Goal: Task Accomplishment & Management: Complete application form

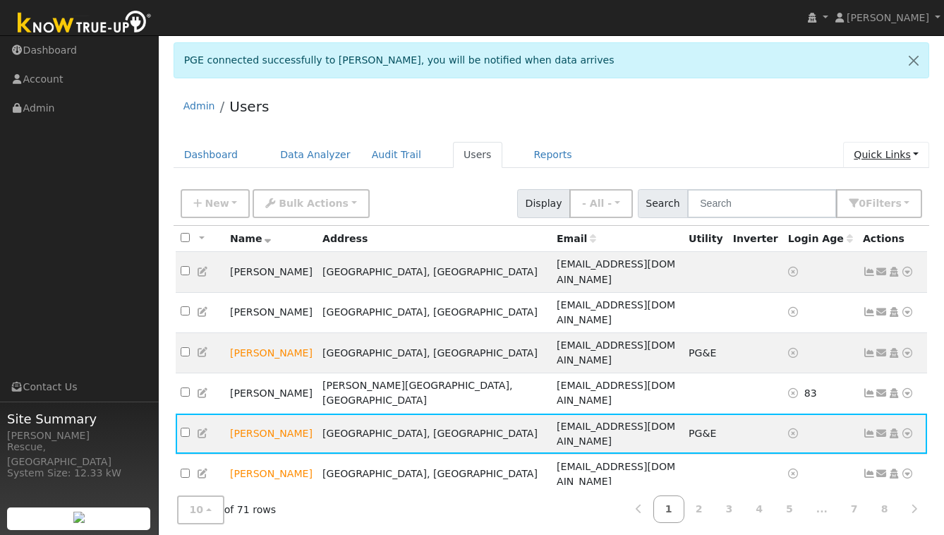
click at [892, 159] on link "Quick Links" at bounding box center [886, 155] width 86 height 26
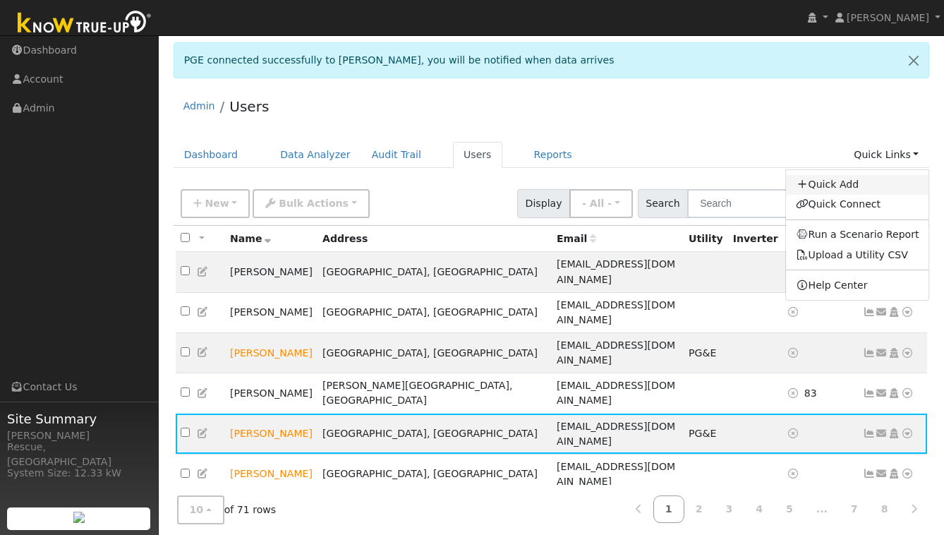
click at [856, 186] on link "Quick Add" at bounding box center [857, 185] width 143 height 20
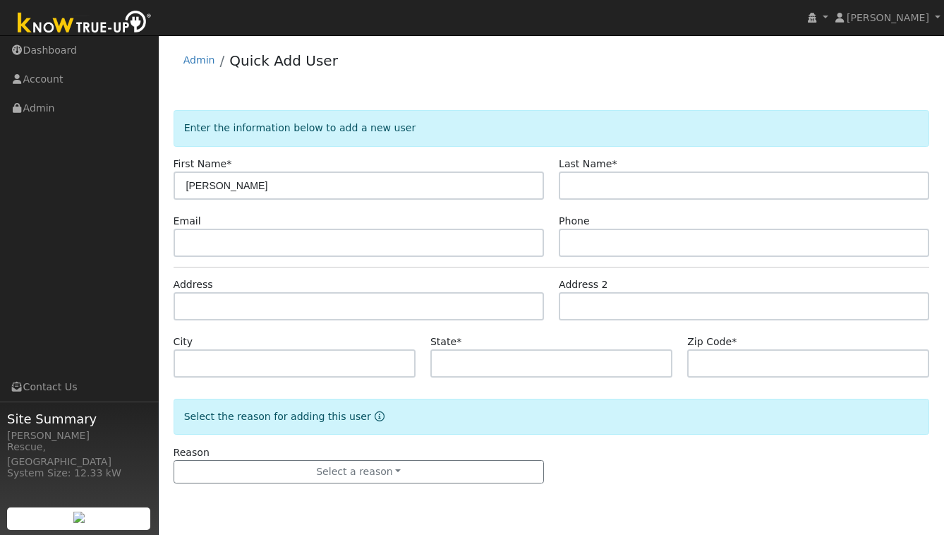
type input "Eric"
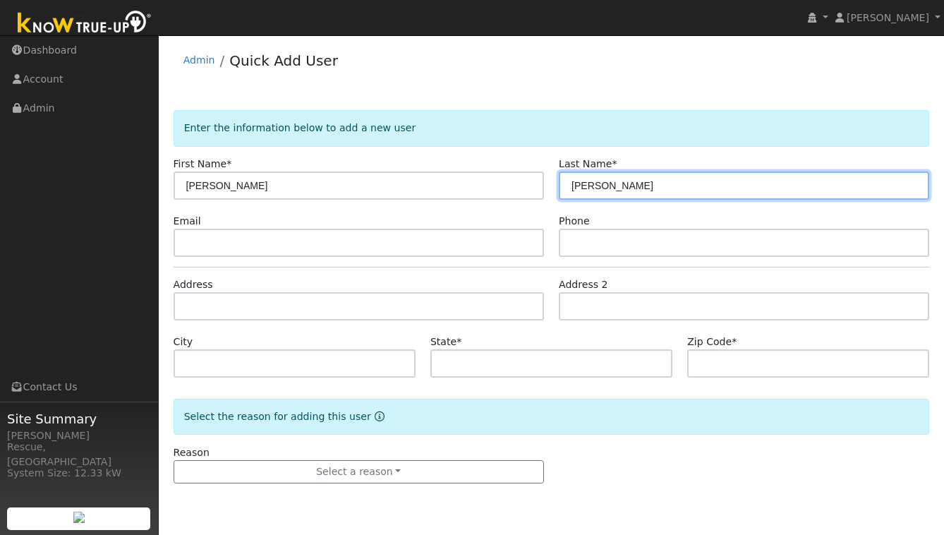
type input "Henderson"
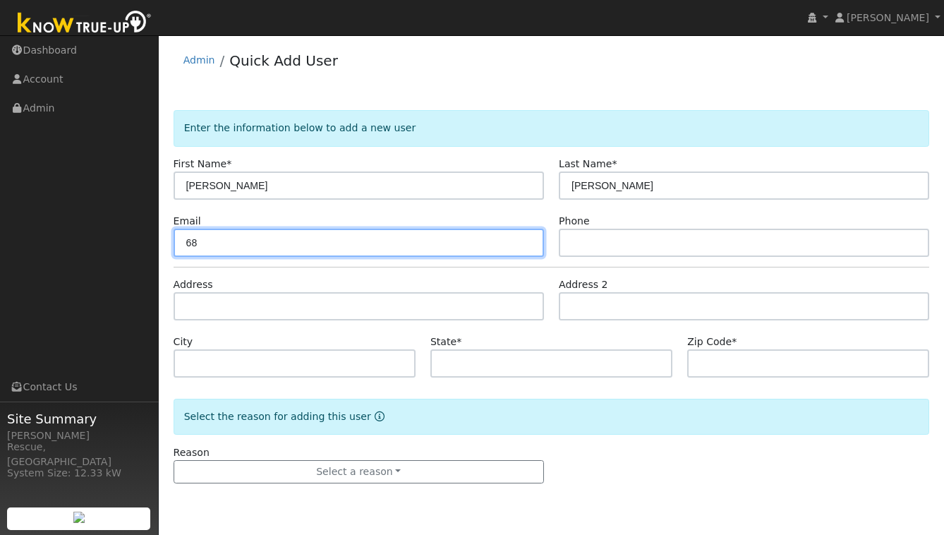
type input "6"
paste input "[EMAIL_ADDRESS][DOMAIN_NAME]"
type input "[EMAIL_ADDRESS][DOMAIN_NAME]"
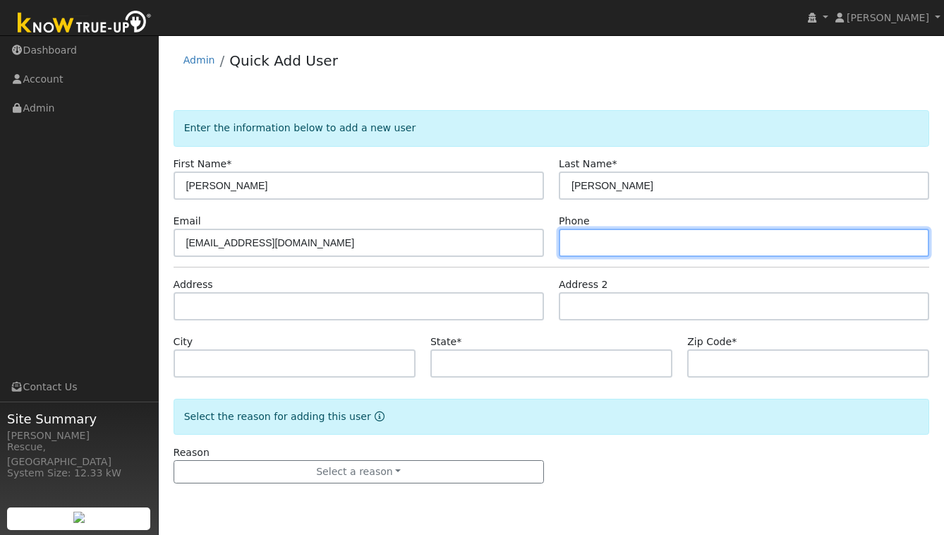
click at [665, 246] on input "text" at bounding box center [744, 243] width 370 height 28
paste input "5303915321"
type input "5303915321"
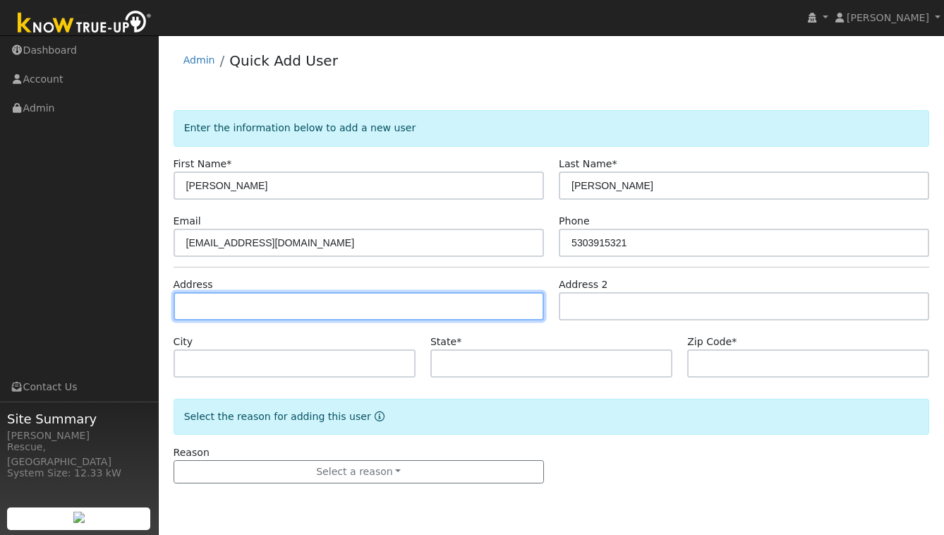
click at [186, 308] on input "text" at bounding box center [359, 306] width 370 height 28
type input "680 Skyline Court"
type input "Placerville"
type input "CA"
type input "95667"
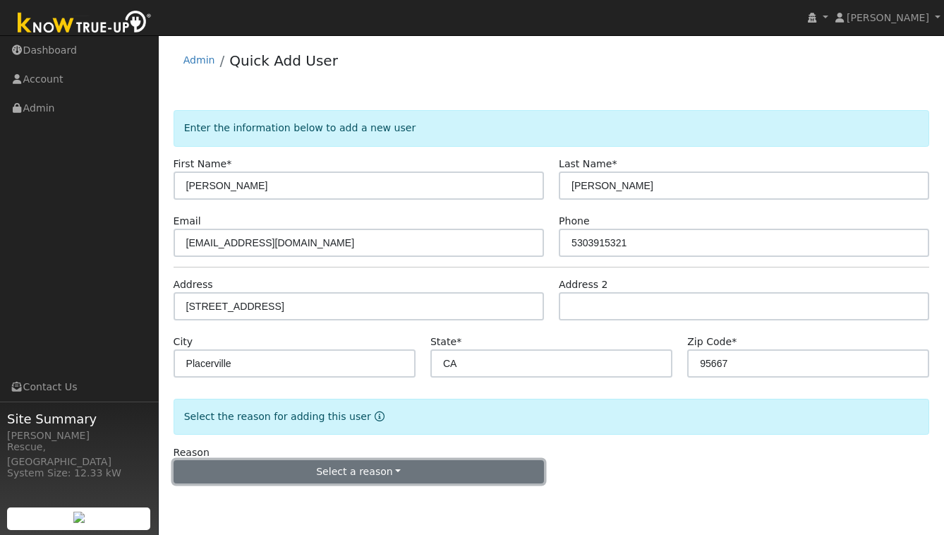
click at [393, 474] on button "Select a reason" at bounding box center [359, 472] width 370 height 24
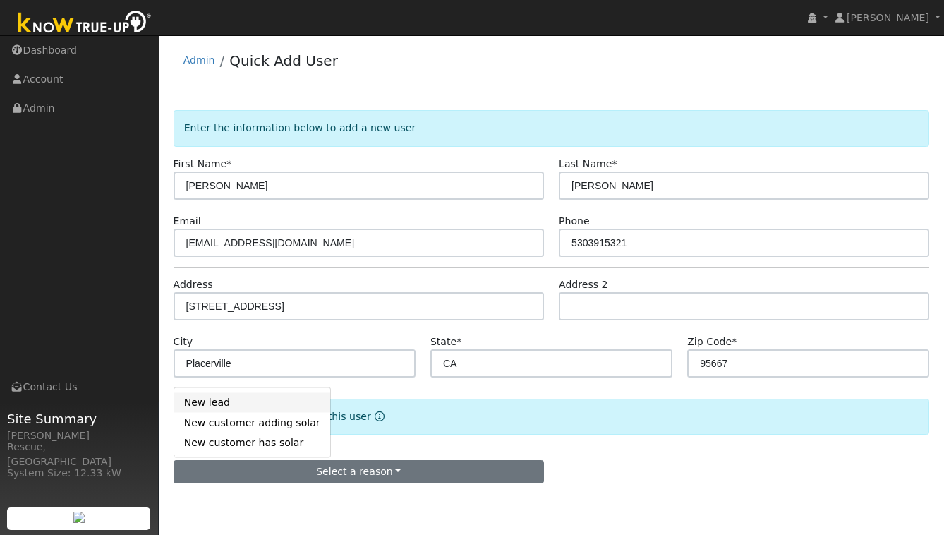
click at [217, 404] on link "New lead" at bounding box center [252, 402] width 156 height 20
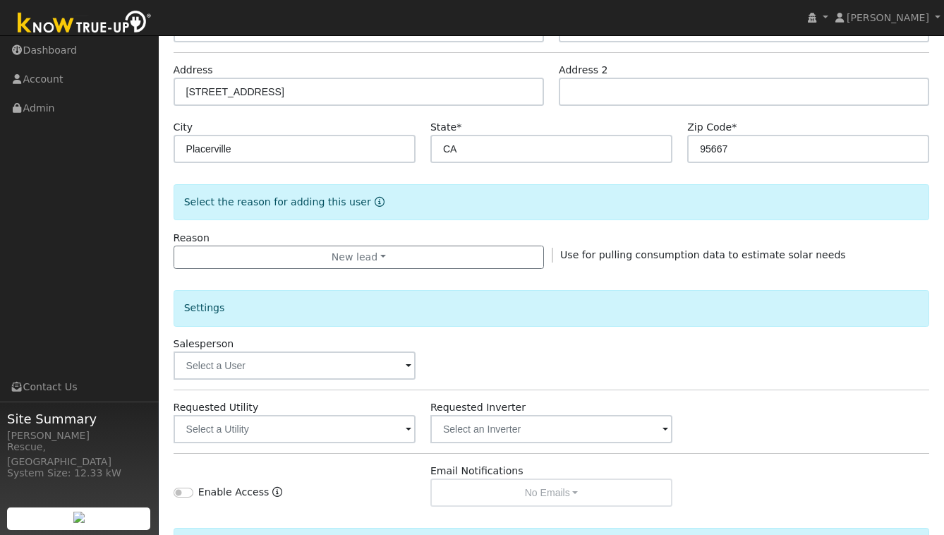
scroll to position [234, 0]
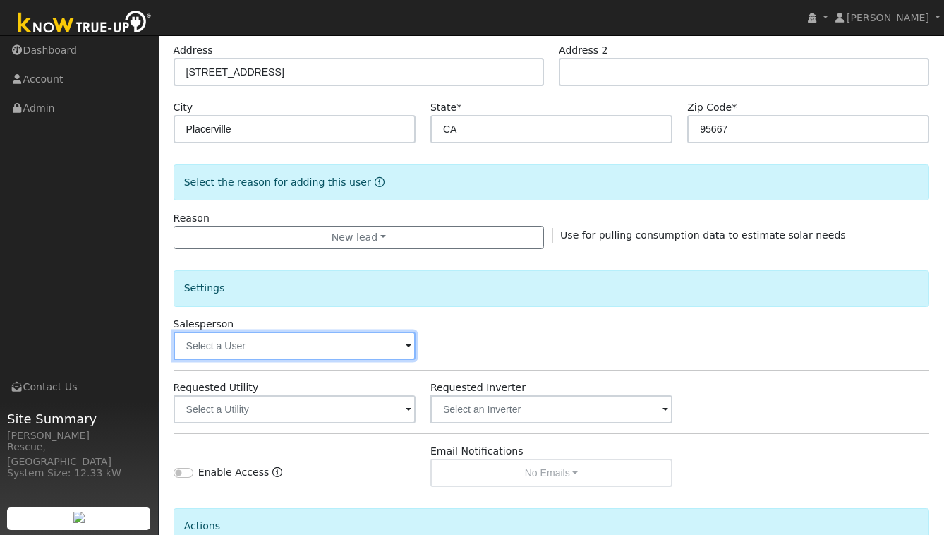
click at [322, 340] on input "text" at bounding box center [295, 346] width 242 height 28
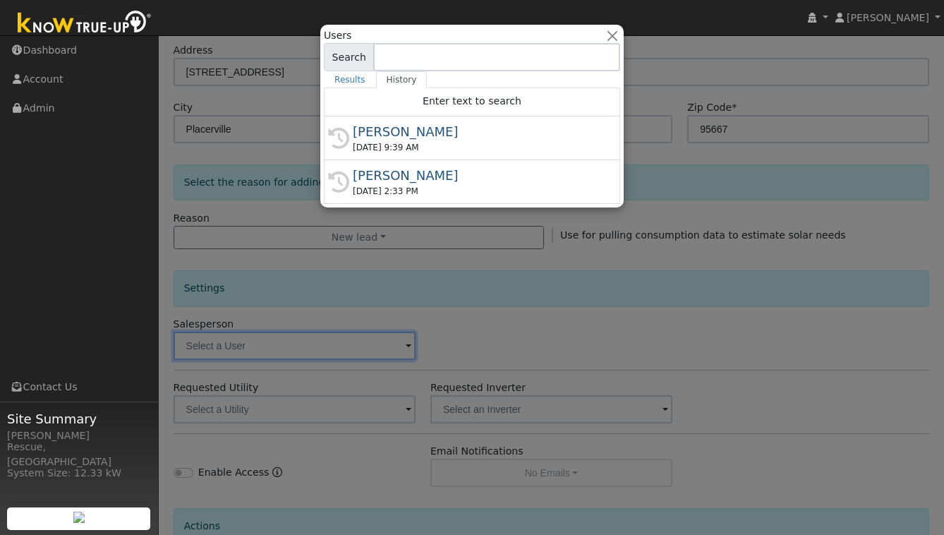
click at [457, 153] on div "09/03/2025 9:39 AM" at bounding box center [478, 147] width 251 height 13
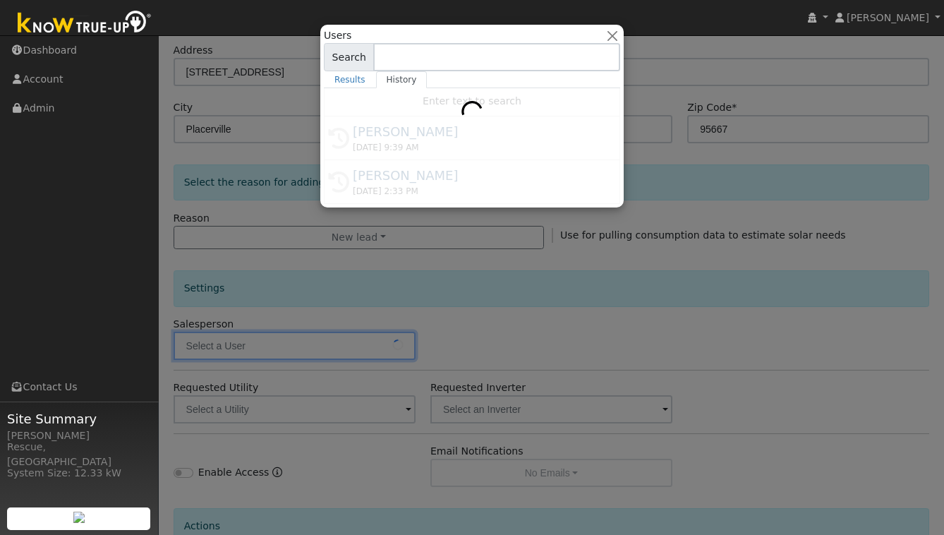
type input "[PERSON_NAME]"
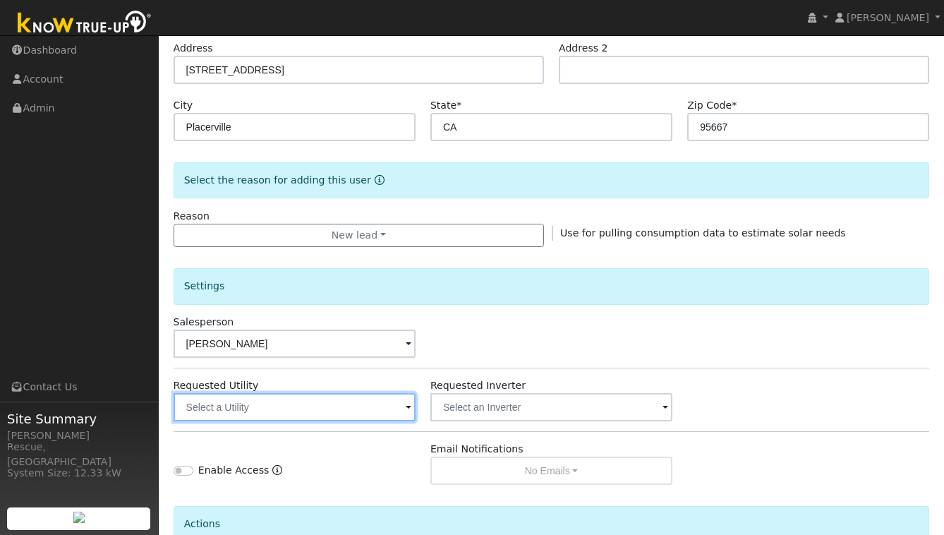
click at [371, 414] on input "text" at bounding box center [295, 407] width 242 height 28
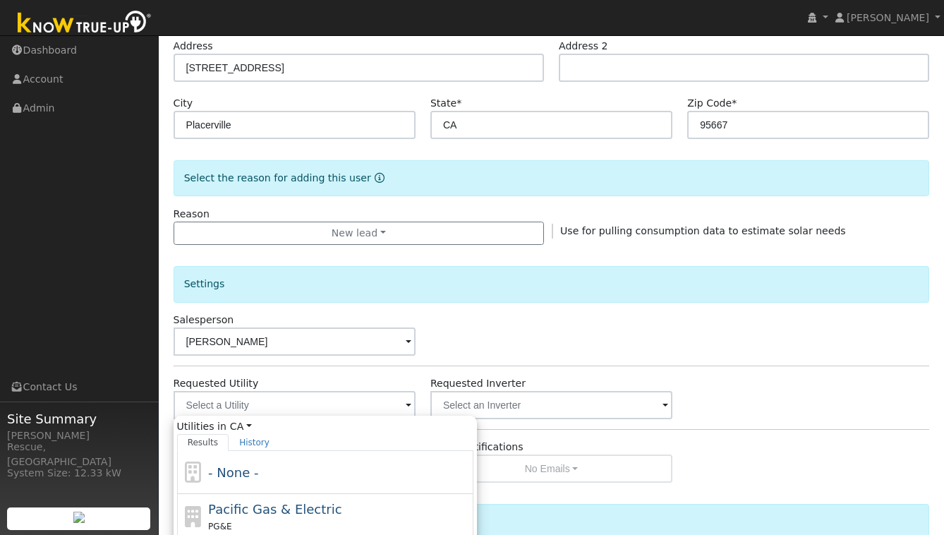
click at [307, 503] on span "Pacific Gas & Electric" at bounding box center [274, 509] width 133 height 15
type input "Pacific Gas & Electric"
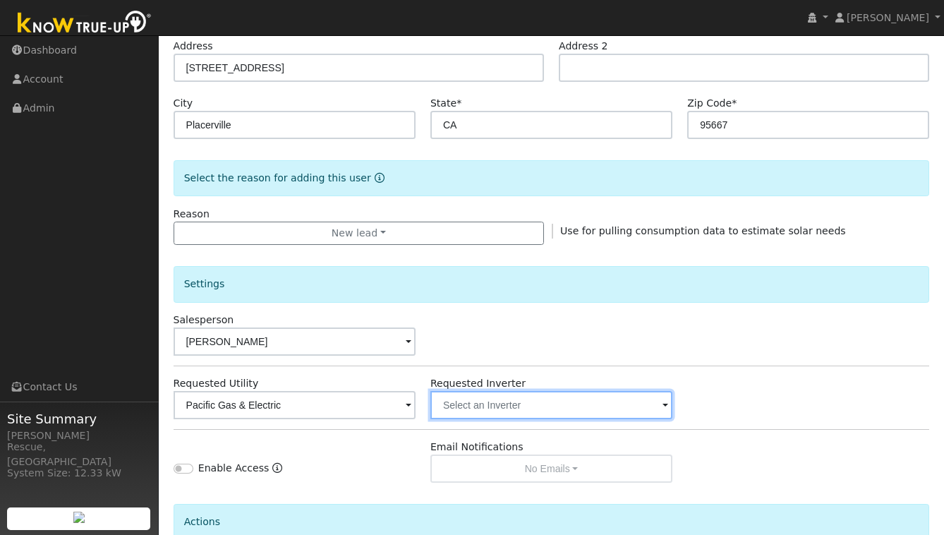
drag, startPoint x: 500, startPoint y: 410, endPoint x: 488, endPoint y: 412, distance: 11.5
click at [416, 410] on input "text" at bounding box center [295, 405] width 242 height 28
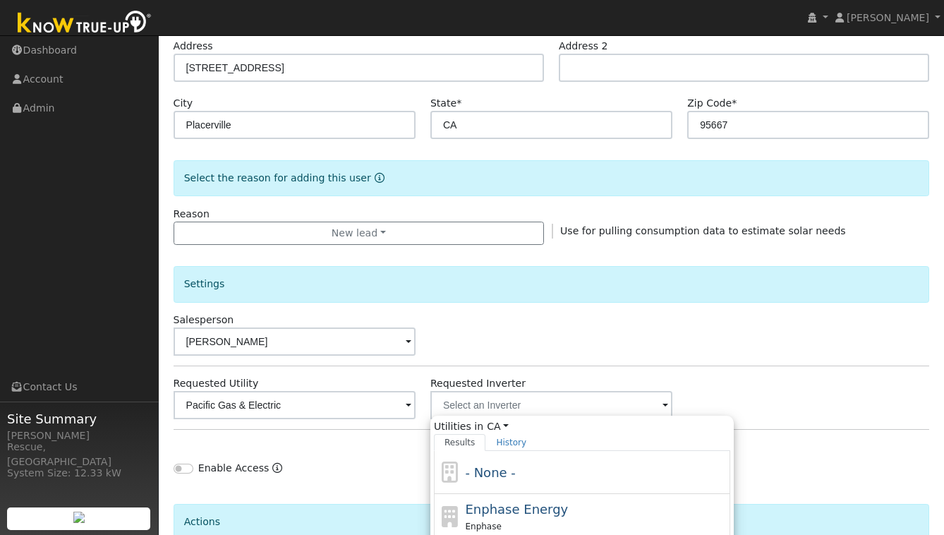
click at [537, 459] on div "- None -" at bounding box center [582, 472] width 296 height 43
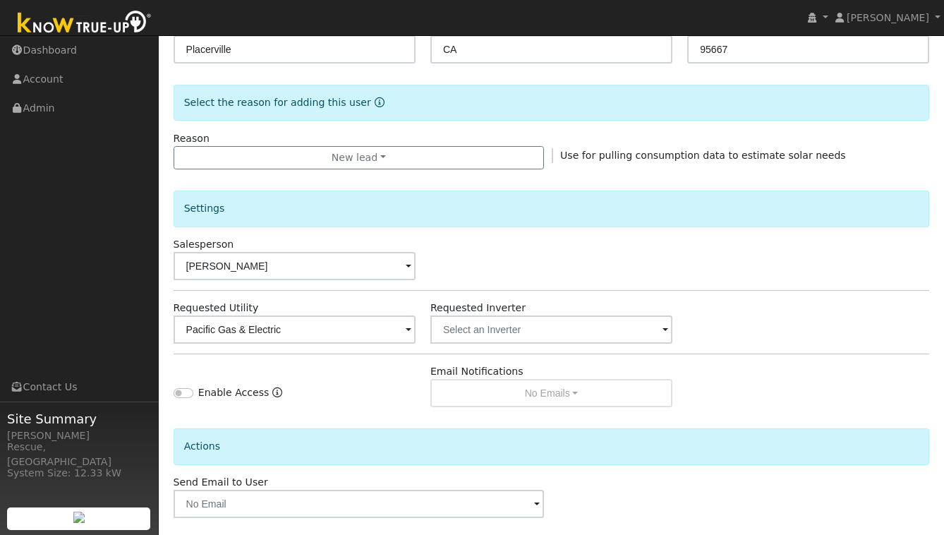
scroll to position [377, 0]
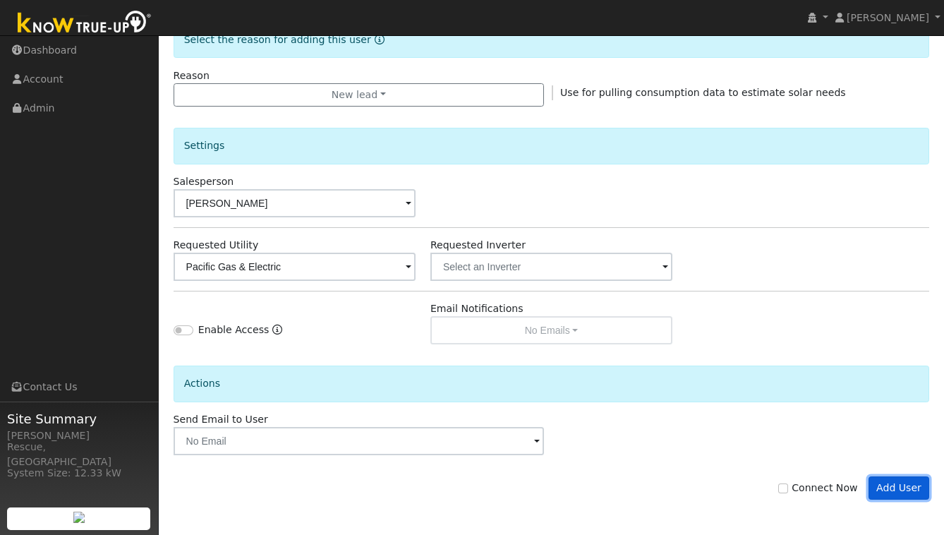
drag, startPoint x: 895, startPoint y: 493, endPoint x: 512, endPoint y: 429, distance: 387.7
click at [510, 428] on form "Enter the information below to add a new user First Name * Eric Last Name * Hen…" at bounding box center [552, 130] width 757 height 795
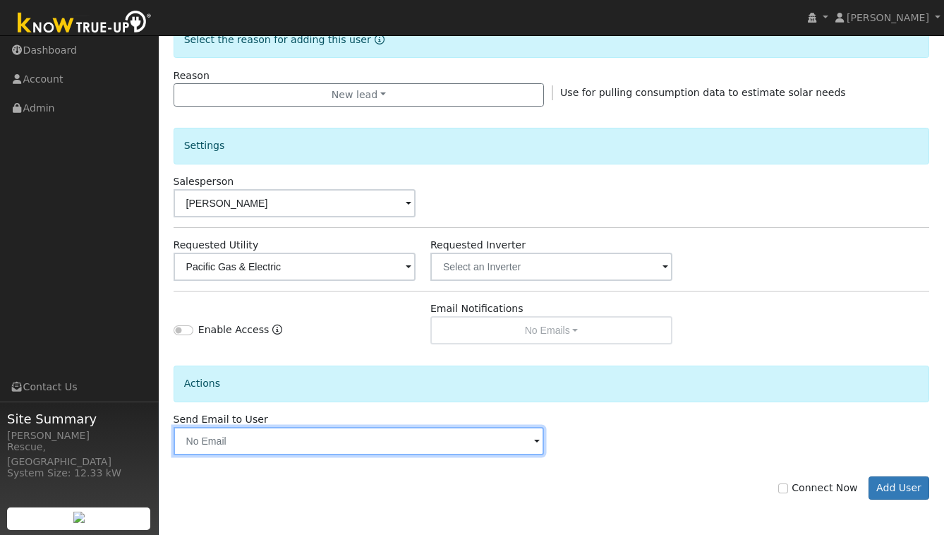
click at [523, 438] on input "text" at bounding box center [359, 441] width 370 height 28
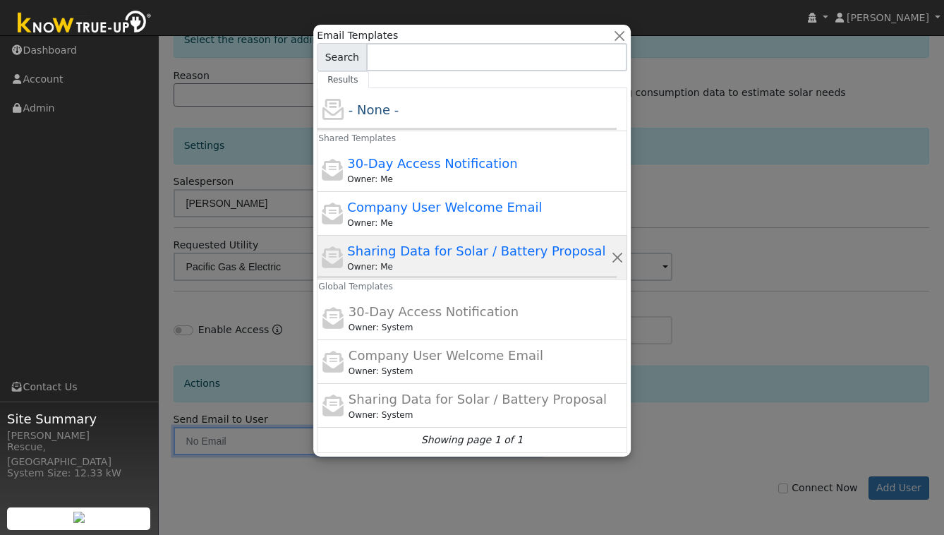
click at [432, 261] on div "Owner: Me" at bounding box center [478, 266] width 263 height 13
type input "Sharing Data for Solar / Battery Proposal"
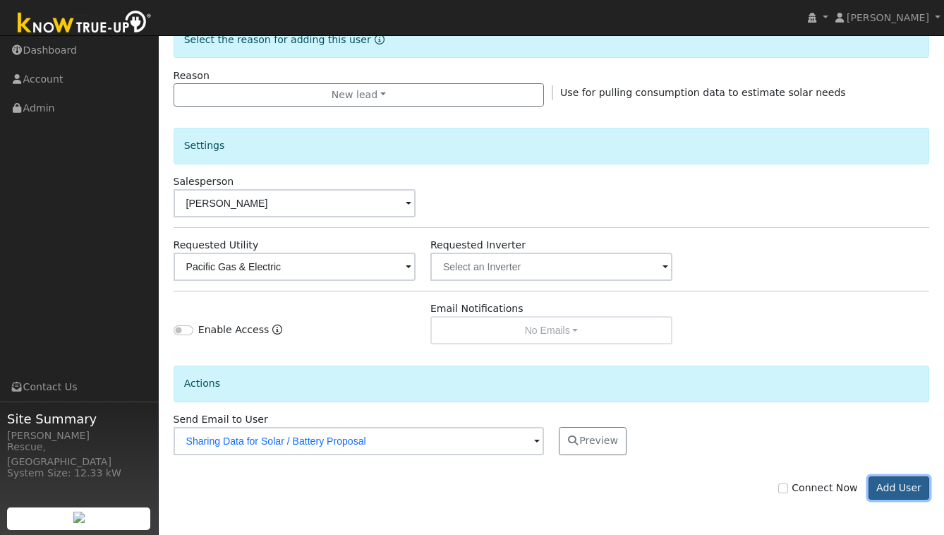
click at [905, 497] on button "Add User" at bounding box center [899, 488] width 61 height 24
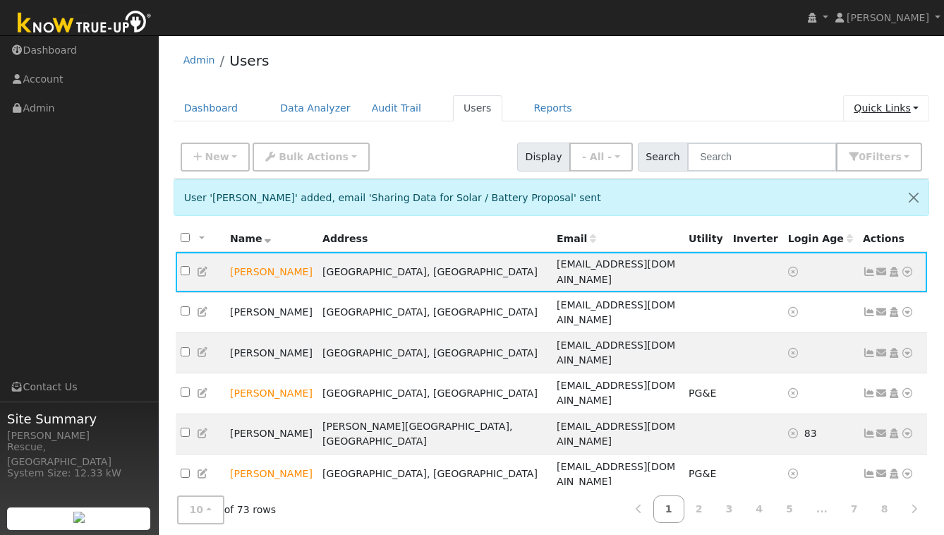
click at [912, 100] on link "Quick Links" at bounding box center [886, 108] width 86 height 26
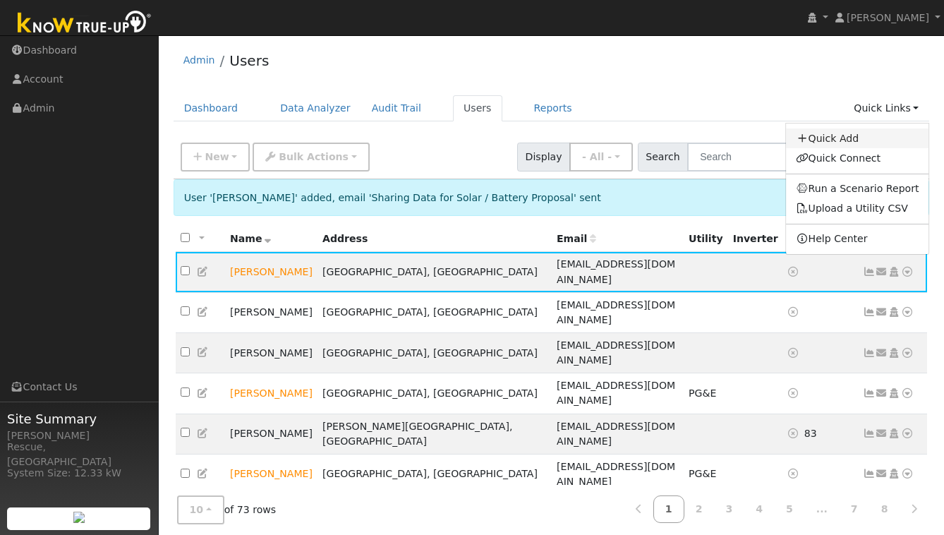
click at [846, 142] on link "Quick Add" at bounding box center [857, 138] width 143 height 20
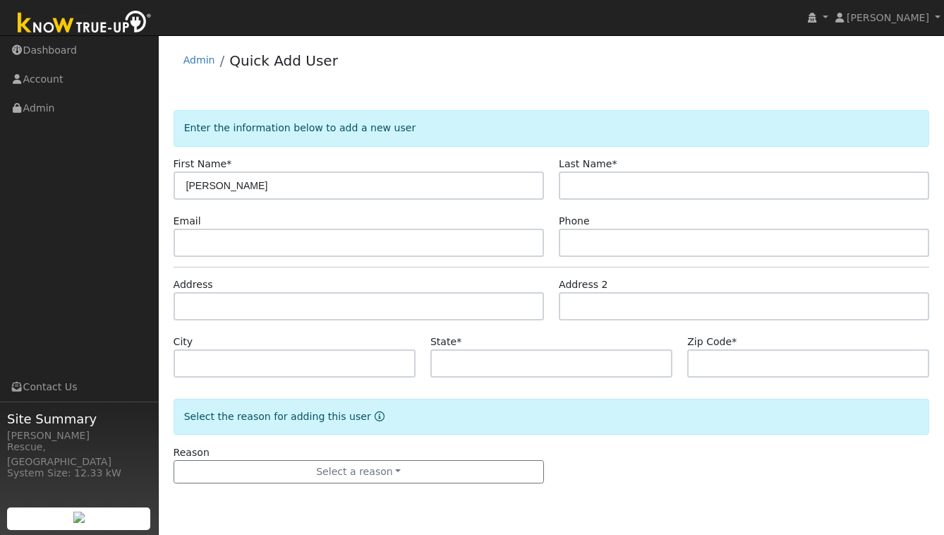
type input "John"
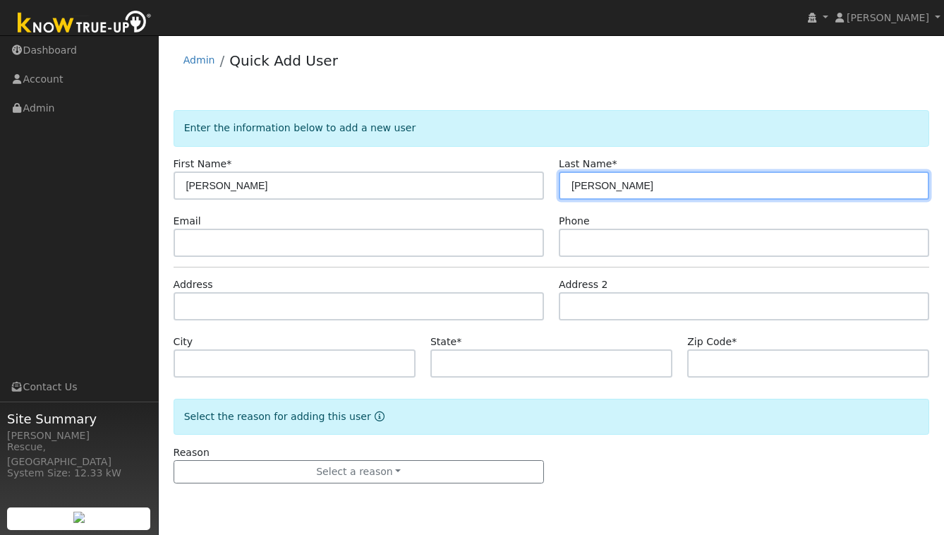
type input "Hensley"
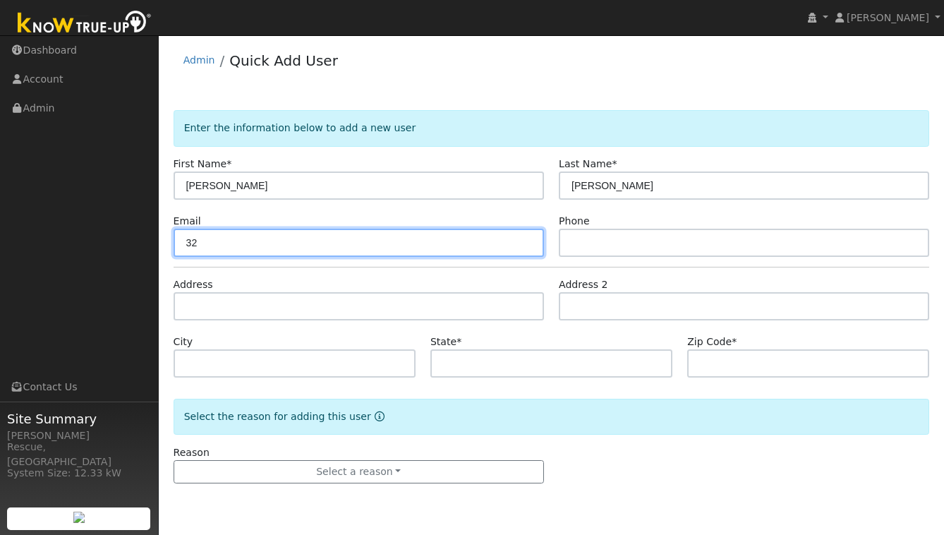
type input "3"
drag, startPoint x: 276, startPoint y: 242, endPoint x: 152, endPoint y: 239, distance: 124.3
click at [153, 239] on div "installed Meghan Stimmler Meghan Stimmler Profile My Company Help Center Terms …" at bounding box center [472, 285] width 944 height 500
paste input "text"
type input "john@emerken.com"
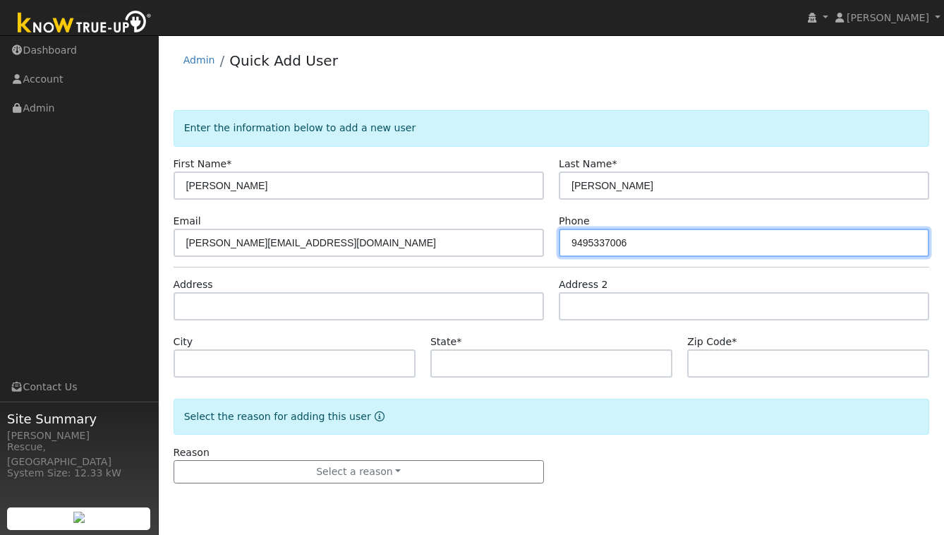
type input "9495337006"
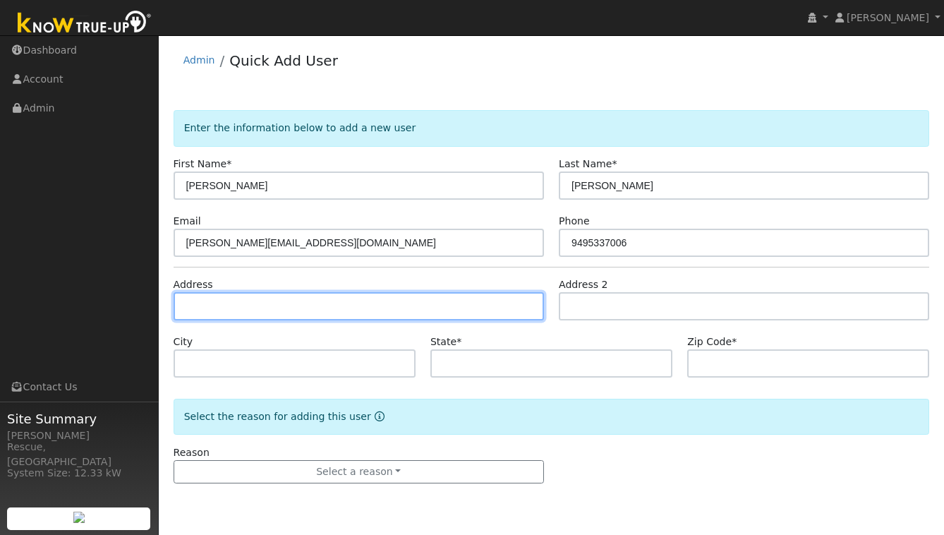
click at [203, 305] on input "text" at bounding box center [359, 306] width 370 height 28
type input "3280 Old Calzada Road"
type input "Santa Ynez"
type input "CA"
type input "93460"
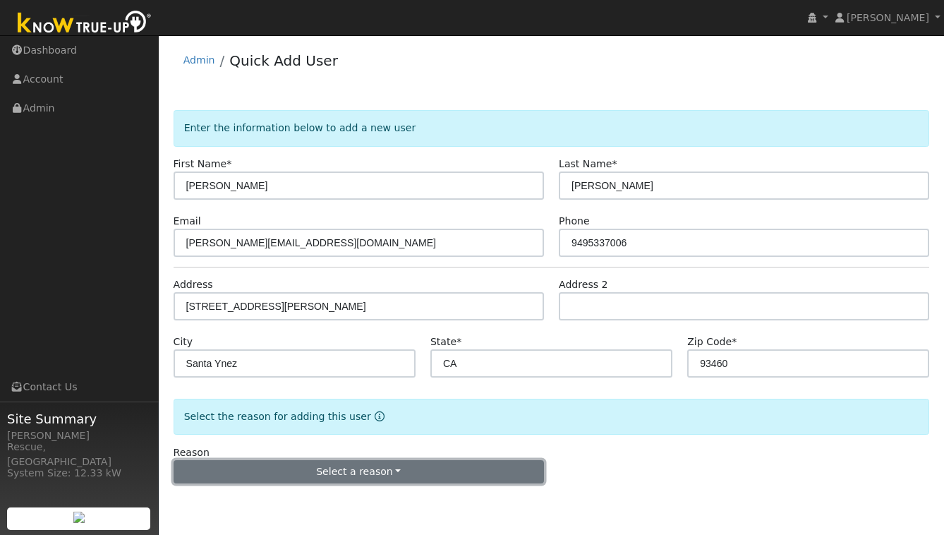
click at [411, 464] on button "Select a reason" at bounding box center [359, 472] width 370 height 24
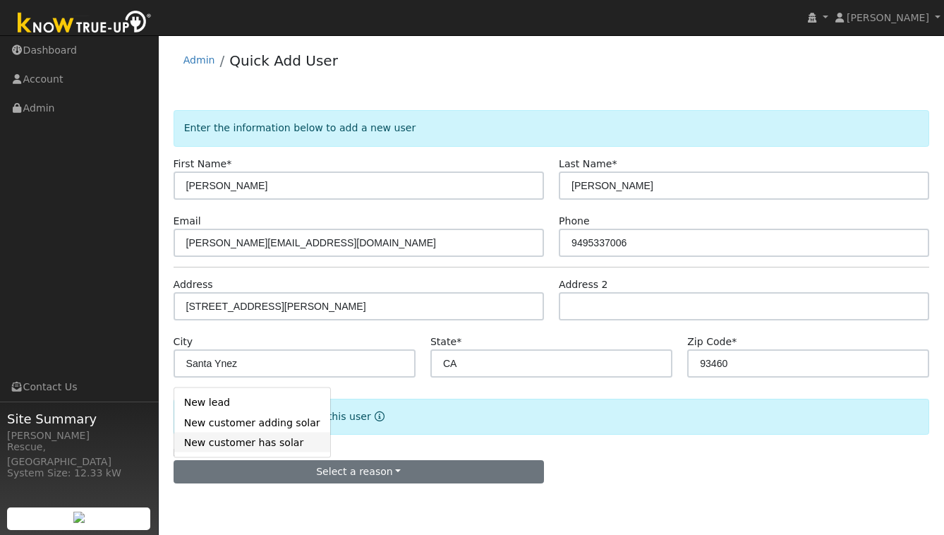
click at [272, 440] on link "New customer has solar" at bounding box center [252, 443] width 156 height 20
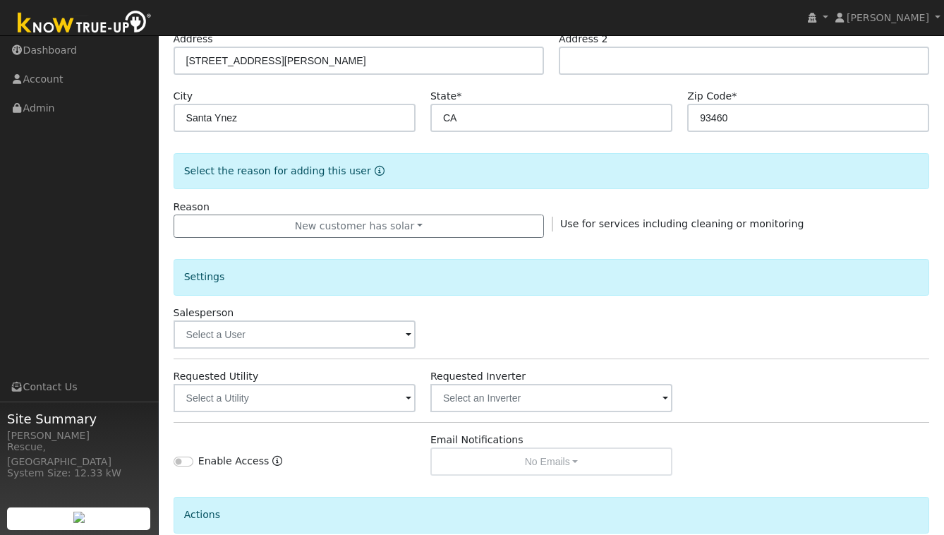
scroll to position [377, 0]
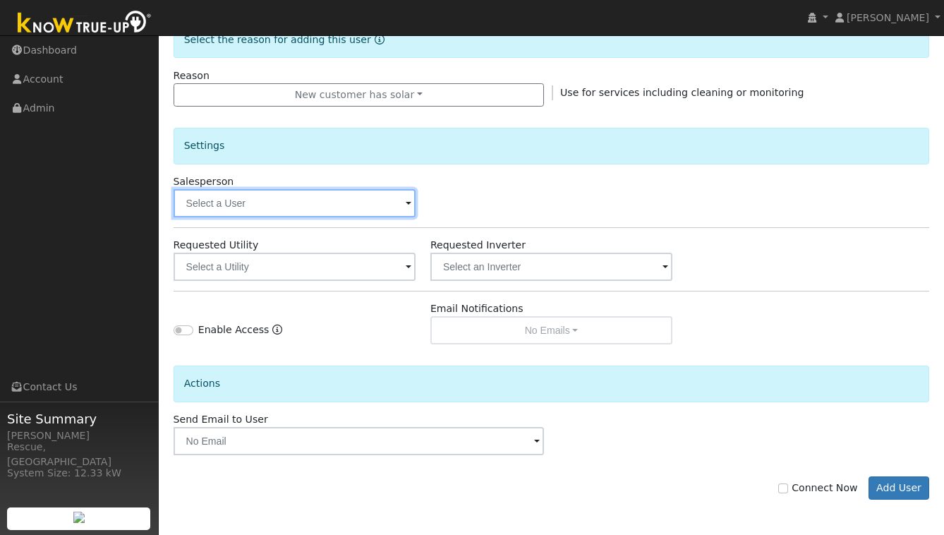
click at [286, 201] on input "text" at bounding box center [295, 203] width 242 height 28
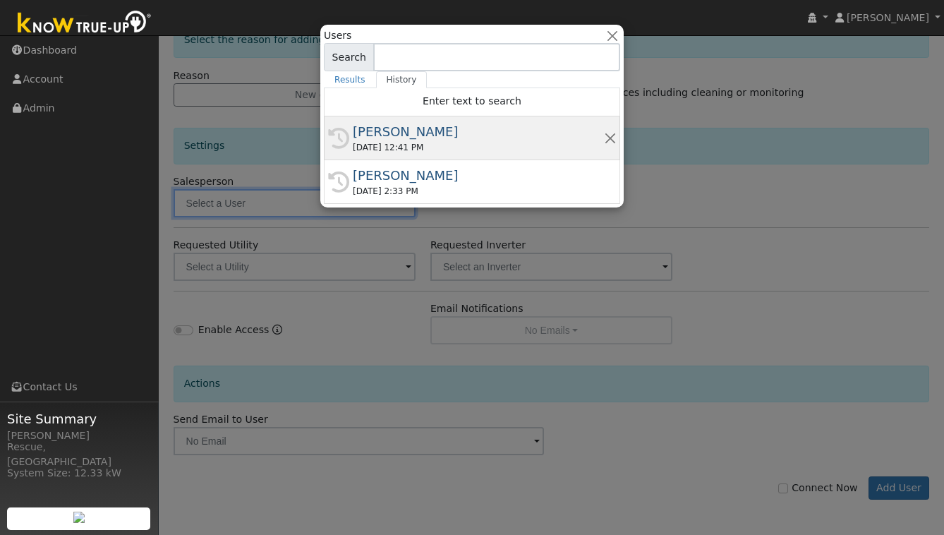
click at [420, 142] on div "09/03/2025 12:41 PM" at bounding box center [478, 147] width 251 height 13
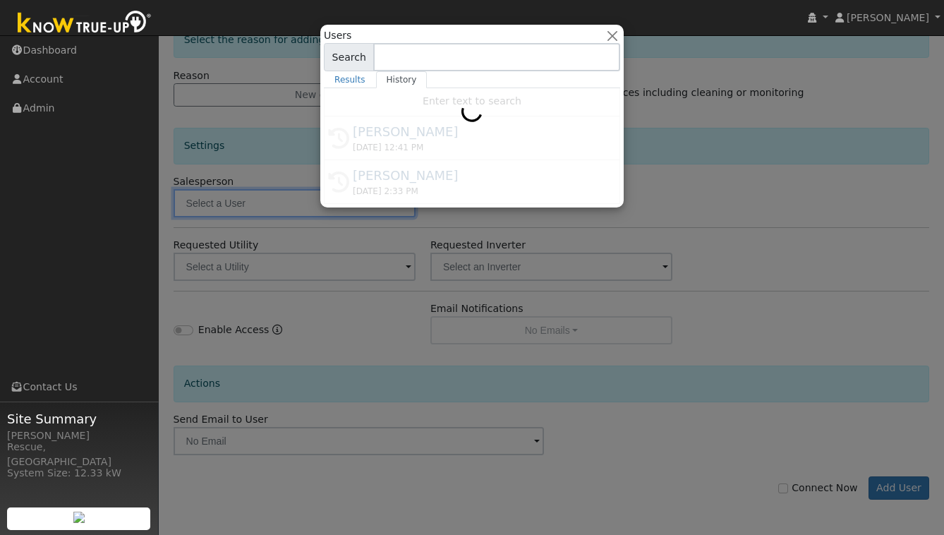
type input "[PERSON_NAME]"
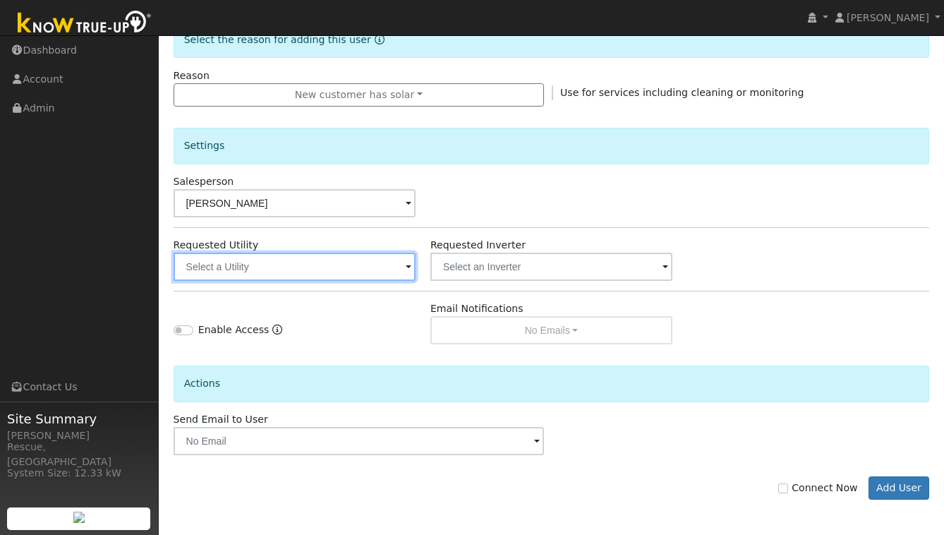
click at [345, 267] on input "text" at bounding box center [295, 267] width 242 height 28
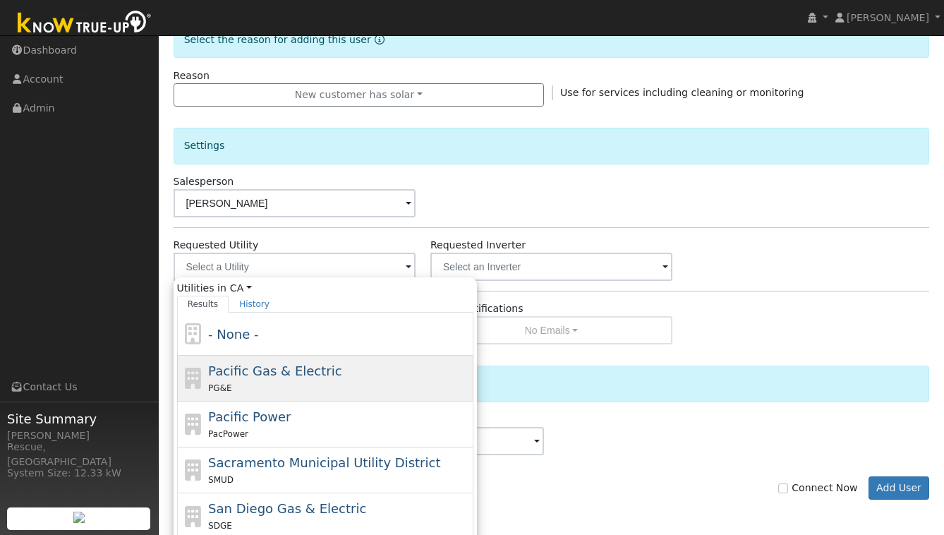
click at [281, 387] on div "PG&E" at bounding box center [339, 387] width 262 height 15
type input "Pacific Gas & Electric"
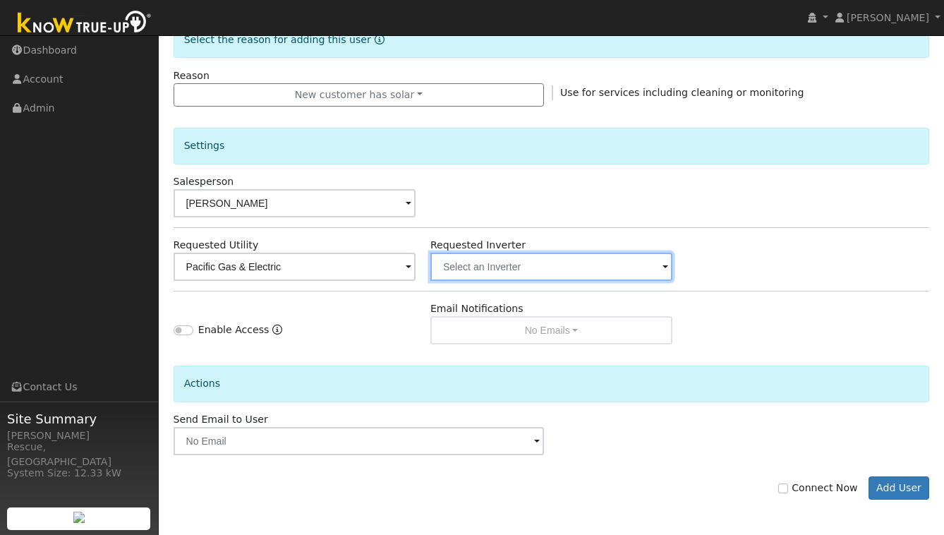
click at [416, 270] on input "text" at bounding box center [295, 267] width 242 height 28
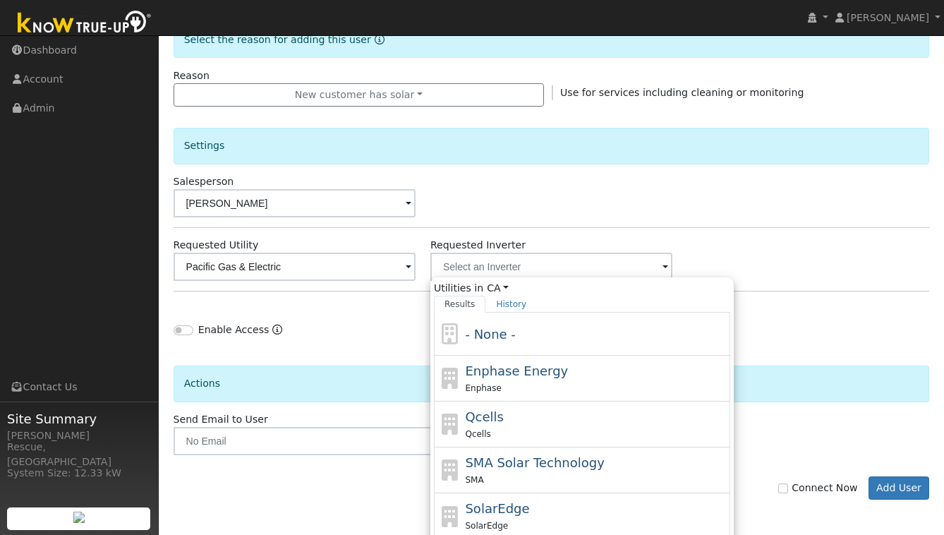
click at [522, 391] on div "Enphase" at bounding box center [596, 387] width 262 height 15
type input "Enphase Energy"
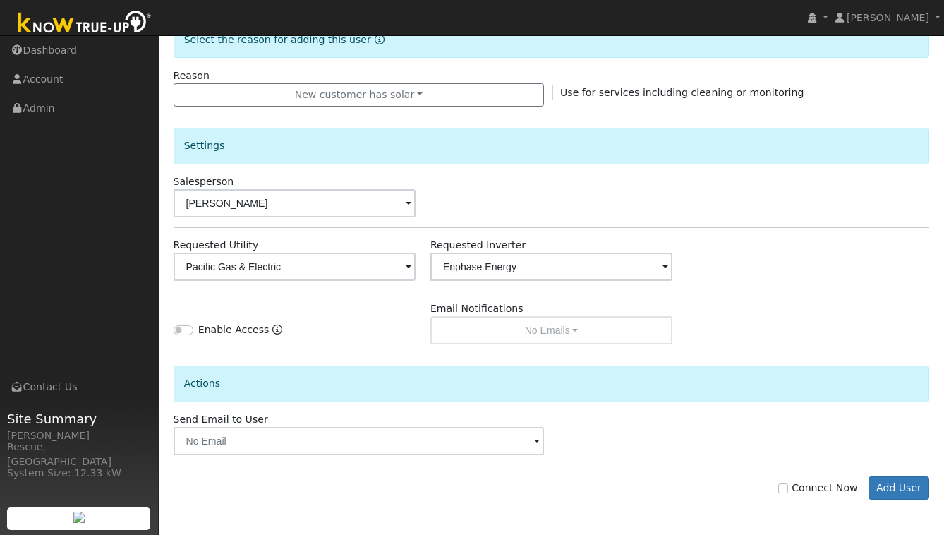
click at [368, 456] on div "Connect Now Add User" at bounding box center [551, 477] width 771 height 45
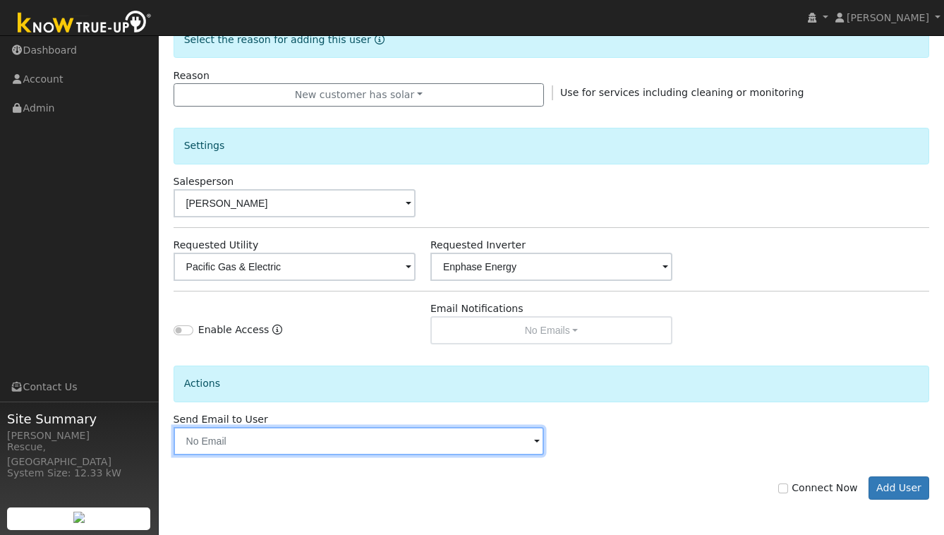
click at [378, 445] on input "text" at bounding box center [359, 441] width 370 height 28
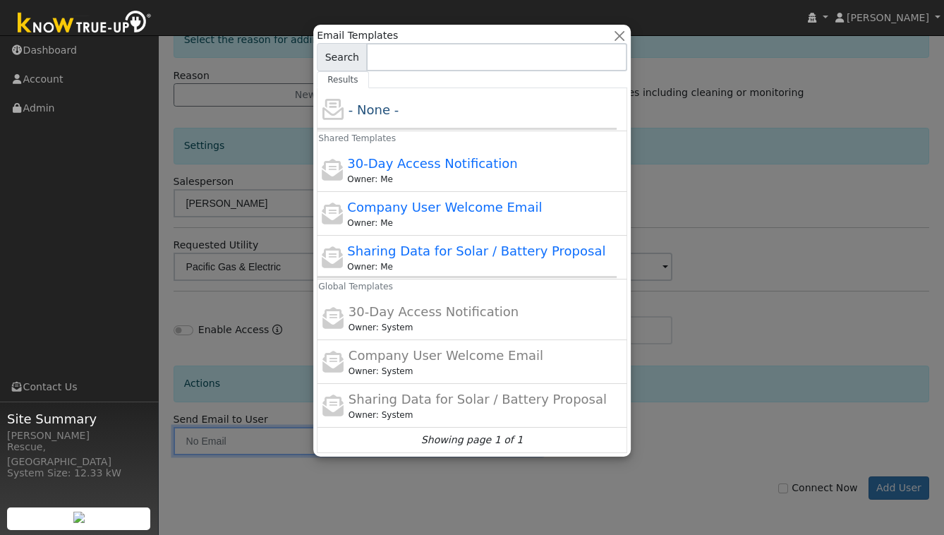
drag, startPoint x: 414, startPoint y: 265, endPoint x: 384, endPoint y: 270, distance: 29.9
click at [414, 265] on div "Owner: Me" at bounding box center [478, 266] width 263 height 13
type input "Sharing Data for Solar / Battery Proposal"
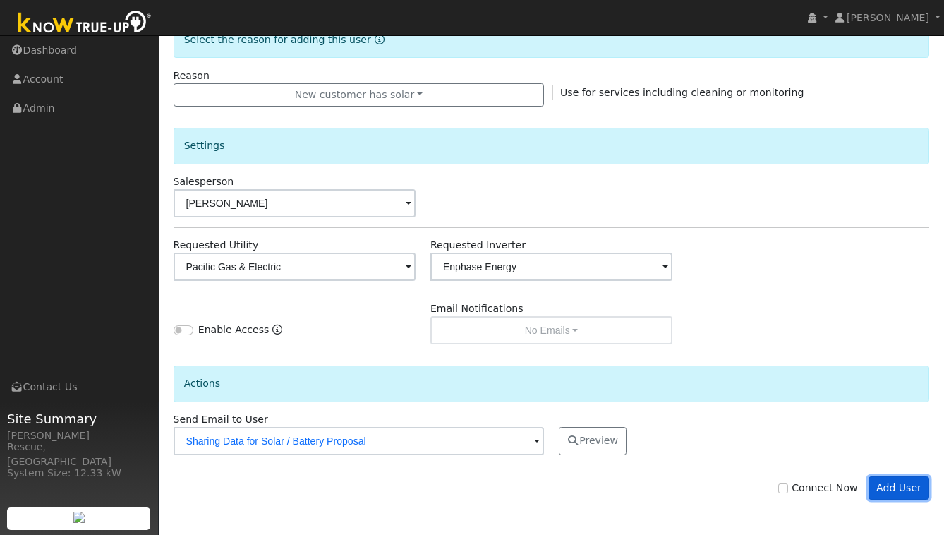
click at [901, 493] on button "Add User" at bounding box center [899, 488] width 61 height 24
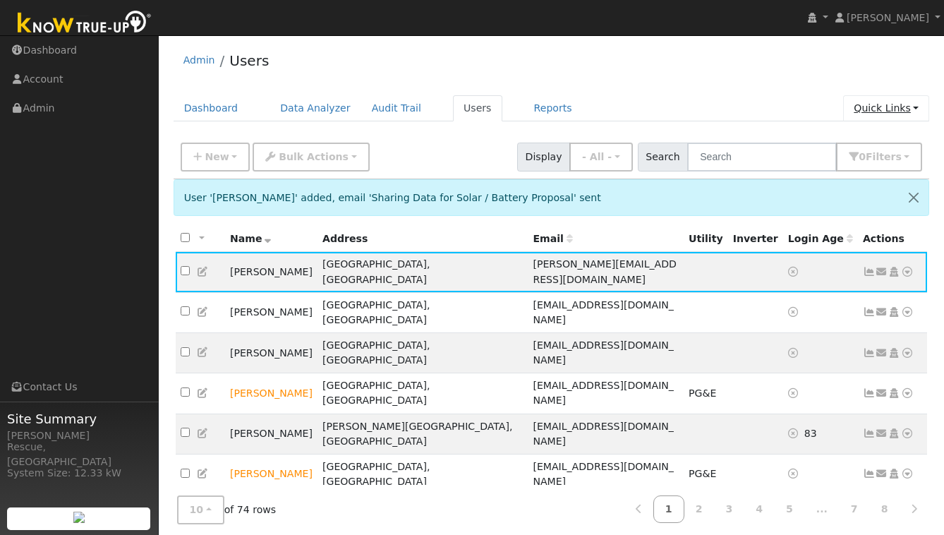
click at [900, 112] on link "Quick Links" at bounding box center [886, 108] width 86 height 26
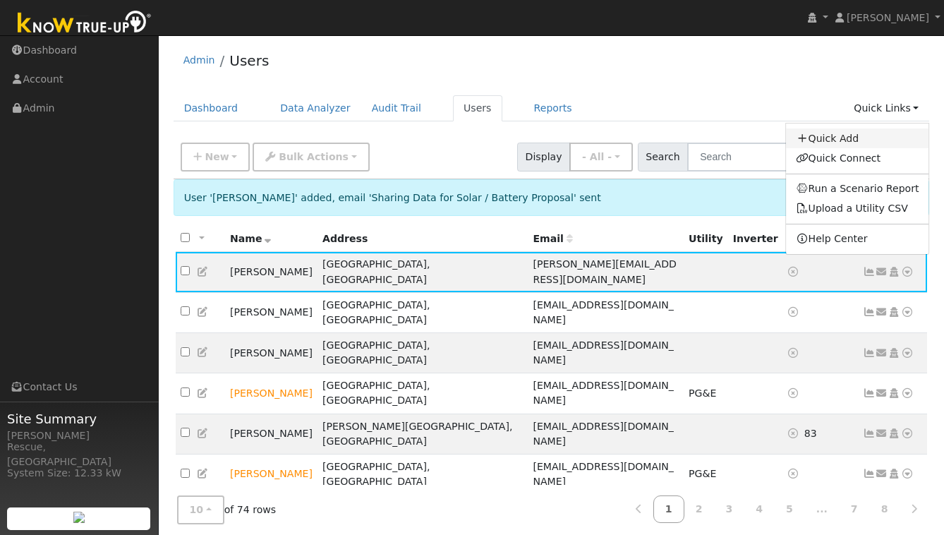
click at [844, 140] on link "Quick Add" at bounding box center [857, 138] width 143 height 20
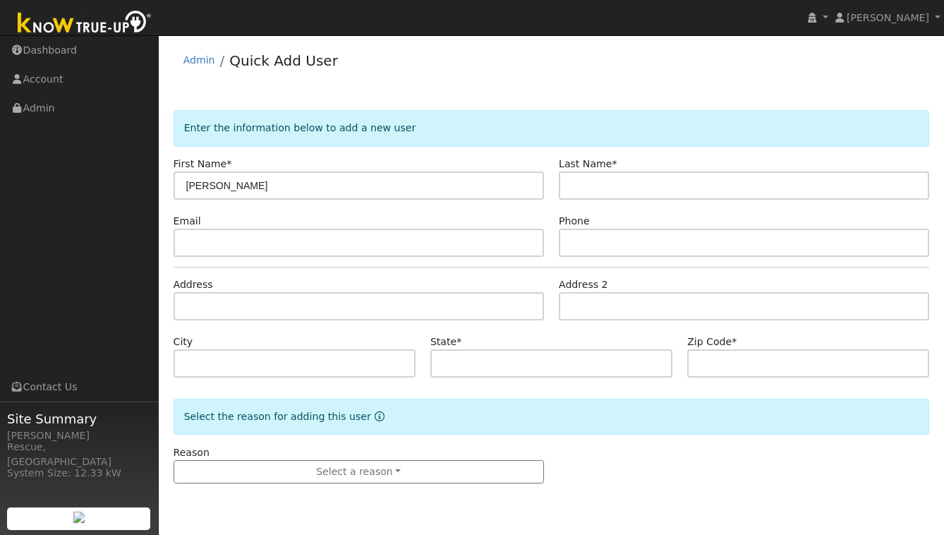
type input "[PERSON_NAME]"
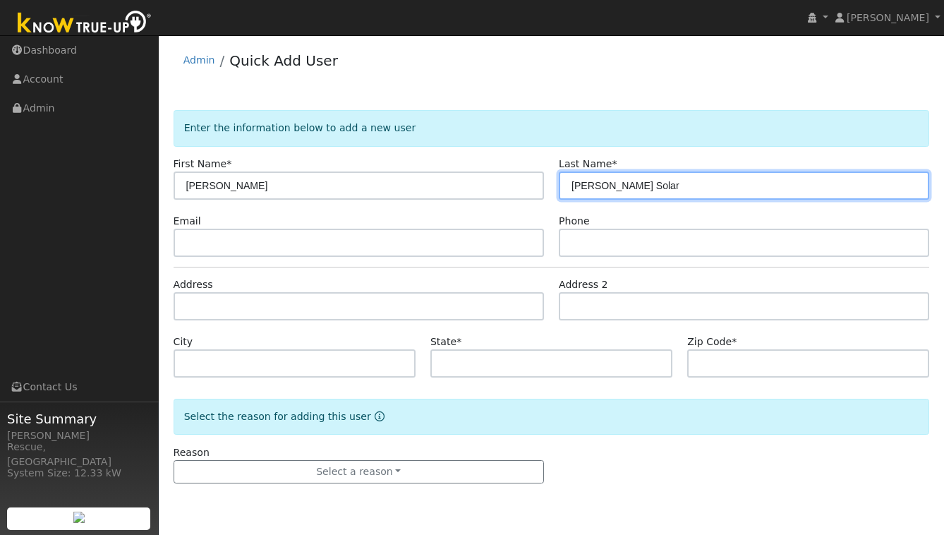
type input "[PERSON_NAME] Solar"
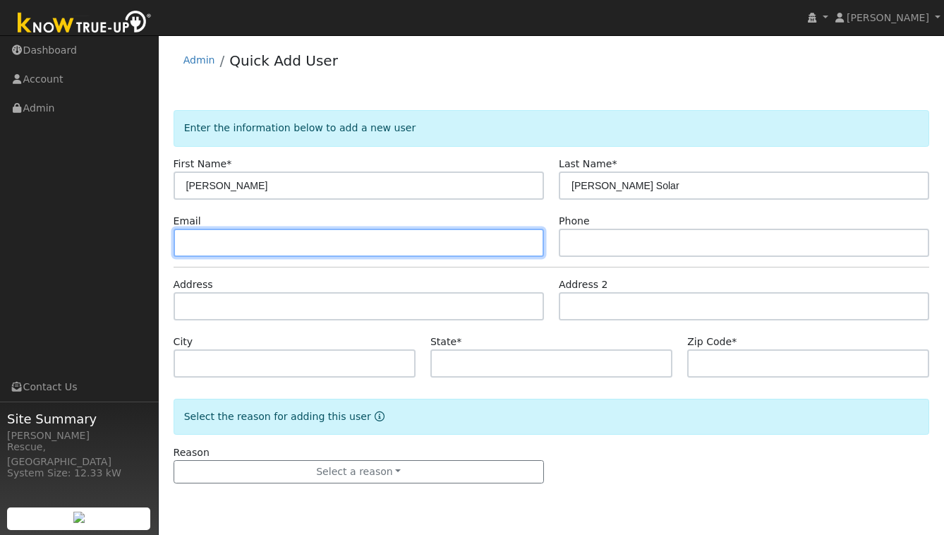
paste input "john@emerken.com"
type input "john@emerken.com"
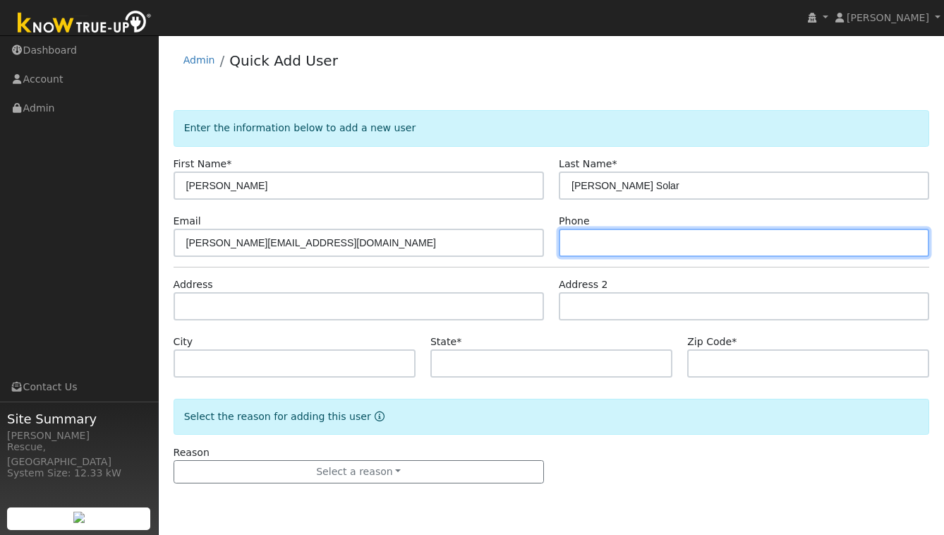
click at [612, 239] on input "text" at bounding box center [744, 243] width 370 height 28
type input "9495337006"
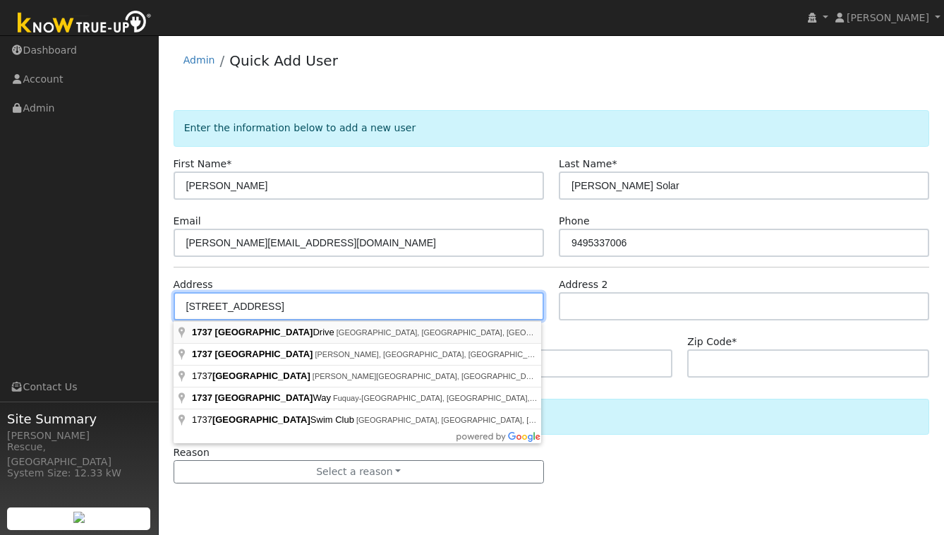
type input "[STREET_ADDRESS]"
type input "[GEOGRAPHIC_DATA]"
type input "CA"
type input "92651"
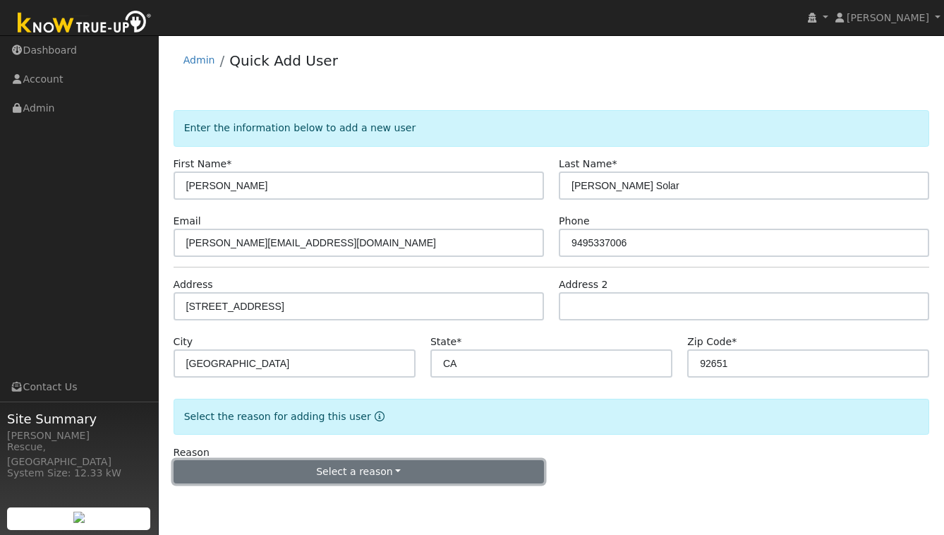
click at [349, 462] on button "Select a reason" at bounding box center [359, 472] width 370 height 24
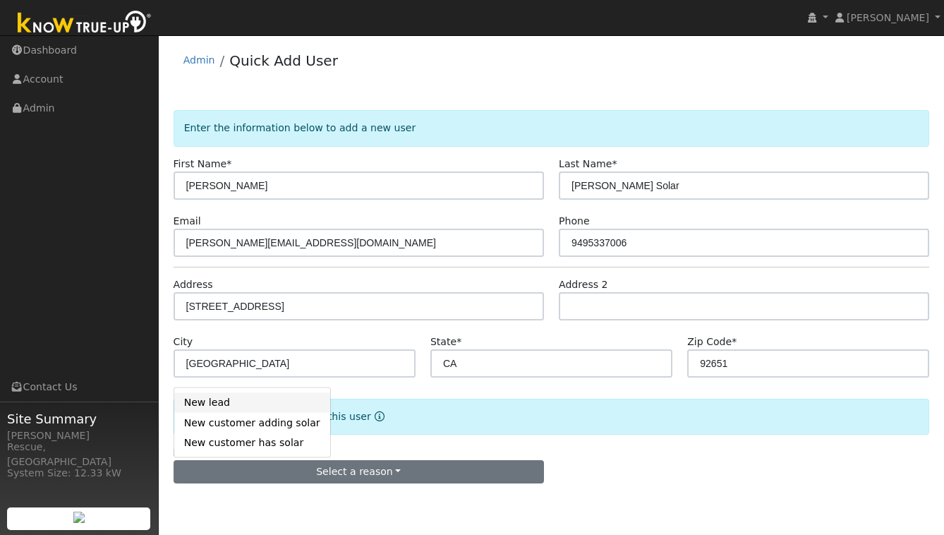
click at [195, 404] on link "New lead" at bounding box center [252, 402] width 156 height 20
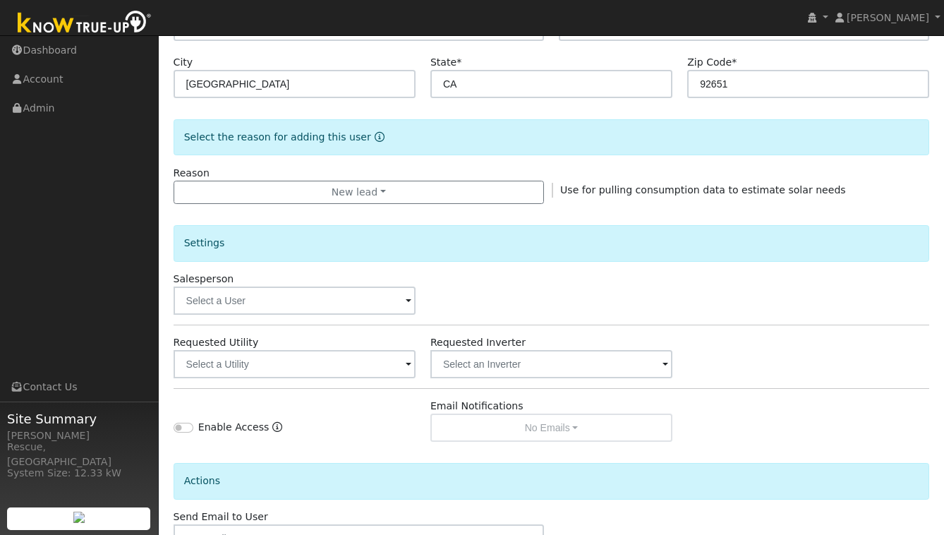
scroll to position [282, 0]
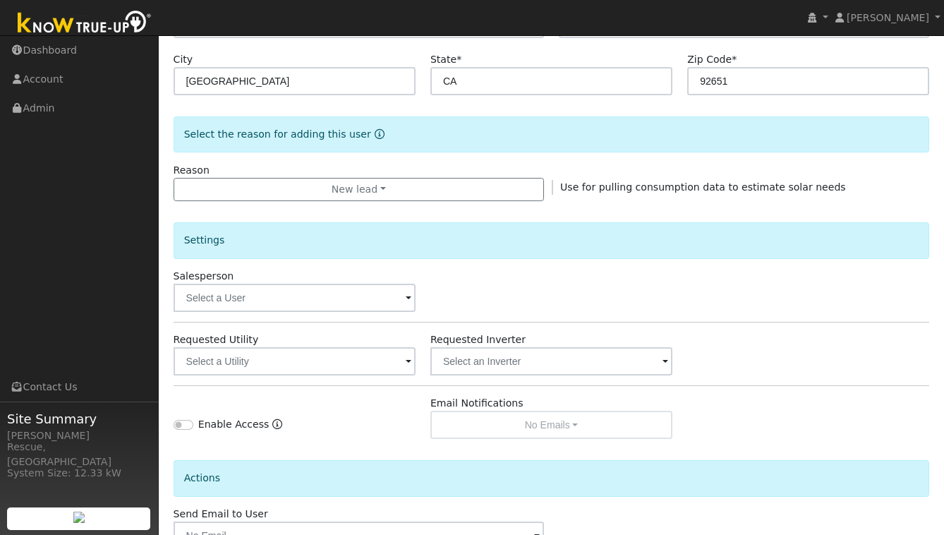
drag, startPoint x: 294, startPoint y: 280, endPoint x: 296, endPoint y: 290, distance: 10.0
click at [294, 280] on div "Salesperson" at bounding box center [294, 290] width 257 height 43
click at [296, 292] on input "text" at bounding box center [295, 298] width 242 height 28
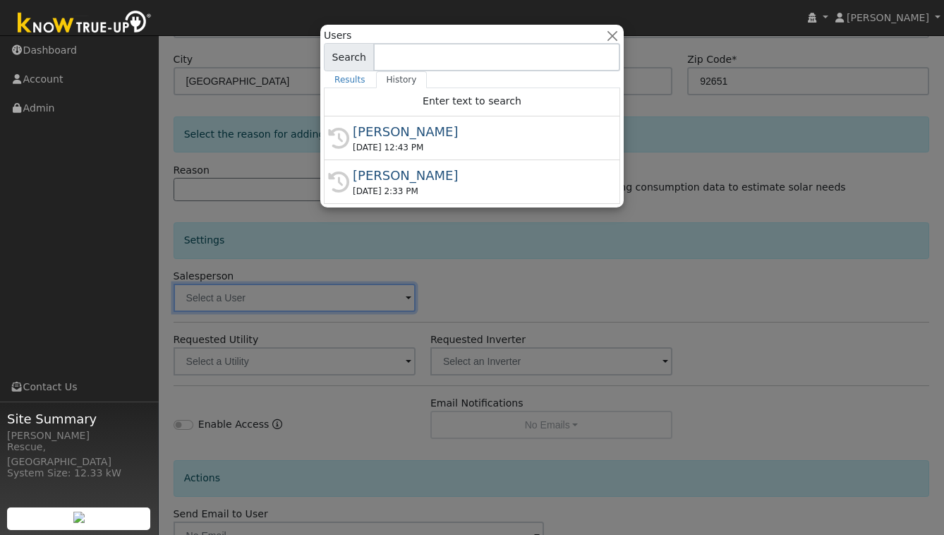
click at [441, 126] on div "[PERSON_NAME]" at bounding box center [478, 131] width 251 height 19
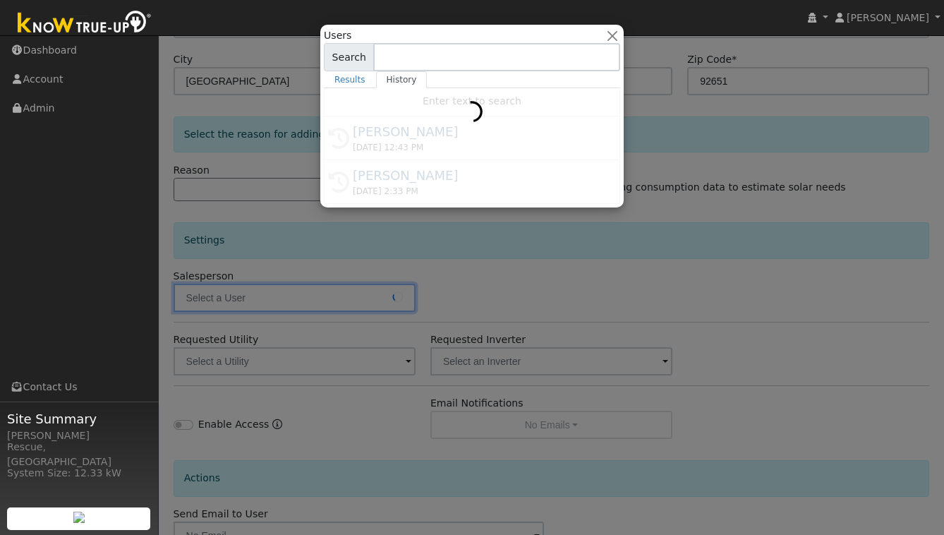
type input "[PERSON_NAME]"
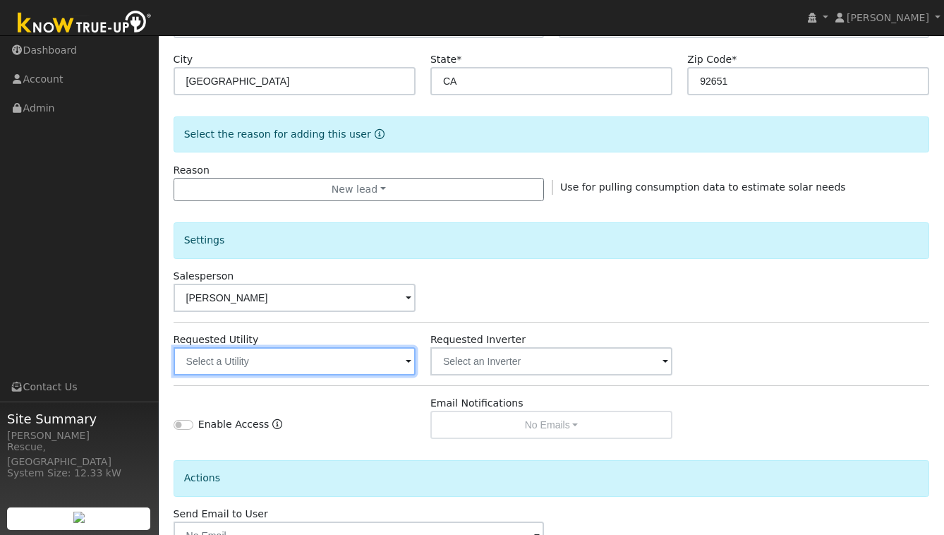
click at [335, 358] on input "text" at bounding box center [295, 361] width 242 height 28
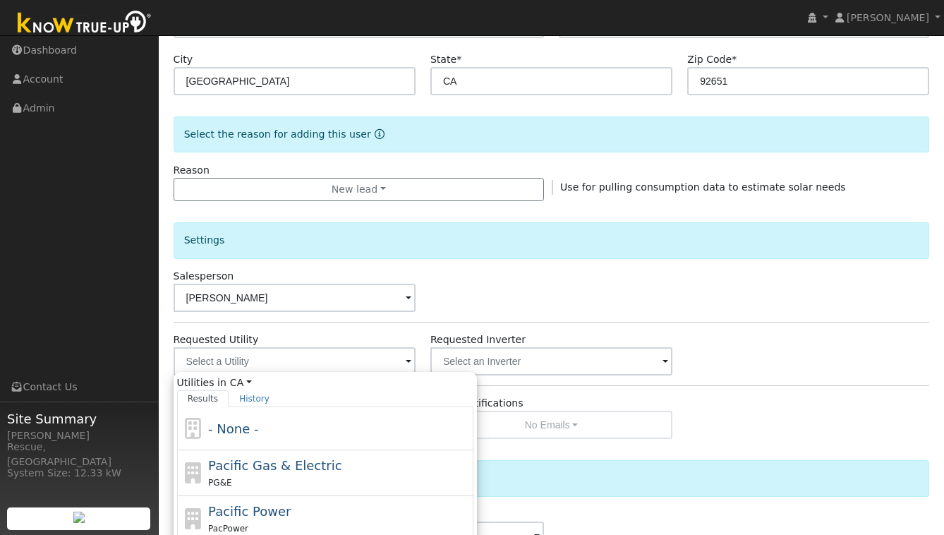
click at [263, 456] on div "Pacific Gas & Electric PG&E" at bounding box center [339, 473] width 262 height 34
type input "Pacific Gas & Electric"
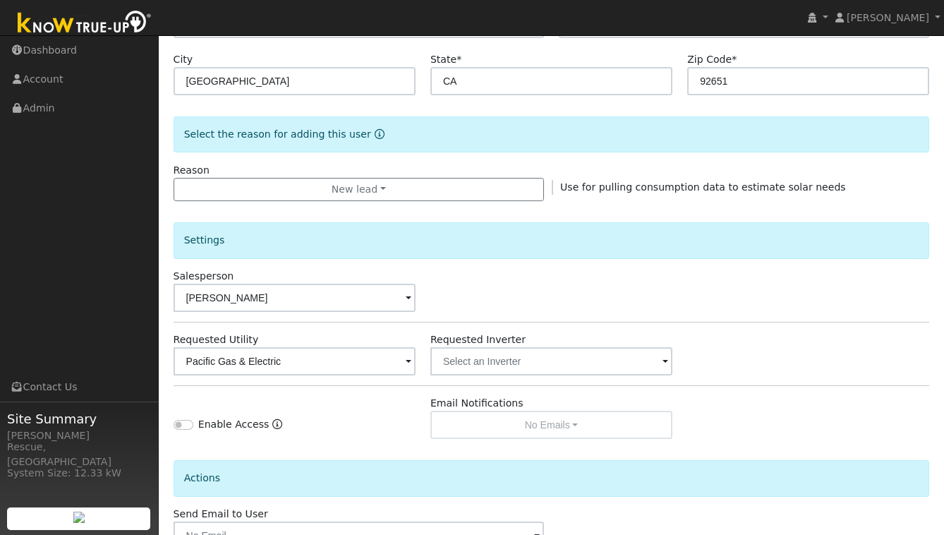
scroll to position [377, 0]
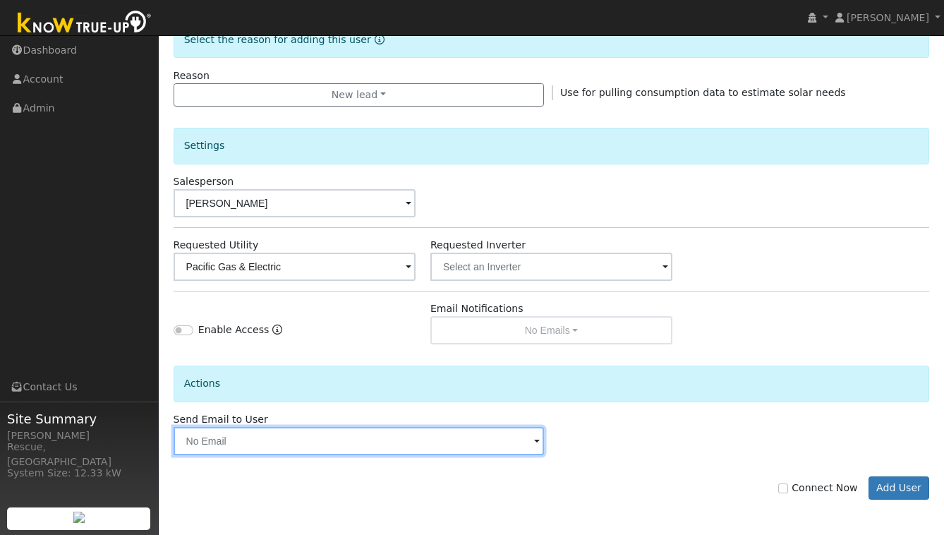
click at [277, 450] on input "text" at bounding box center [359, 441] width 370 height 28
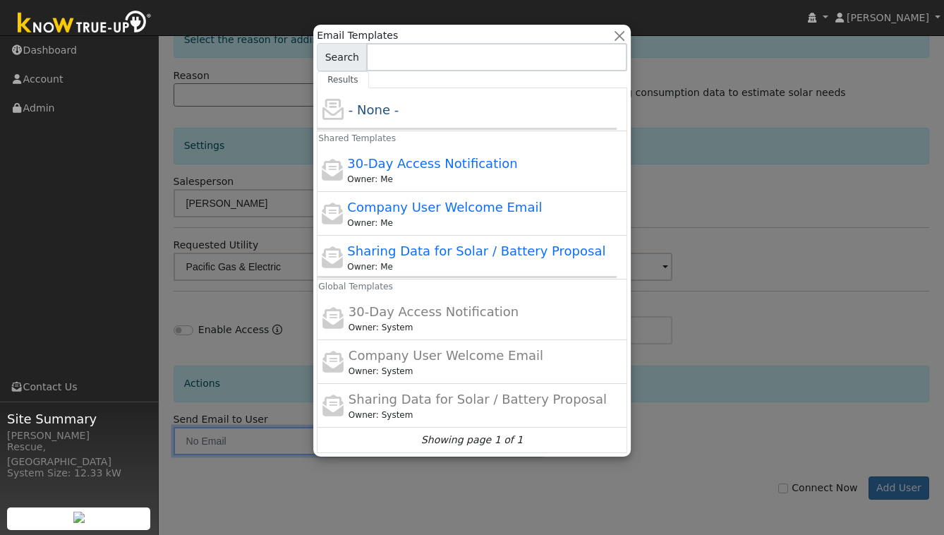
drag, startPoint x: 883, startPoint y: 296, endPoint x: 872, endPoint y: 299, distance: 11.6
click at [881, 298] on div at bounding box center [472, 267] width 944 height 535
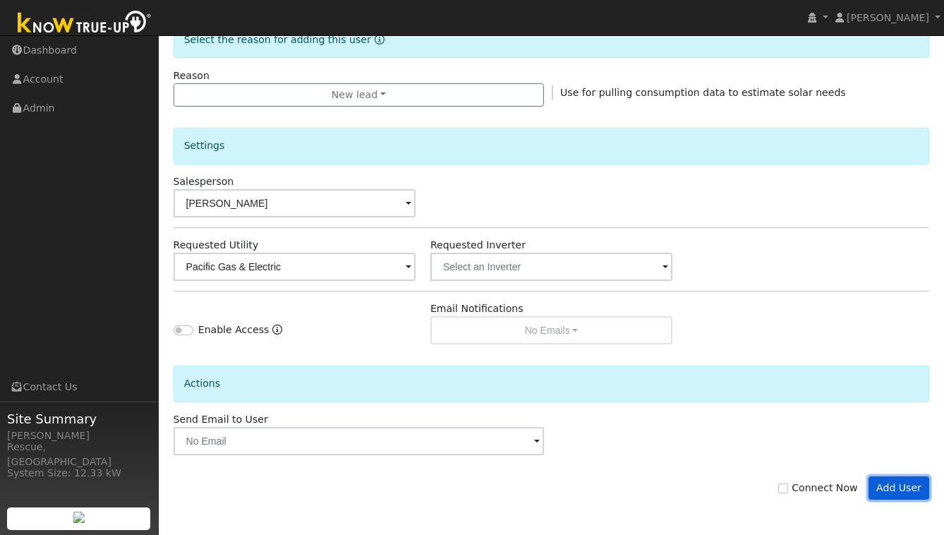
click at [906, 485] on button "Add User" at bounding box center [899, 488] width 61 height 24
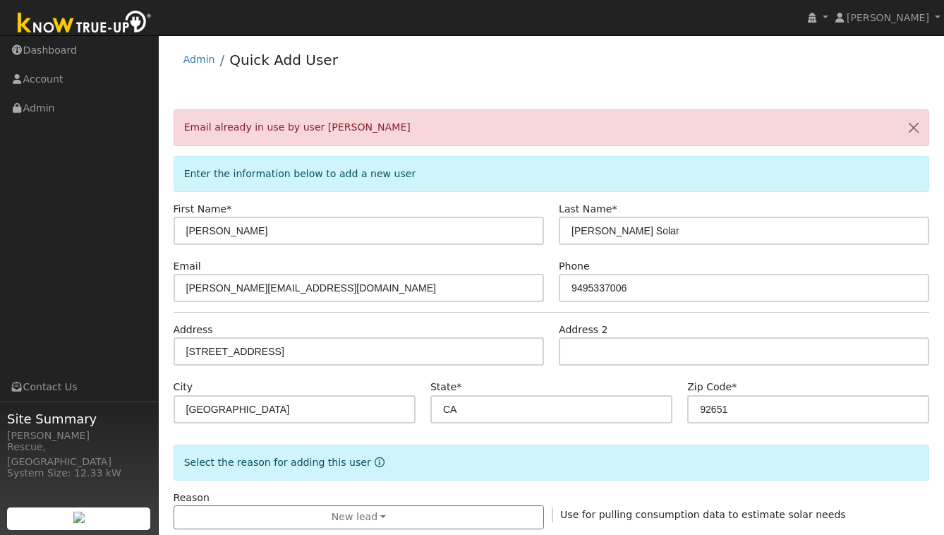
scroll to position [0, 0]
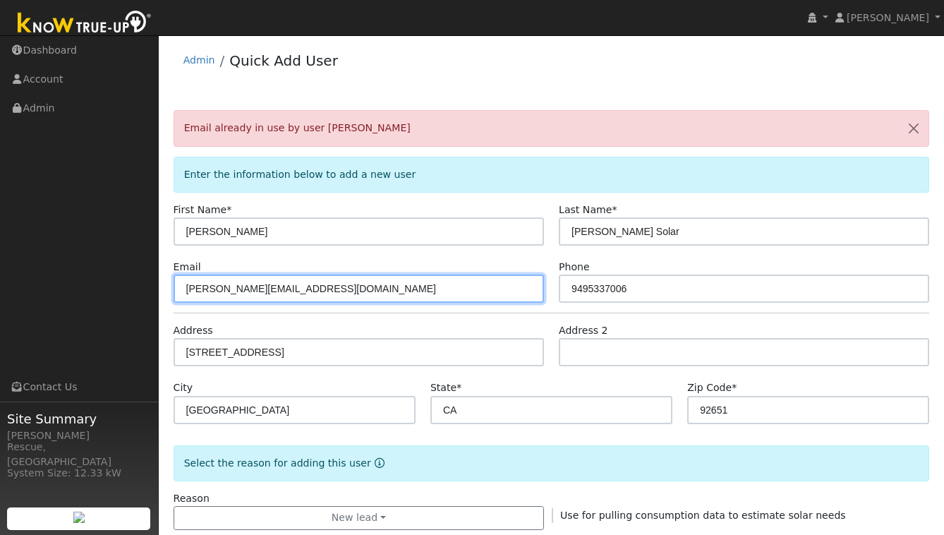
drag, startPoint x: 203, startPoint y: 289, endPoint x: 174, endPoint y: 289, distance: 28.2
click at [170, 289] on div "Email john@emerken.com" at bounding box center [359, 281] width 386 height 43
drag, startPoint x: 286, startPoint y: 289, endPoint x: 131, endPoint y: 291, distance: 155.3
click at [131, 291] on div "installed Meghan Stimmler Meghan Stimmler Profile My Company Help Center Terms …" at bounding box center [472, 496] width 944 height 923
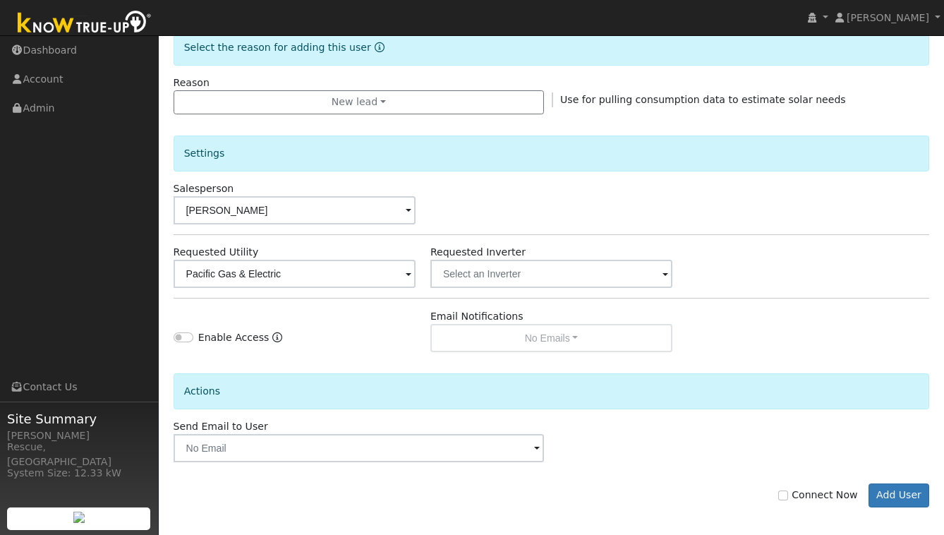
scroll to position [423, 0]
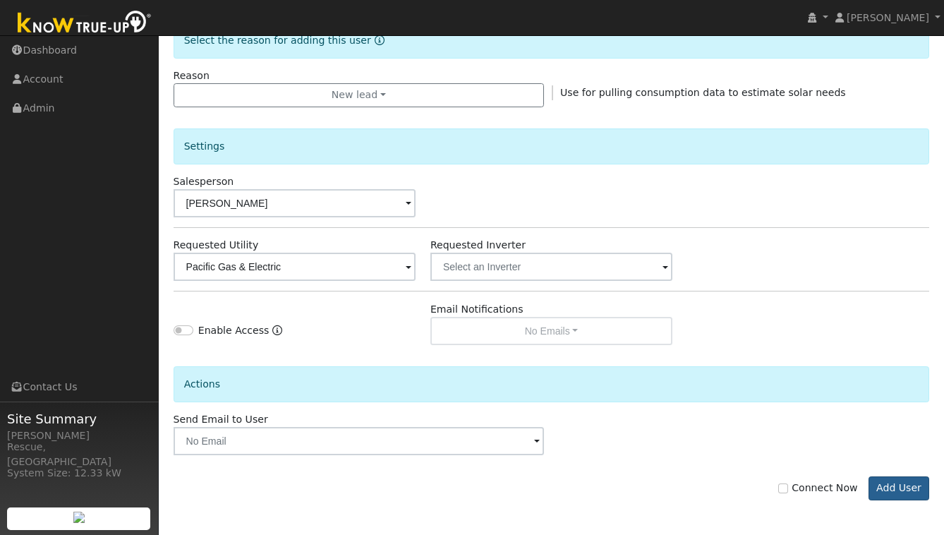
type input "info@solarhut.org"
click at [893, 492] on button "Add User" at bounding box center [899, 488] width 61 height 24
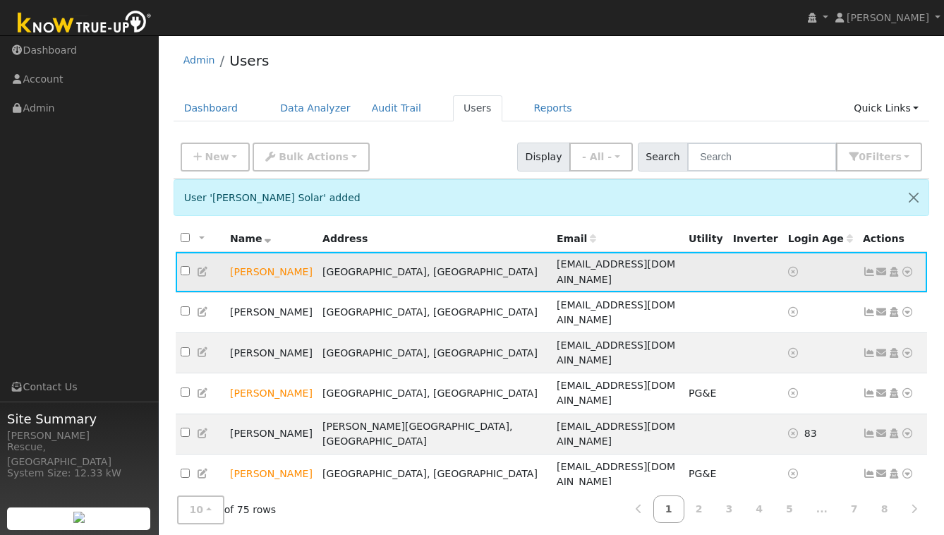
click at [909, 269] on icon at bounding box center [907, 272] width 13 height 10
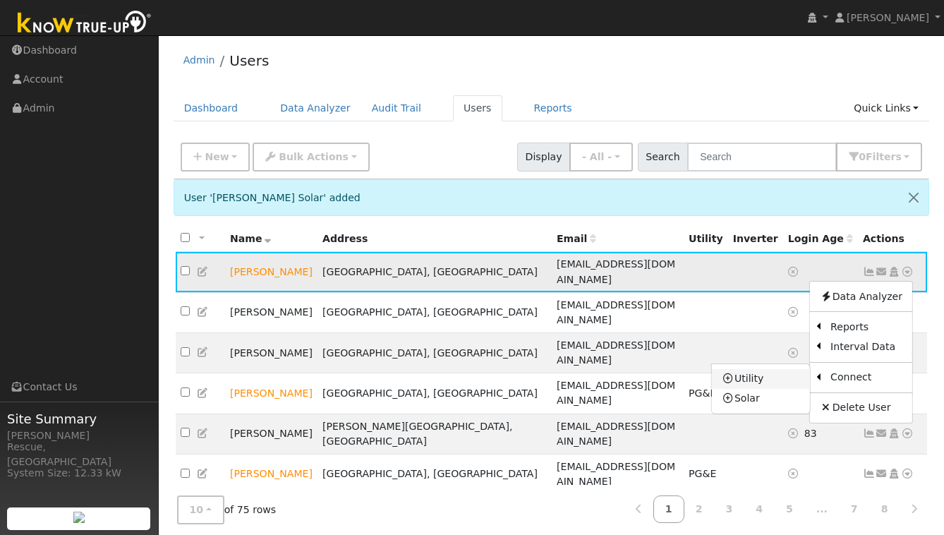
click at [740, 374] on link "Utility" at bounding box center [761, 379] width 98 height 20
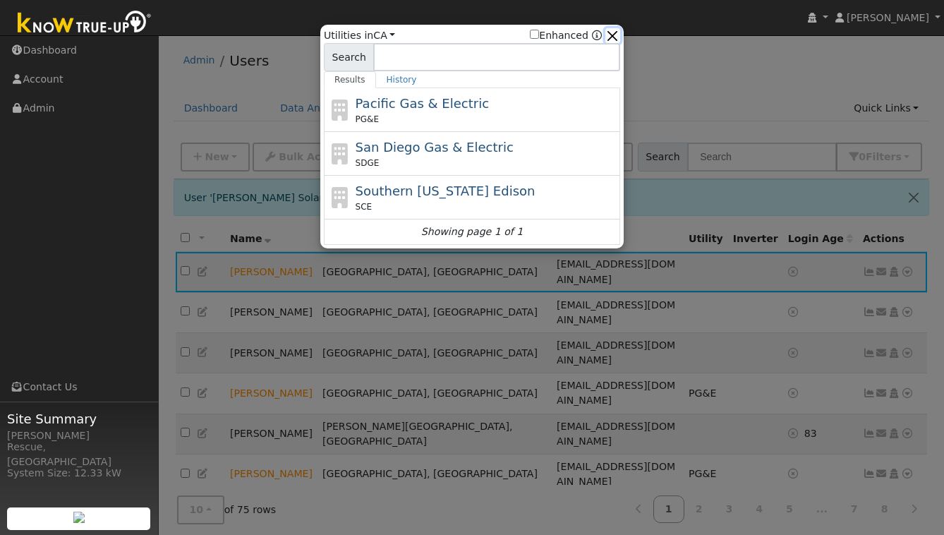
click at [614, 30] on button "button" at bounding box center [612, 35] width 15 height 15
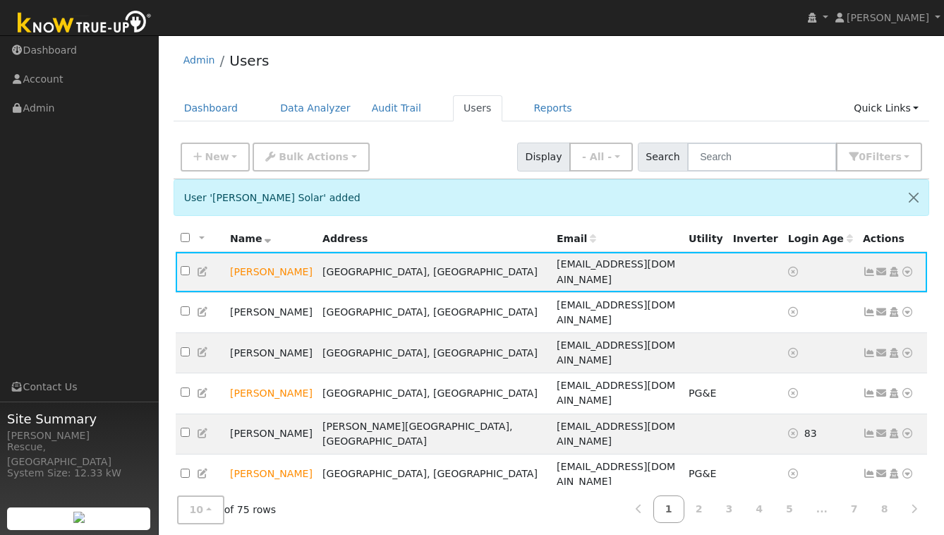
click at [203, 267] on icon at bounding box center [203, 272] width 13 height 10
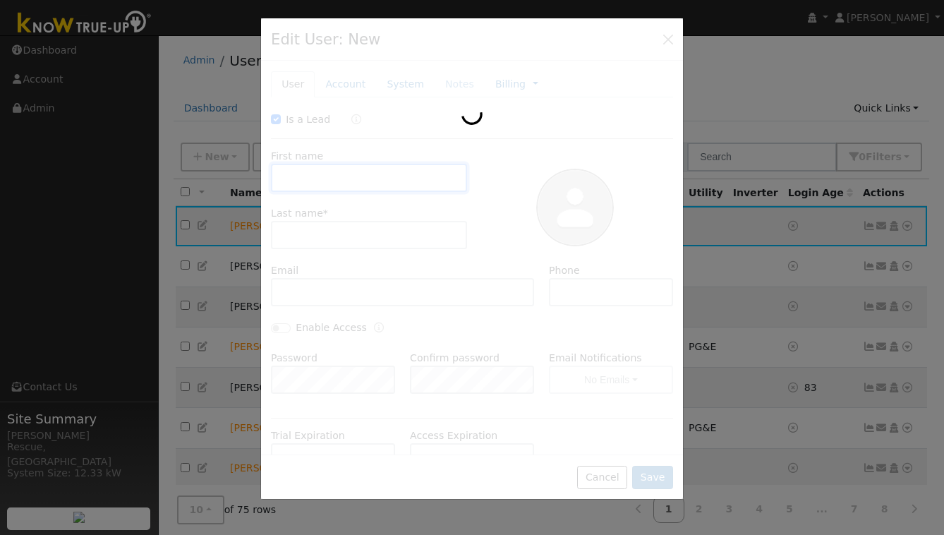
checkbox input "true"
type input "John"
type input "Hensley Solar"
type input "info@solarhut.org"
type input "9495337006"
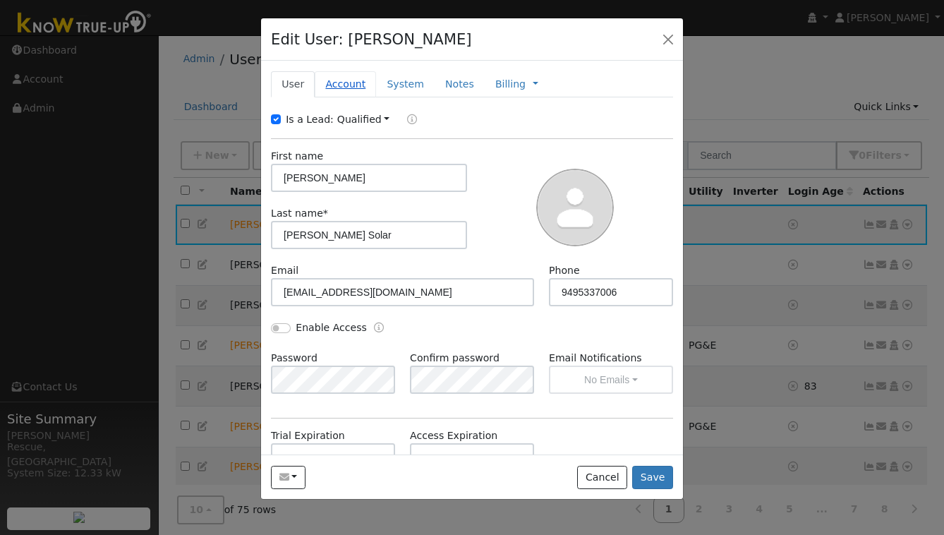
click at [337, 78] on link "Account" at bounding box center [345, 84] width 61 height 26
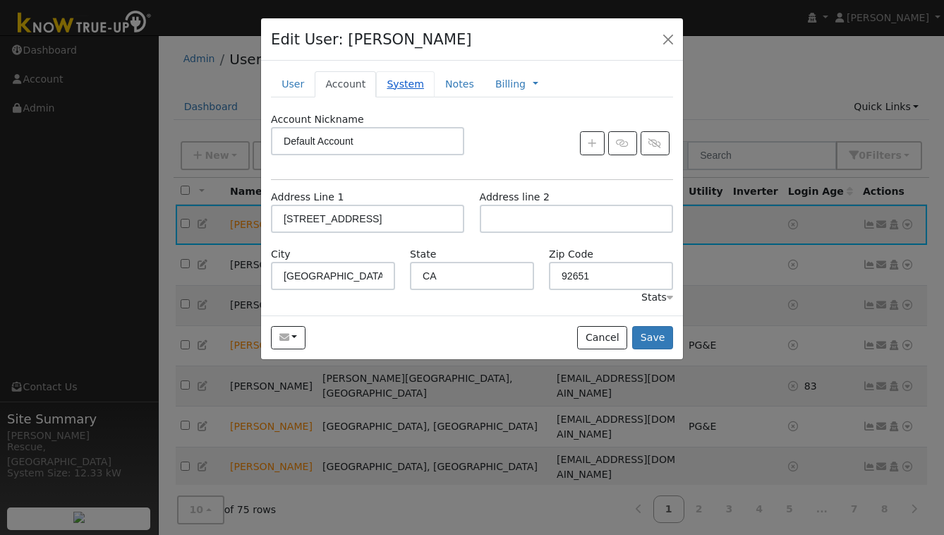
click at [408, 85] on link "System" at bounding box center [405, 84] width 59 height 26
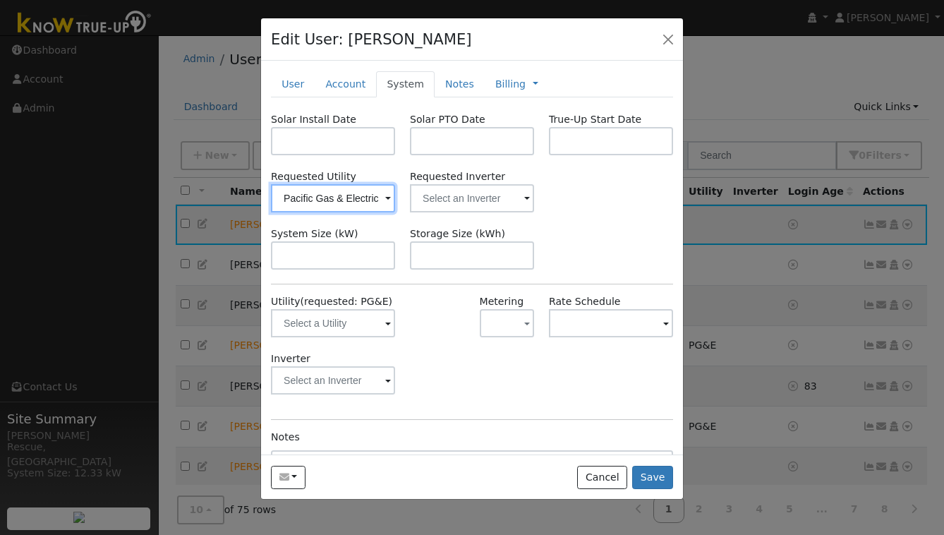
click at [380, 204] on input "Pacific Gas & Electric" at bounding box center [333, 198] width 124 height 28
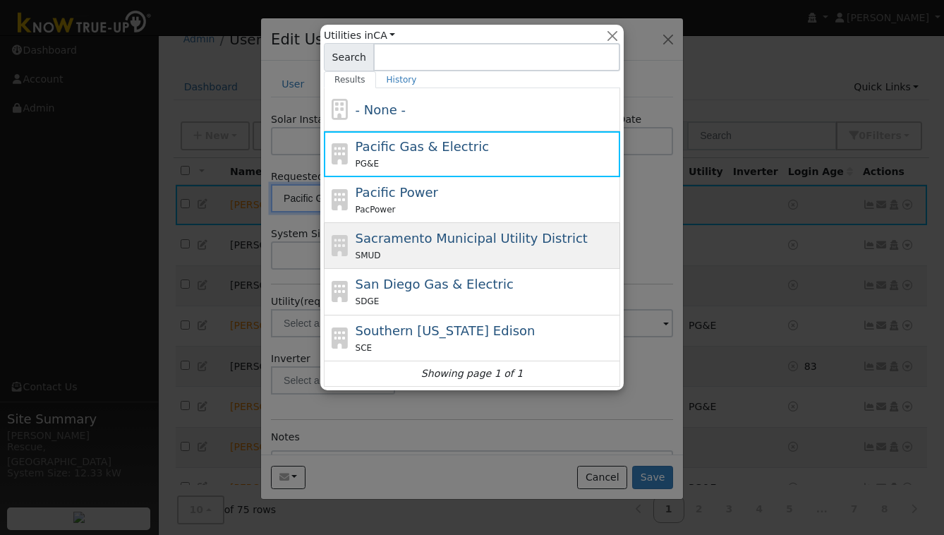
scroll to position [32, 0]
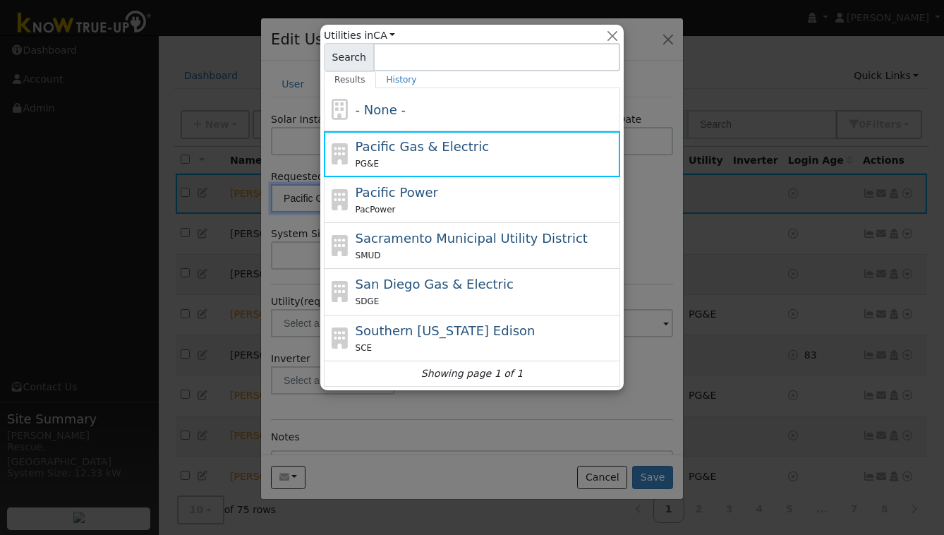
click at [429, 357] on div "- None - Pacific Gas & Electric PG&E Pacific Power PacPower Sacramento Municipa…" at bounding box center [472, 237] width 296 height 299
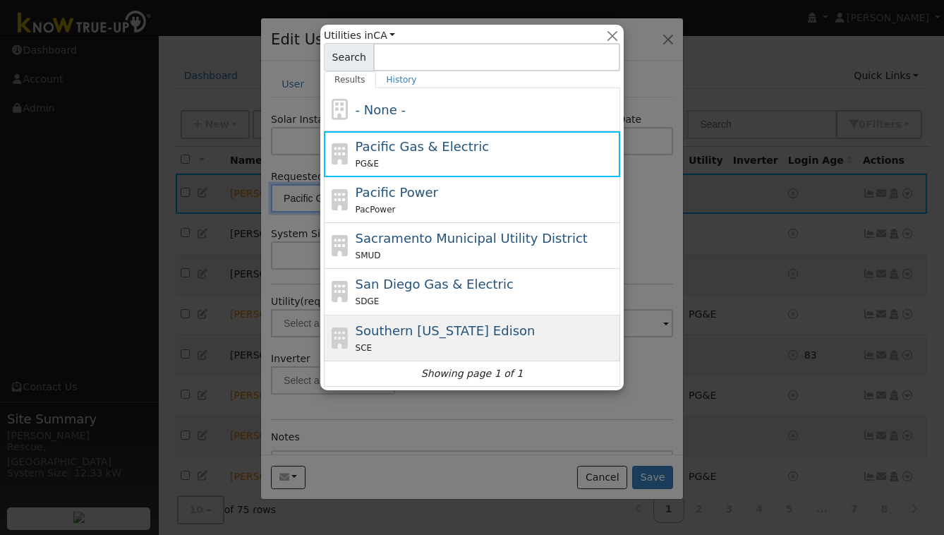
click at [432, 347] on div "SCE" at bounding box center [487, 347] width 262 height 15
type input "Southern California Edison"
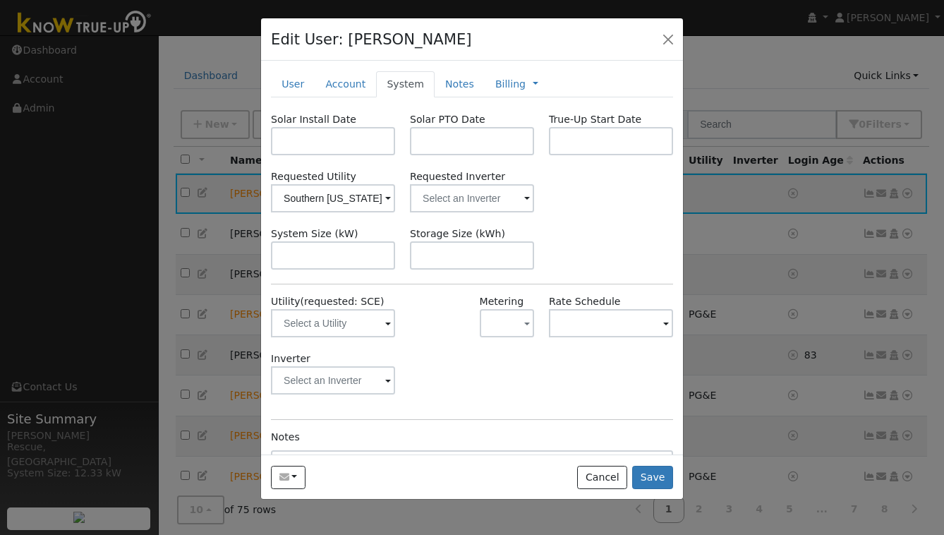
scroll to position [32, 0]
click at [665, 490] on div "Send Email... Copy a Link Reset Password Open Access Cancel Save" at bounding box center [472, 476] width 422 height 44
click at [665, 487] on button "Save" at bounding box center [652, 478] width 41 height 24
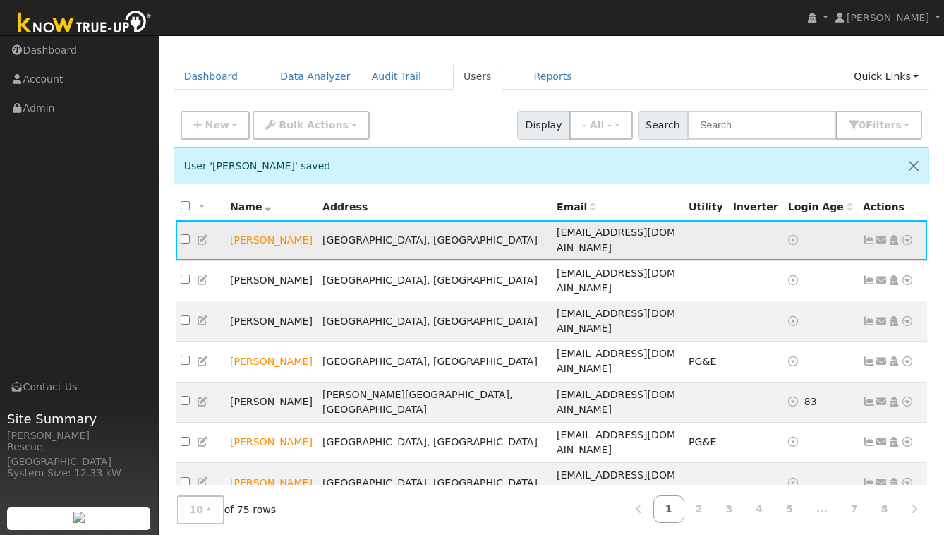
click at [910, 235] on icon at bounding box center [907, 240] width 13 height 10
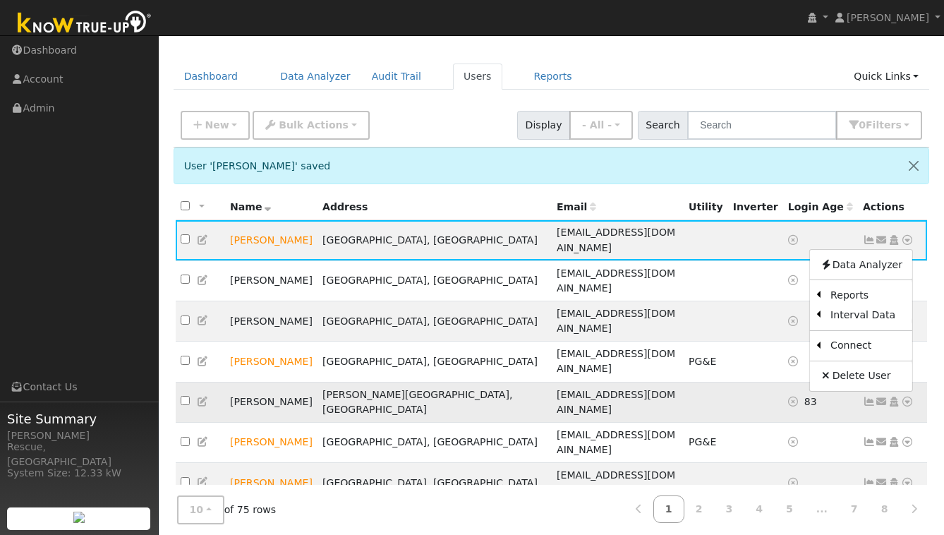
click at [0, 0] on link "Utility" at bounding box center [0, 0] width 0 height 0
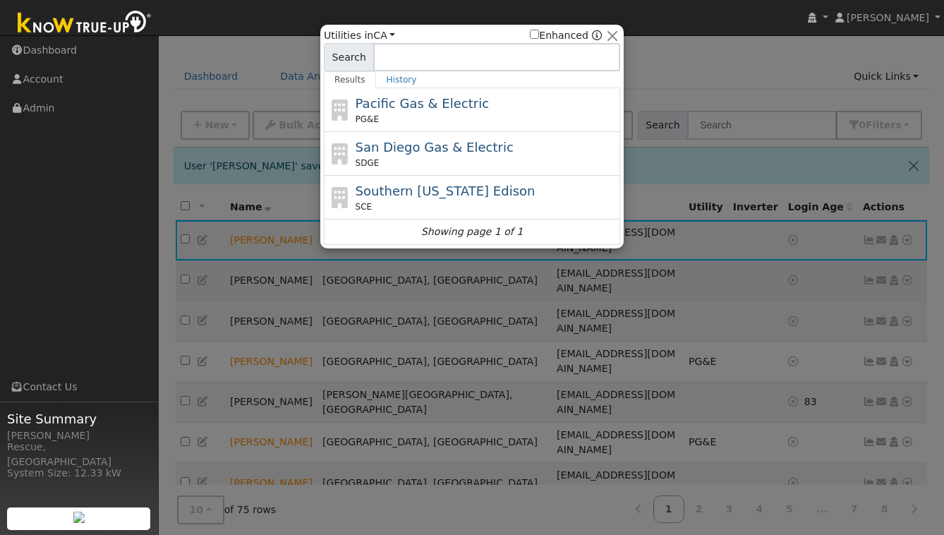
click at [450, 206] on div "SCE" at bounding box center [487, 206] width 262 height 13
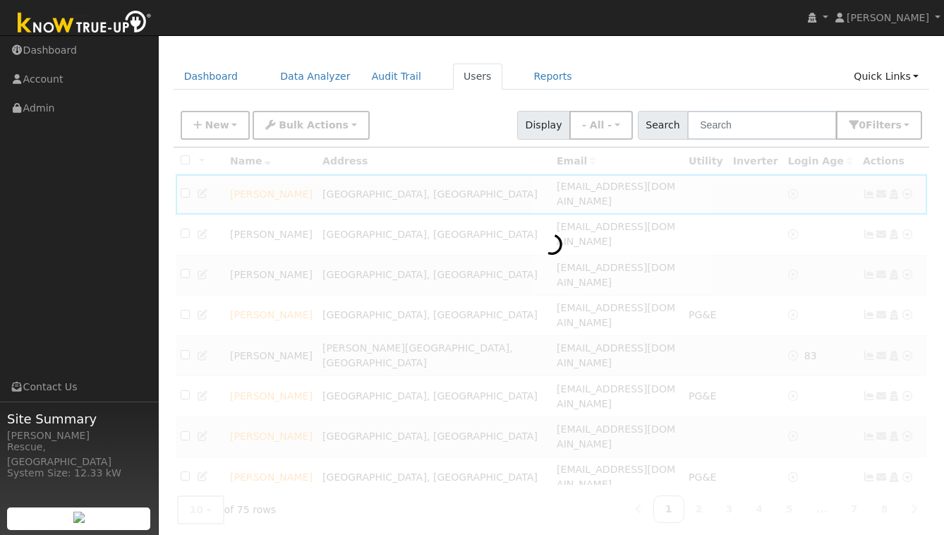
drag, startPoint x: 365, startPoint y: 349, endPoint x: 404, endPoint y: 341, distance: 40.3
click at [371, 348] on div at bounding box center [552, 388] width 757 height 483
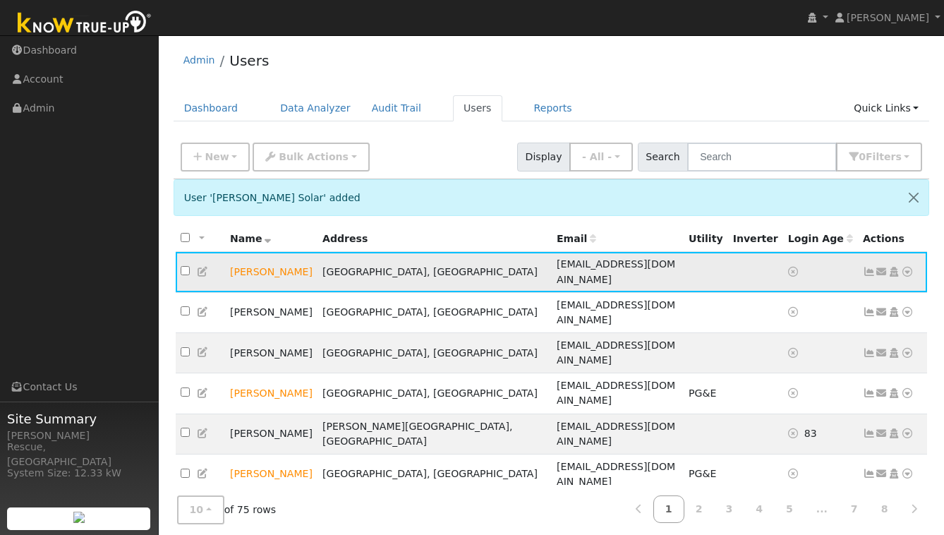
click at [200, 270] on icon at bounding box center [203, 272] width 13 height 10
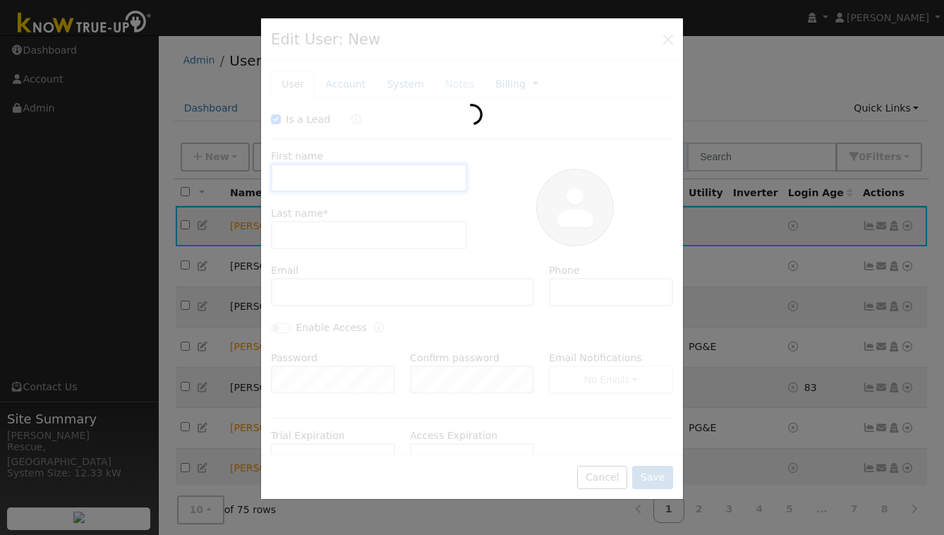
checkbox input "true"
type input "John"
type input "Hensley Solar"
type input "info@solarhut.org"
type input "9495337006"
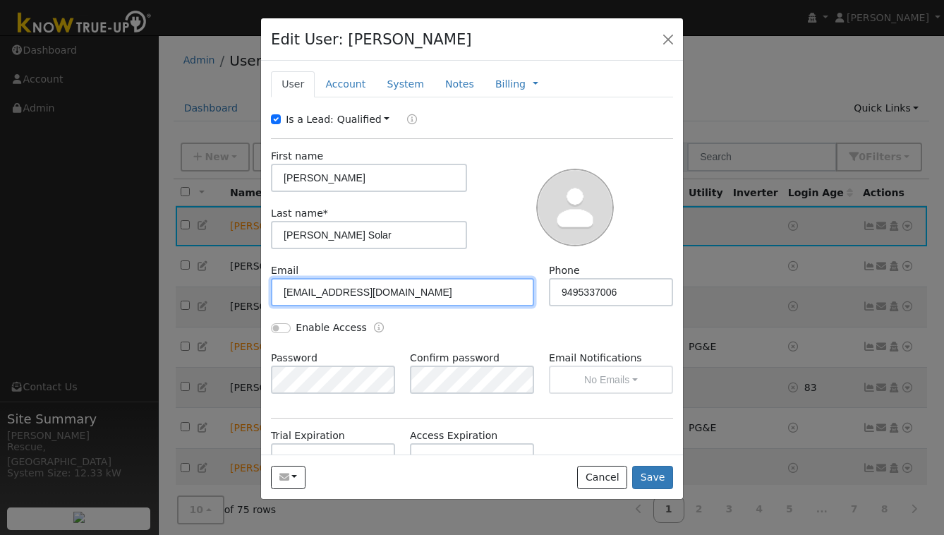
drag, startPoint x: 375, startPoint y: 291, endPoint x: 238, endPoint y: 292, distance: 137.6
click at [0, 0] on div "Edit User: John Hensley Solar Default Account Default Account 1737 Temple Hills…" at bounding box center [0, 0] width 0 height 0
click at [390, 294] on input "info@solarhut.org" at bounding box center [402, 292] width 263 height 28
drag, startPoint x: 342, startPoint y: 290, endPoint x: 263, endPoint y: 286, distance: 79.9
click at [263, 286] on div "New Account Nickname Cancel Create Are you sure you want to create new account …" at bounding box center [472, 258] width 422 height 394
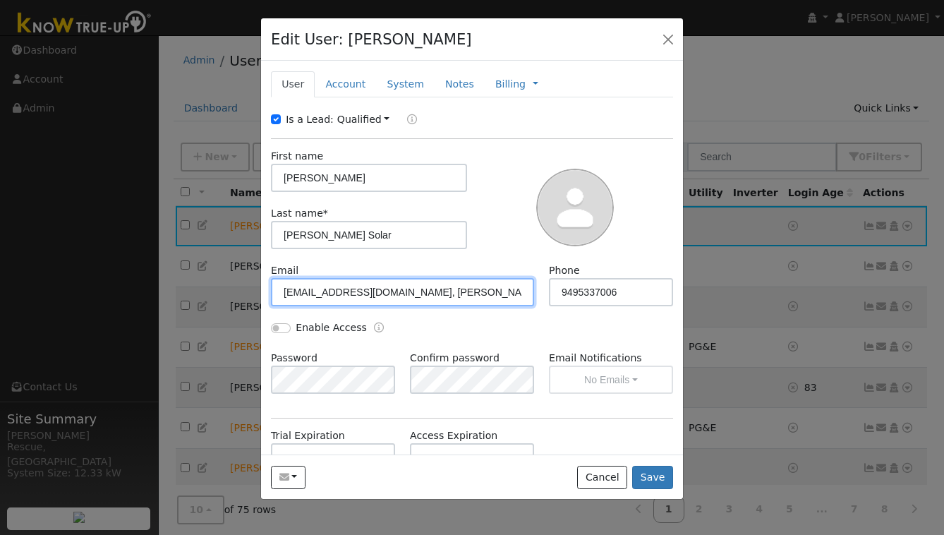
drag, startPoint x: 433, startPoint y: 292, endPoint x: 234, endPoint y: 279, distance: 199.4
click at [0, 0] on div "Edit User: John Hensley Solar Default Account Default Account 1737 Temple Hills…" at bounding box center [0, 0] width 0 height 0
type input "M"
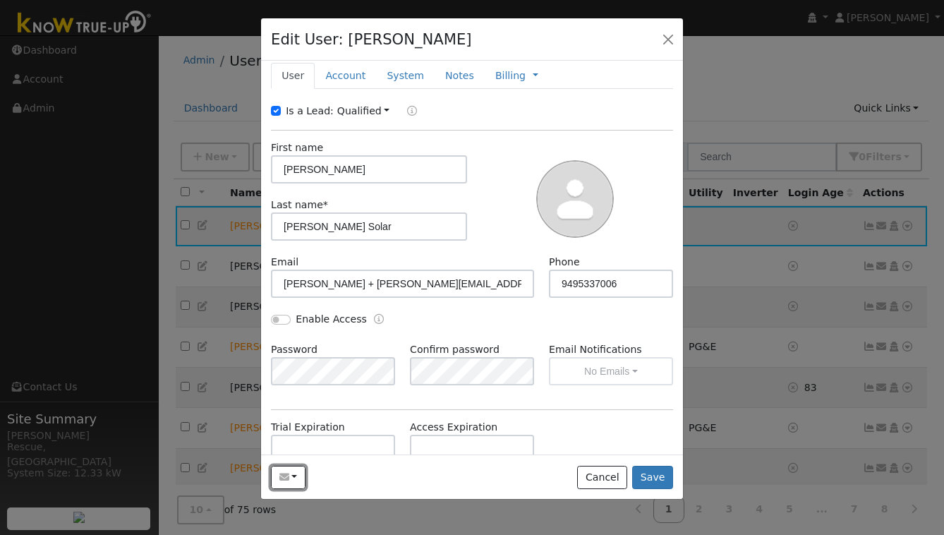
scroll to position [1, 0]
click at [300, 481] on button "button" at bounding box center [288, 478] width 35 height 24
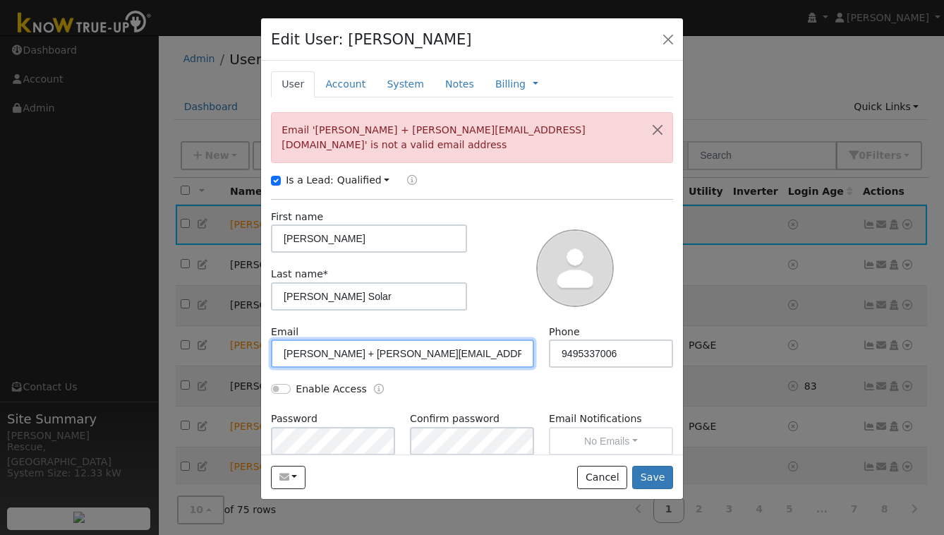
click at [315, 339] on input "John + john@emerken.com" at bounding box center [402, 353] width 263 height 28
drag, startPoint x: 310, startPoint y: 337, endPoint x: 223, endPoint y: 331, distance: 87.0
click at [0, 0] on div "Edit User: John Hensley Solar Default Account Default Account 1737 Temple Hills…" at bounding box center [0, 0] width 0 height 0
type input "john+solar@emerken.com"
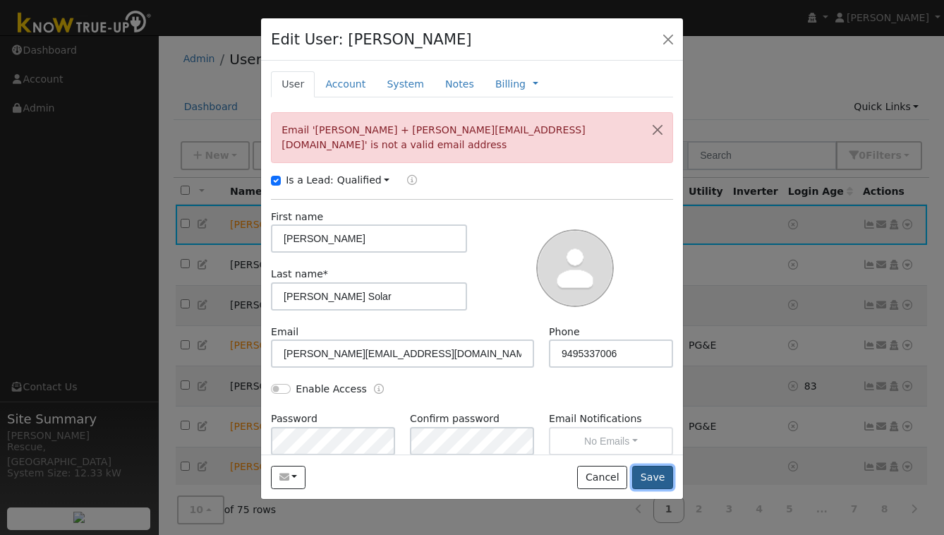
click at [652, 483] on button "Save" at bounding box center [652, 478] width 41 height 24
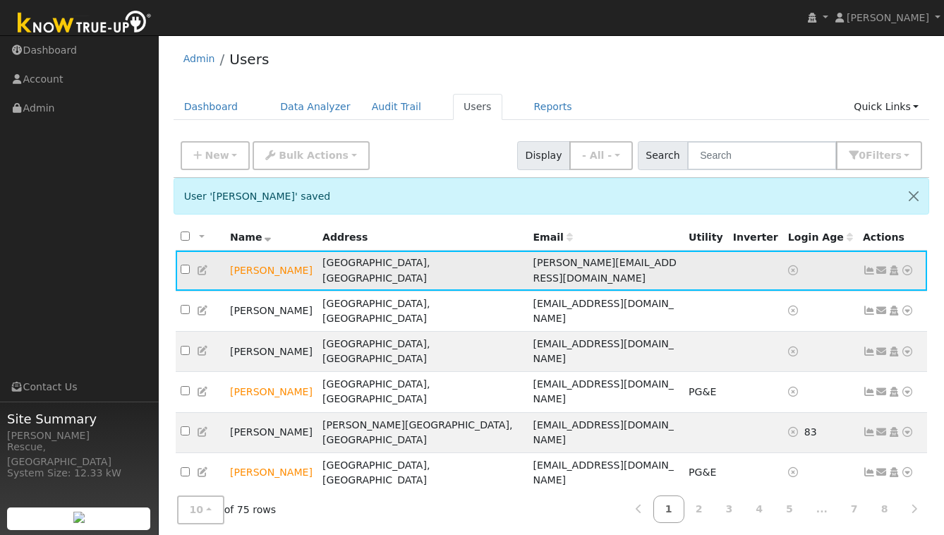
click at [881, 265] on icon at bounding box center [882, 270] width 13 height 10
click at [0, 0] on link "Sharing Data for Solar / Battery Proposal" at bounding box center [0, 0] width 0 height 0
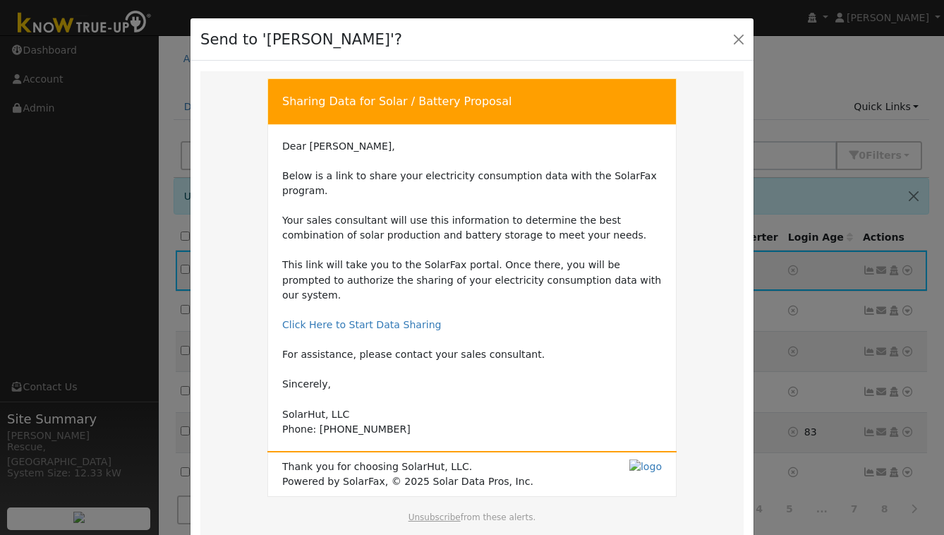
scroll to position [80, 0]
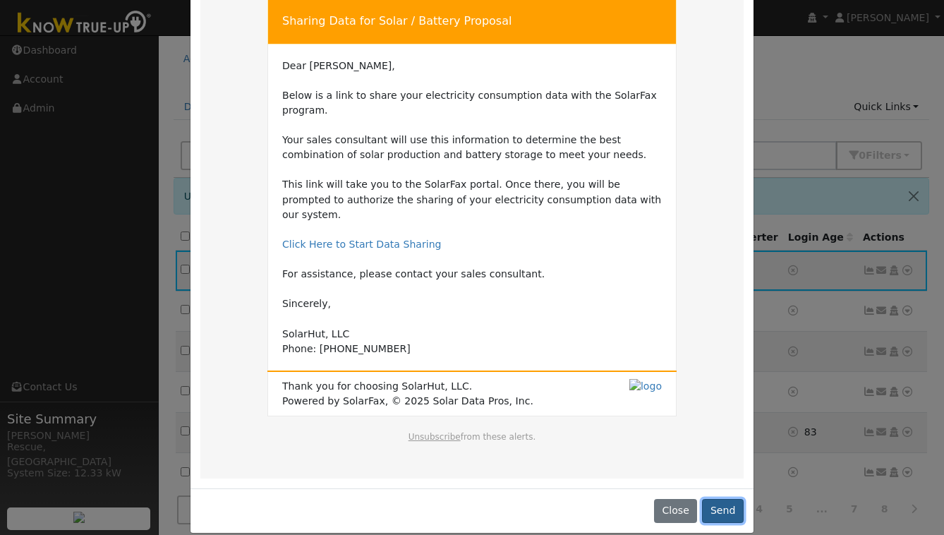
click at [730, 505] on button "Send" at bounding box center [723, 511] width 42 height 24
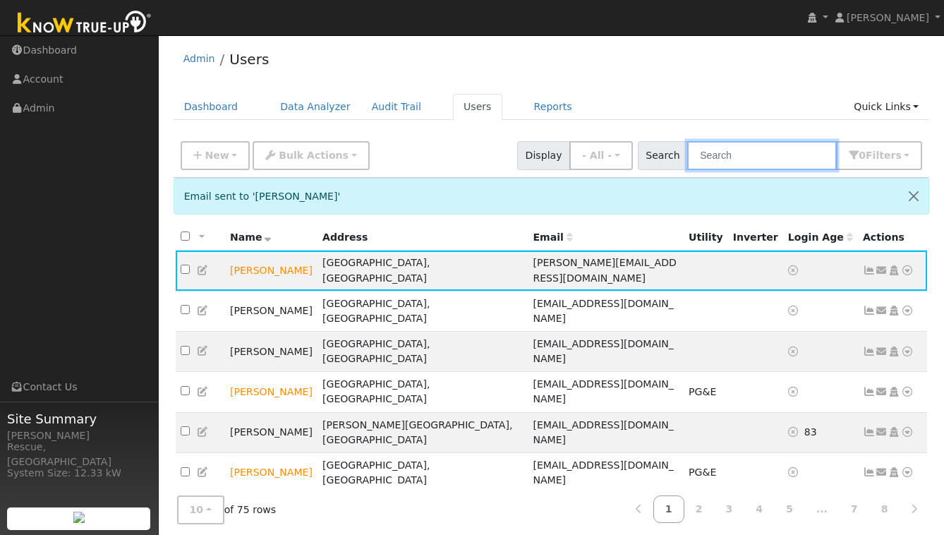
click at [740, 159] on input "text" at bounding box center [762, 155] width 150 height 29
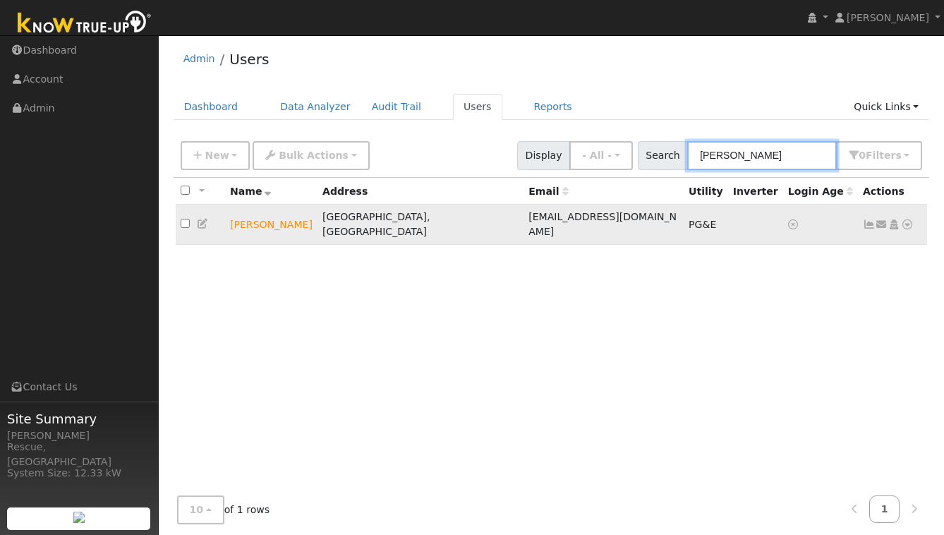
type input "brandon Beal"
click at [910, 219] on icon at bounding box center [907, 224] width 13 height 10
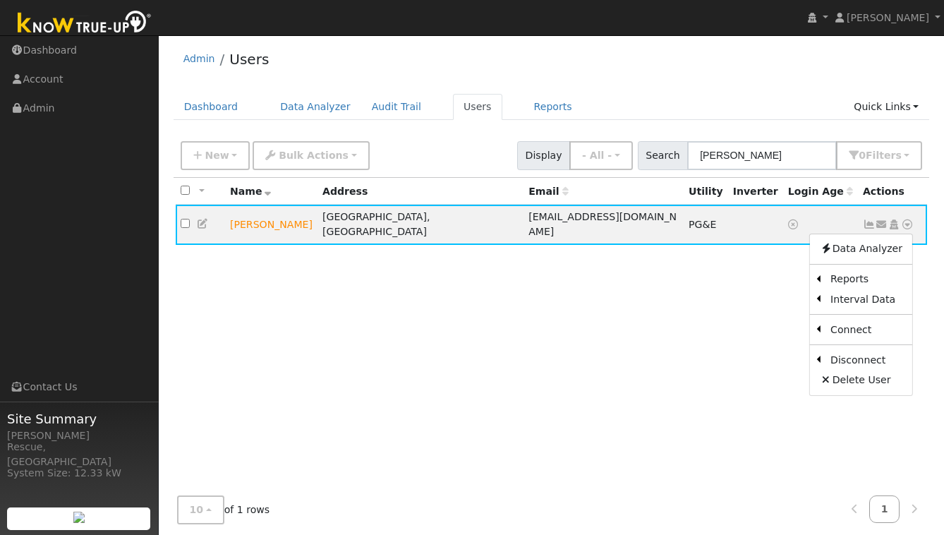
click at [0, 0] on link "Scenario" at bounding box center [0, 0] width 0 height 0
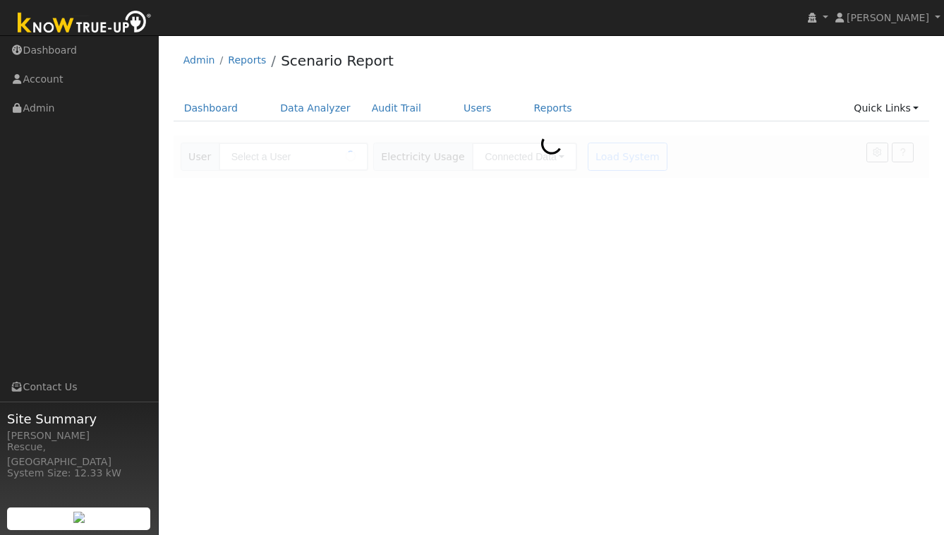
type input "[PERSON_NAME]"
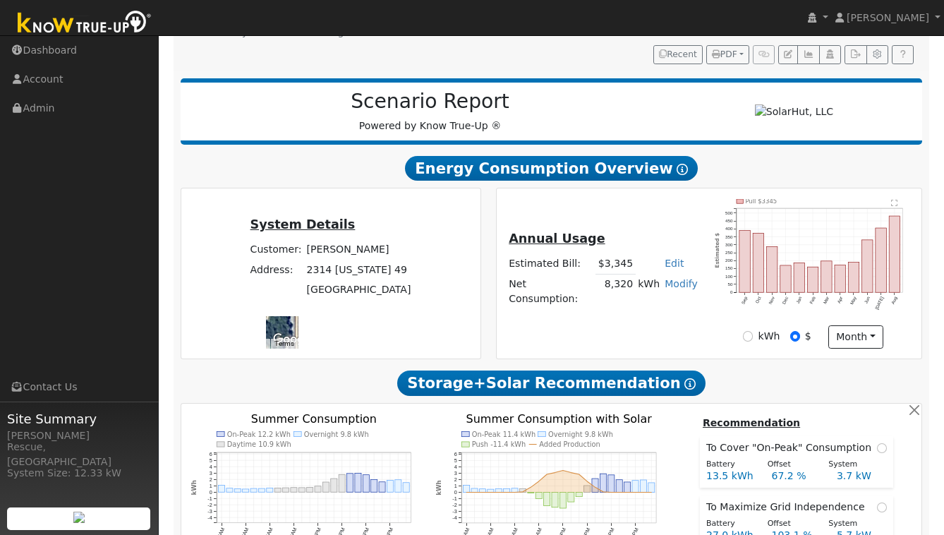
scroll to position [186, 0]
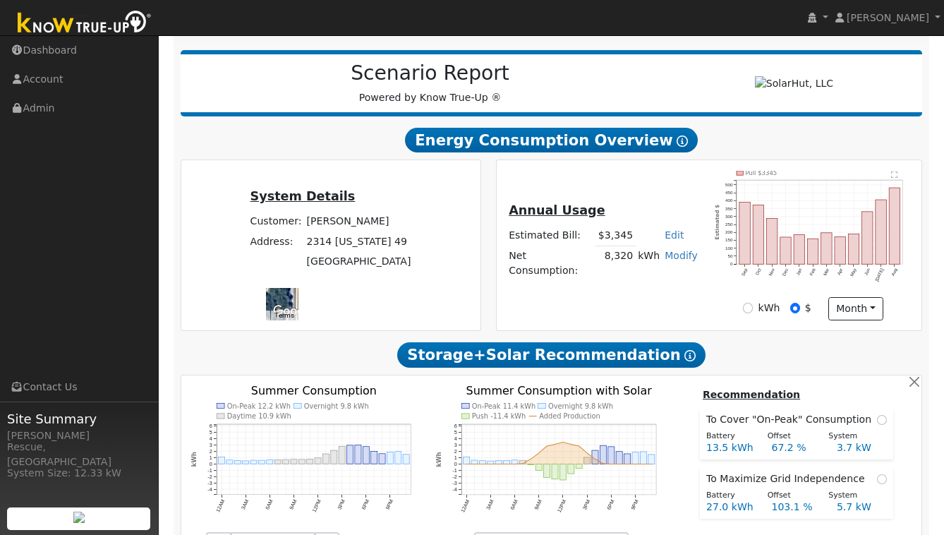
click at [299, 288] on div at bounding box center [282, 304] width 33 height 33
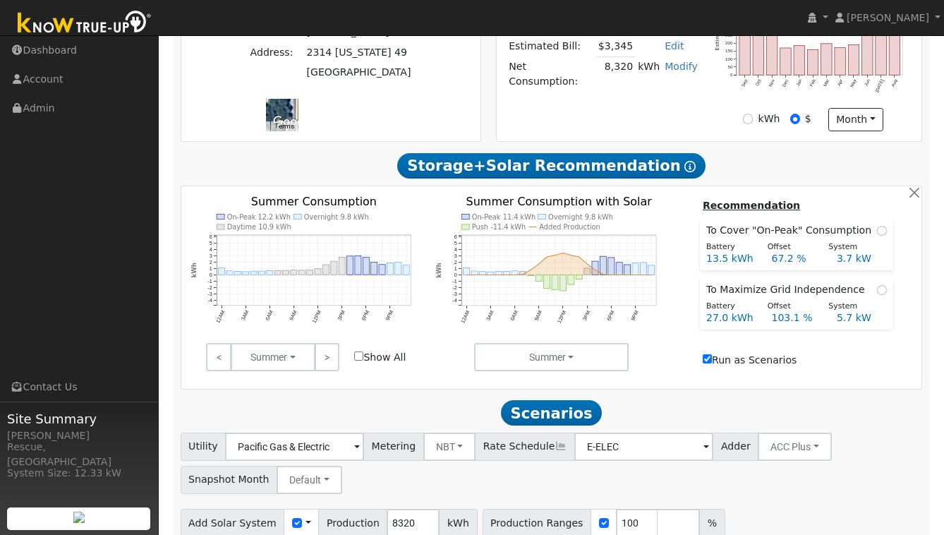
scroll to position [397, 0]
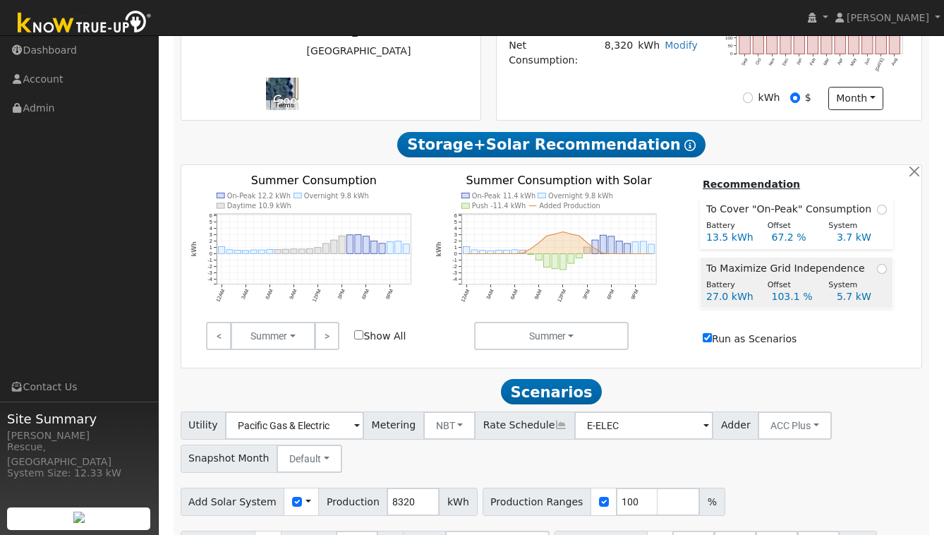
click at [877, 261] on span at bounding box center [882, 268] width 10 height 15
radio input "true"
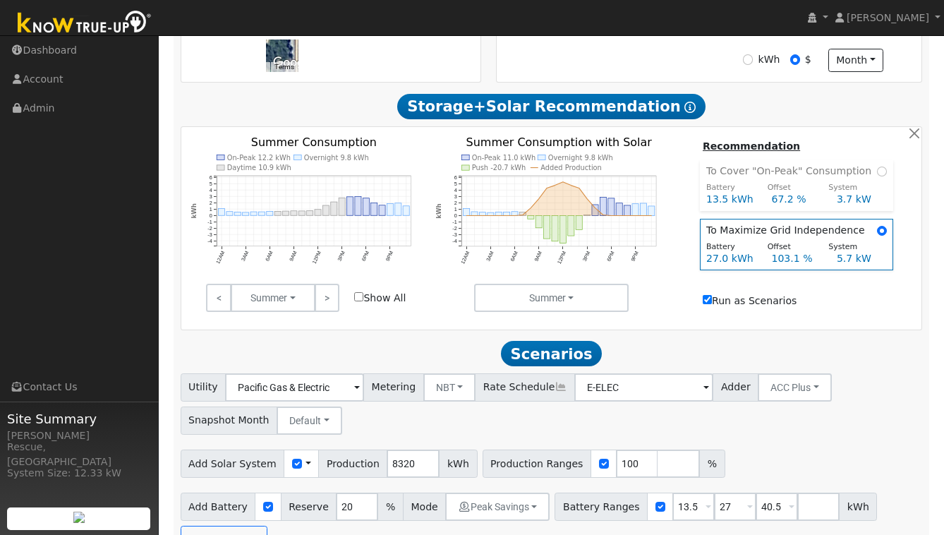
scroll to position [450, 0]
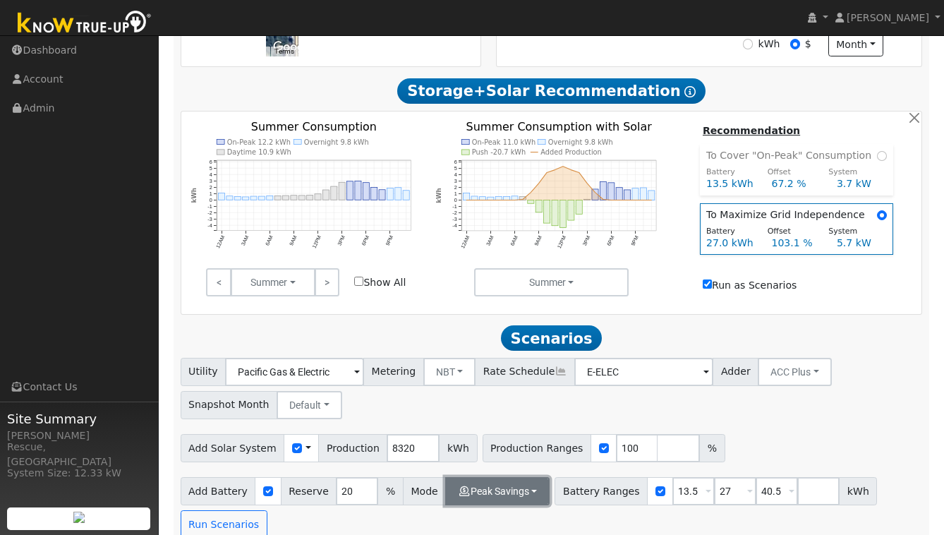
click at [495, 477] on button "Peak Savings" at bounding box center [497, 491] width 104 height 28
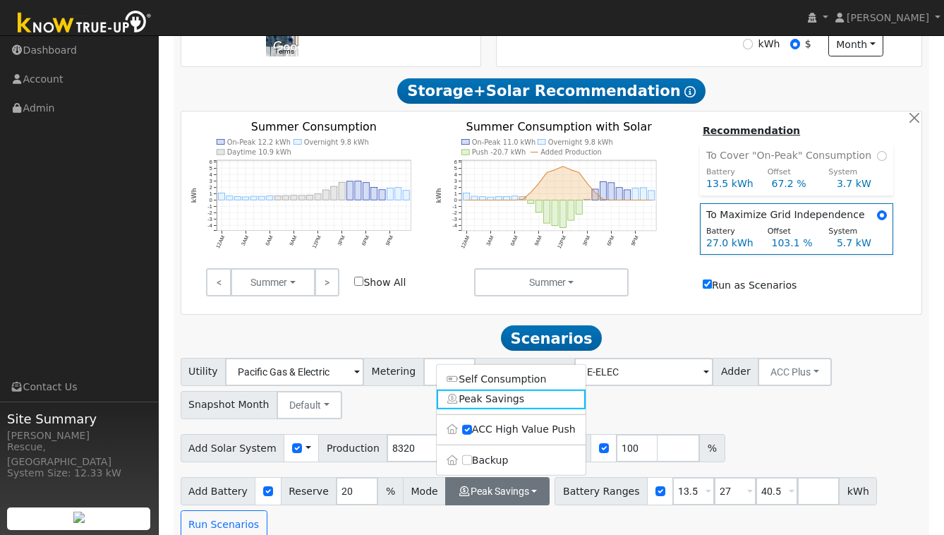
click at [518, 450] on label "Backup" at bounding box center [511, 460] width 149 height 20
click at [472, 455] on input "Backup" at bounding box center [467, 460] width 10 height 10
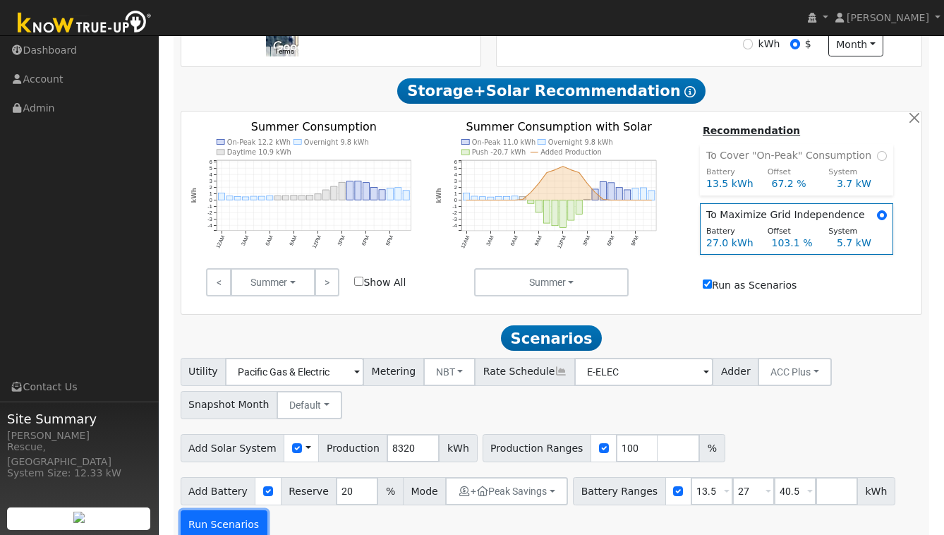
click at [233, 512] on button "Run Scenarios" at bounding box center [224, 524] width 87 height 28
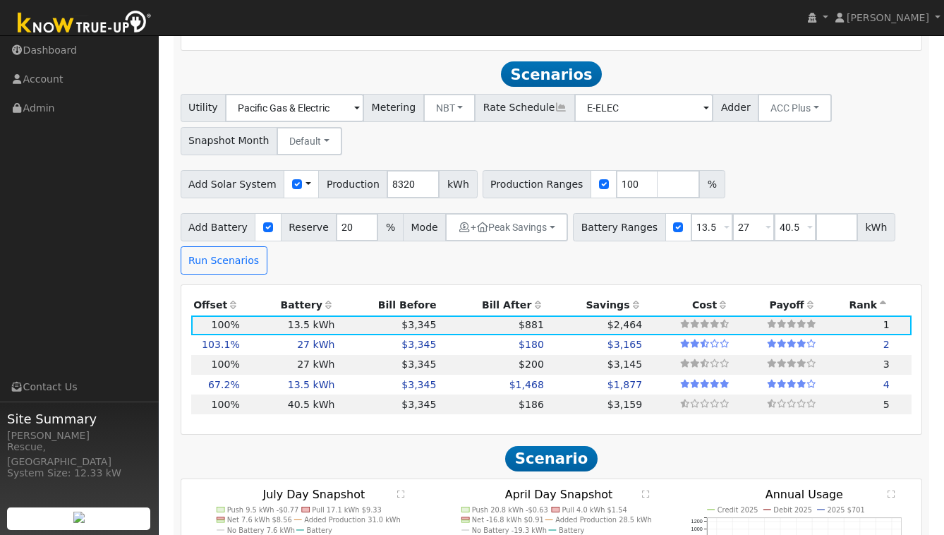
scroll to position [714, 0]
click at [560, 335] on td "$3,165" at bounding box center [595, 345] width 98 height 20
type input "5.7"
type input "$17,732"
type input "$40,600"
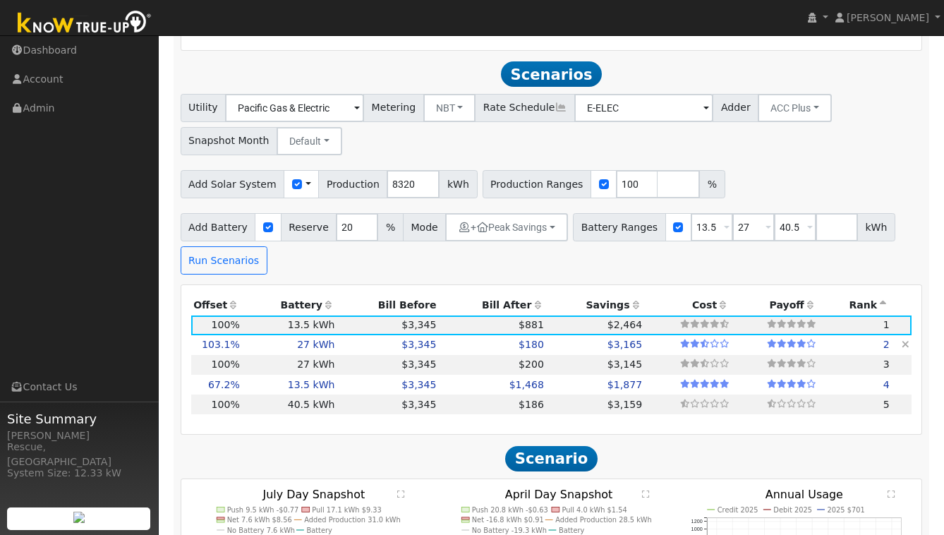
type input "$17,500"
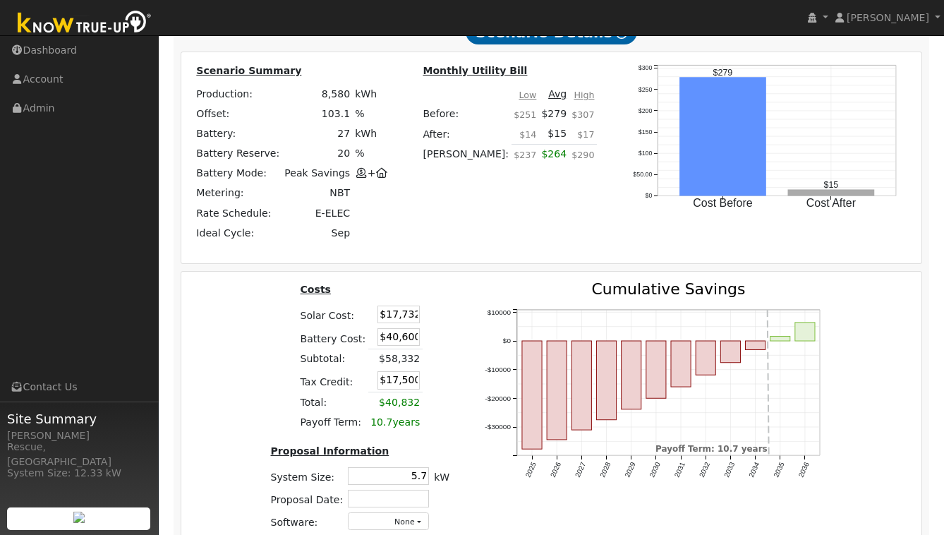
scroll to position [1483, 0]
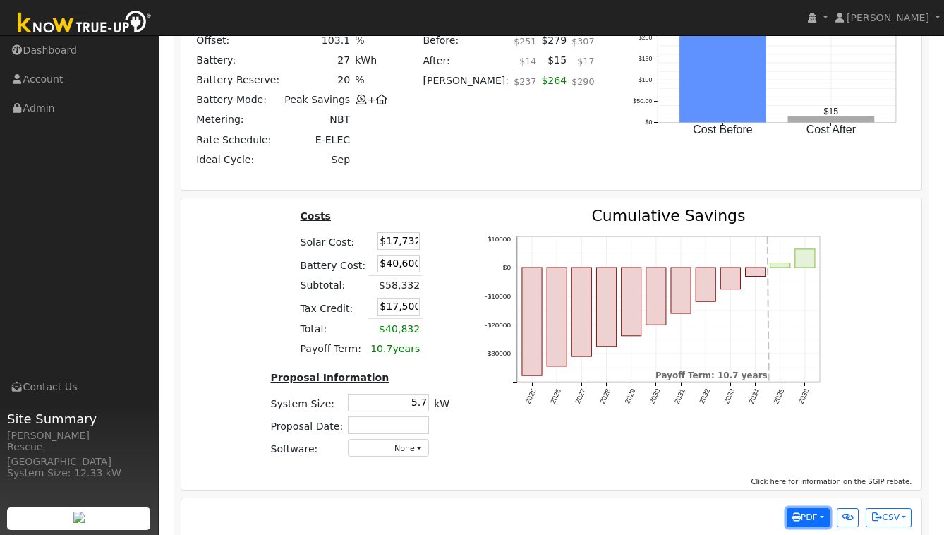
click at [815, 508] on button "PDF" at bounding box center [808, 518] width 43 height 20
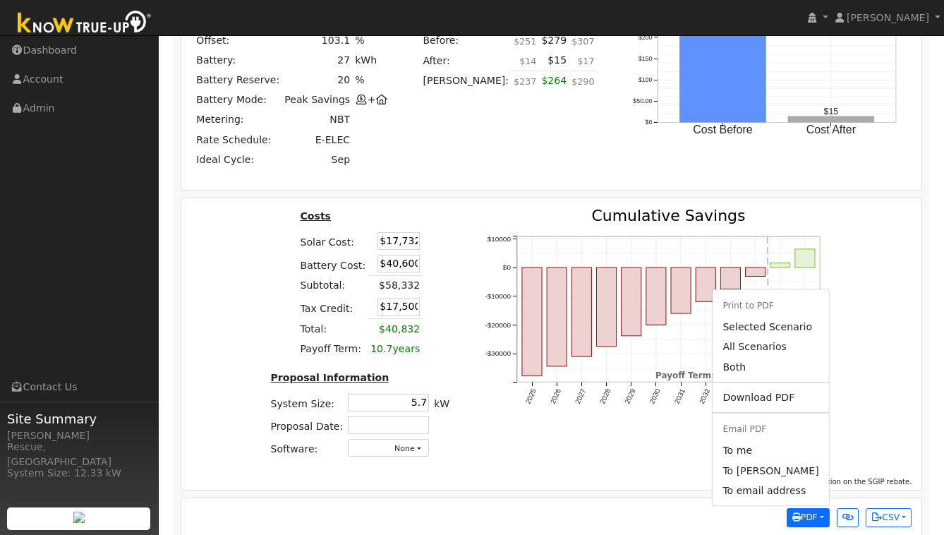
drag, startPoint x: 752, startPoint y: 335, endPoint x: 715, endPoint y: 185, distance: 154.7
click at [752, 337] on link "All Scenarios" at bounding box center [771, 347] width 116 height 20
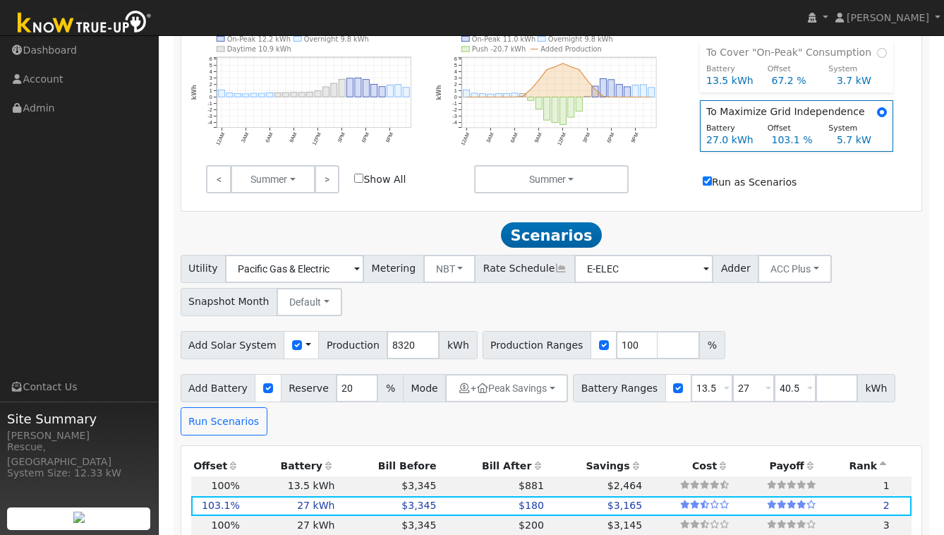
scroll to position [0, 0]
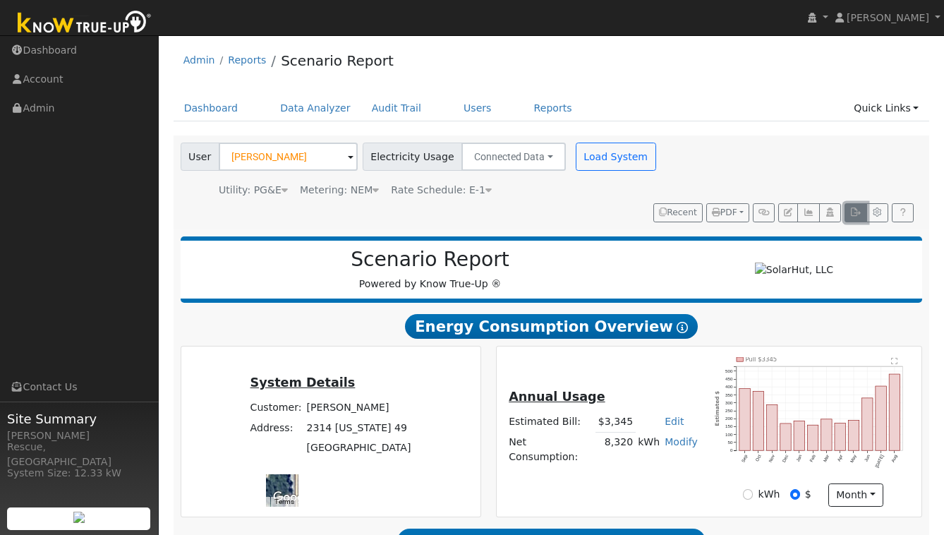
click at [855, 203] on button "button" at bounding box center [856, 213] width 22 height 20
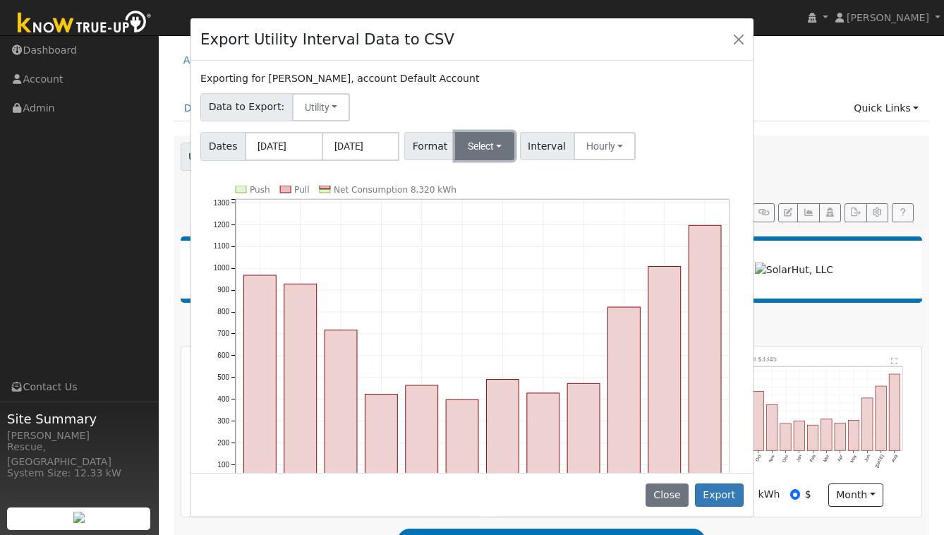
click at [476, 145] on button "Select" at bounding box center [485, 146] width 60 height 28
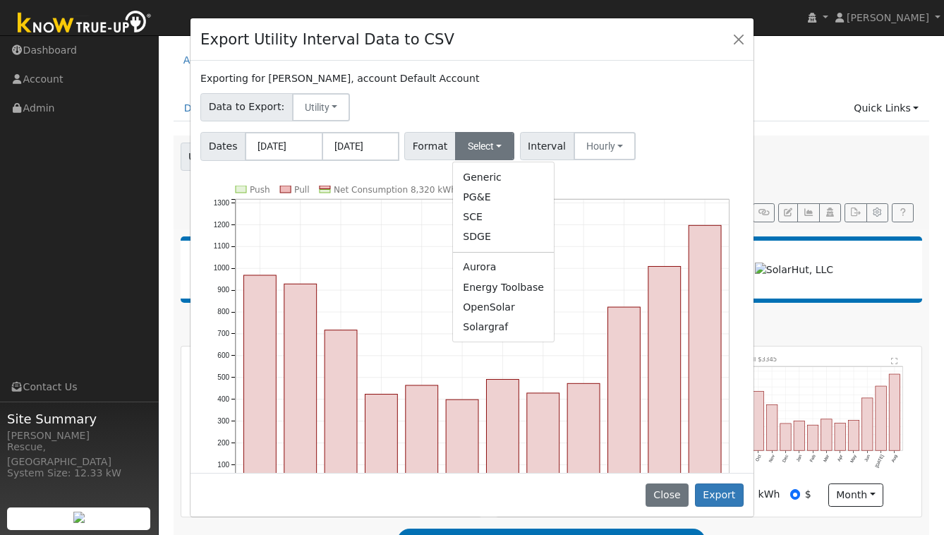
click at [481, 325] on link "Solargraf" at bounding box center [503, 327] width 101 height 20
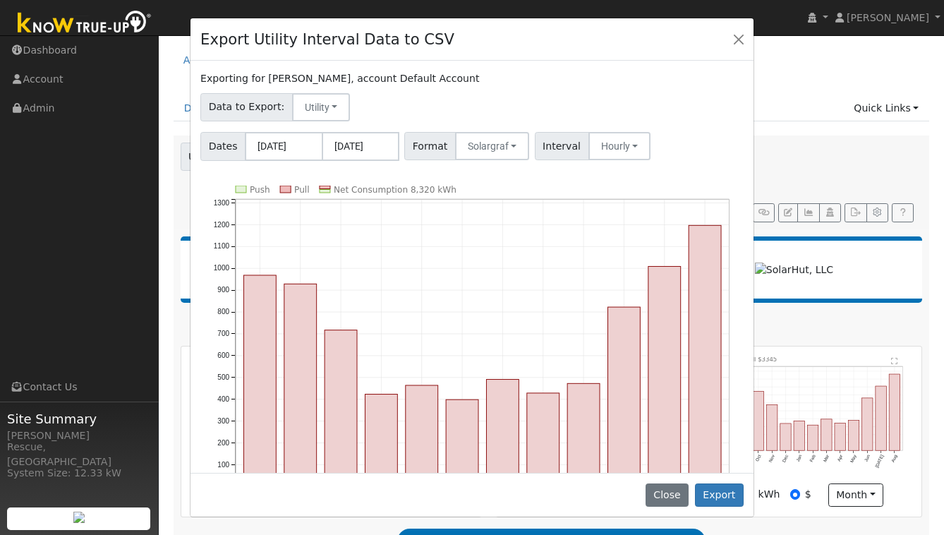
scroll to position [63, 0]
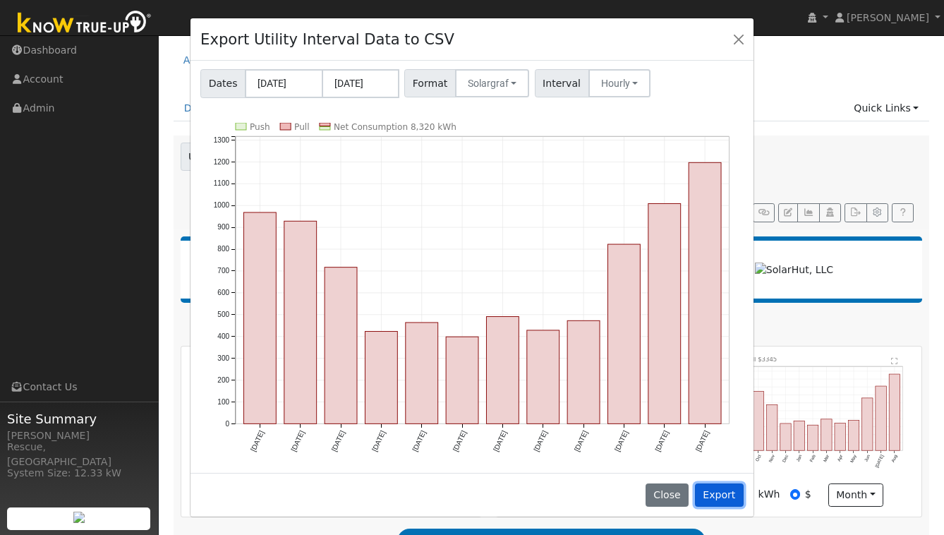
click at [730, 490] on button "Export" at bounding box center [719, 495] width 49 height 24
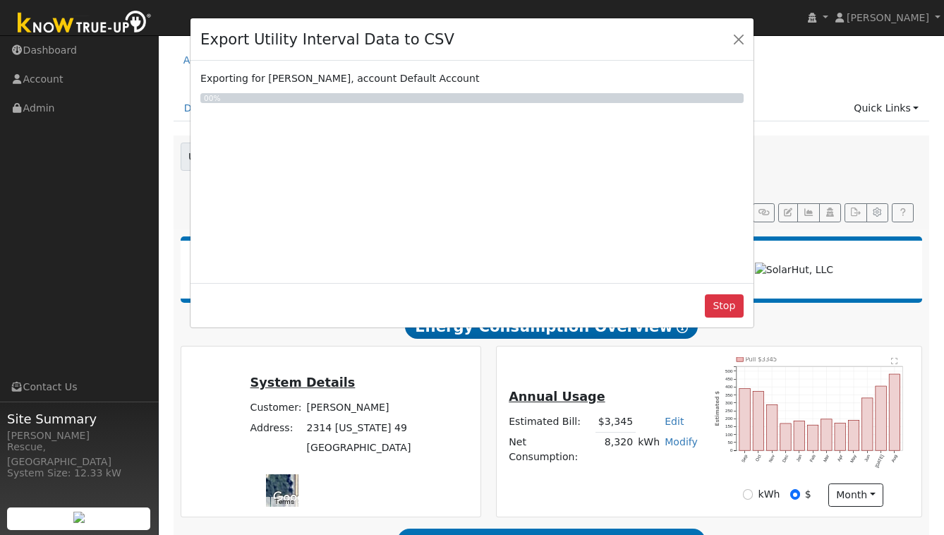
scroll to position [0, 0]
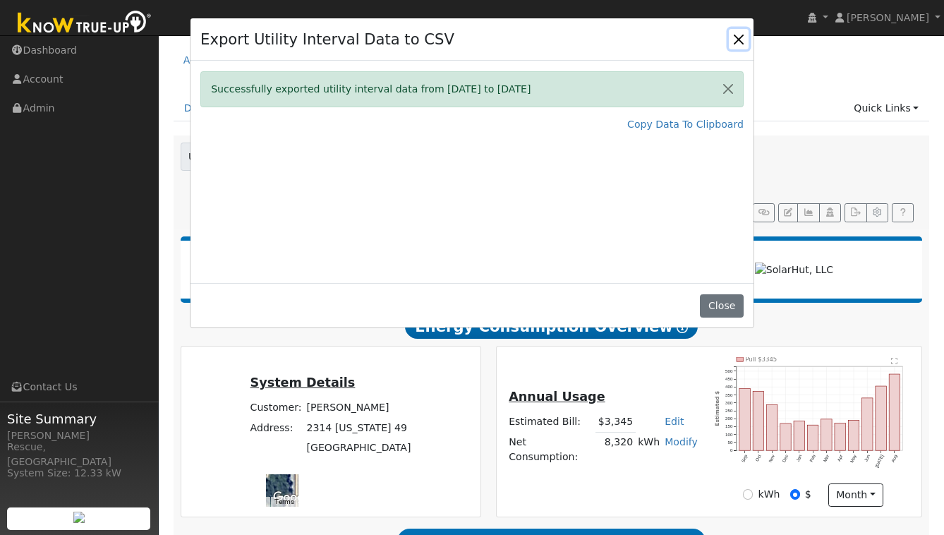
click at [740, 32] on button "Close" at bounding box center [739, 39] width 20 height 20
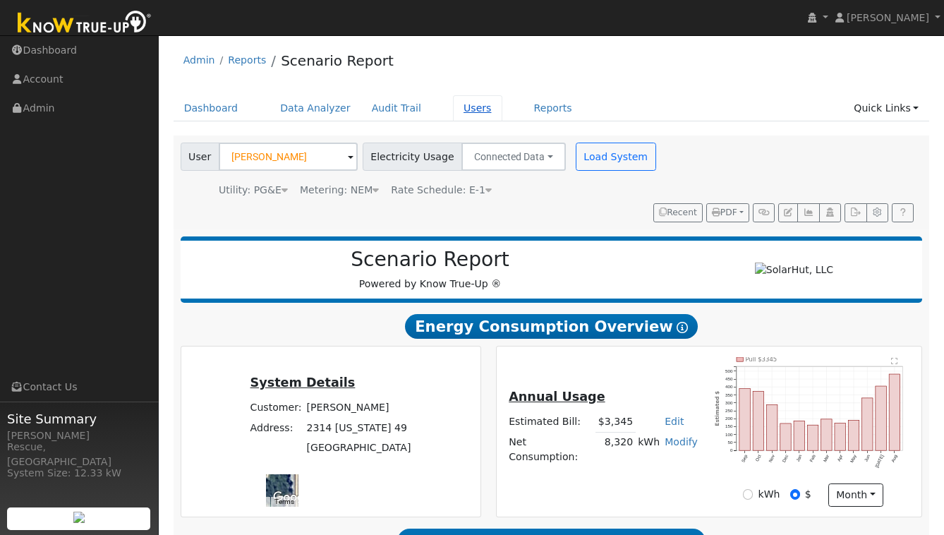
click at [469, 114] on link "Users" at bounding box center [477, 108] width 49 height 26
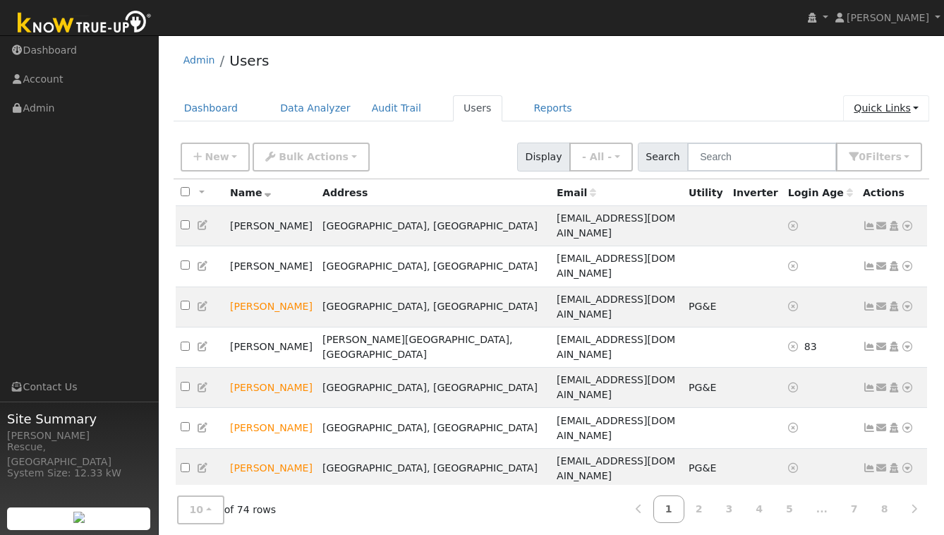
click at [889, 114] on link "Quick Links" at bounding box center [886, 108] width 86 height 26
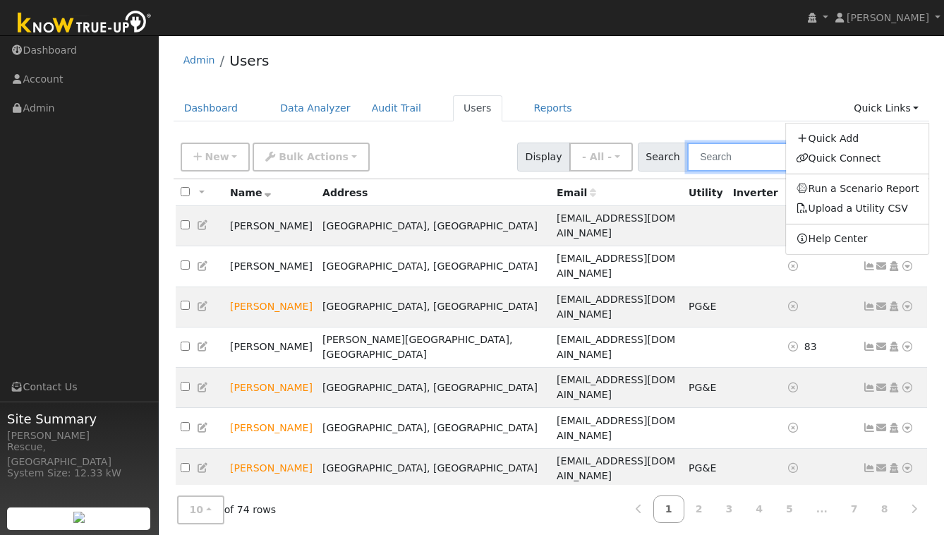
click at [746, 154] on input "text" at bounding box center [762, 157] width 150 height 29
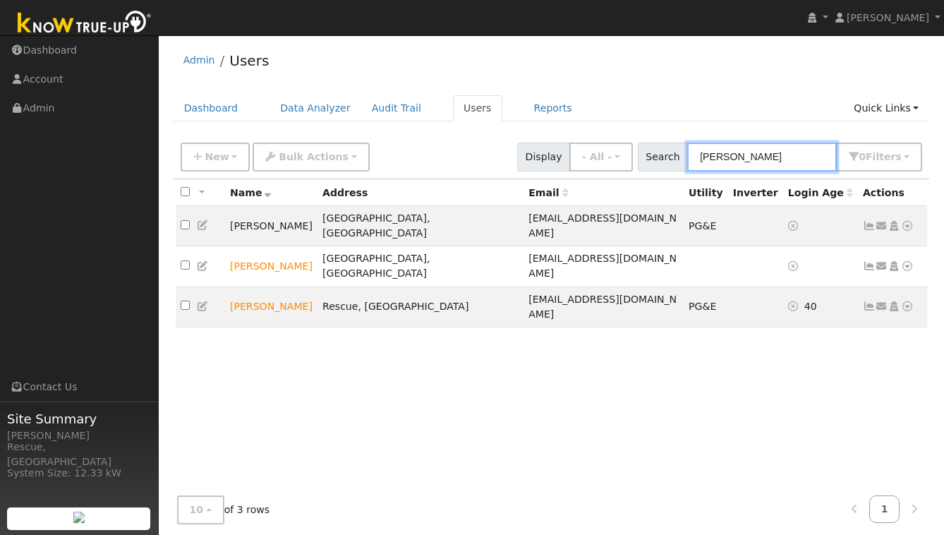
drag, startPoint x: 685, startPoint y: 159, endPoint x: 664, endPoint y: 158, distance: 21.2
click at [664, 158] on div "Search [PERSON_NAME] 0 Filter s My accounts Role Show - All - Show Leads Admin …" at bounding box center [780, 157] width 285 height 29
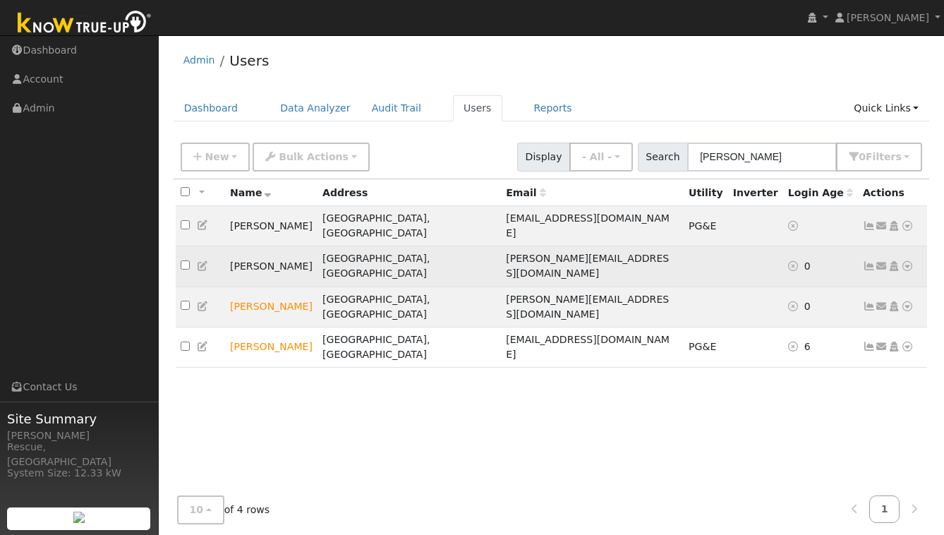
click at [908, 261] on icon at bounding box center [907, 266] width 13 height 10
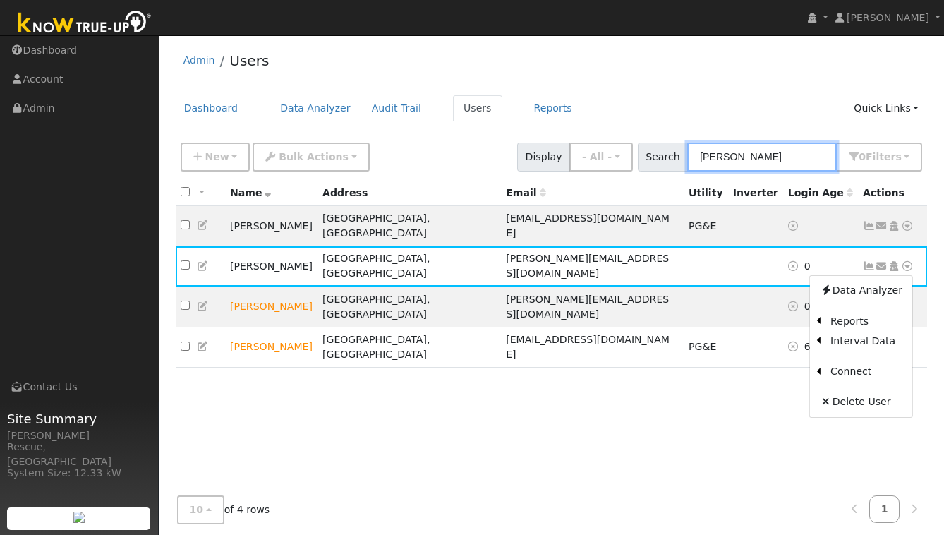
drag, startPoint x: 783, startPoint y: 157, endPoint x: 685, endPoint y: 158, distance: 97.4
click at [685, 158] on div "Search [PERSON_NAME] 0 Filter s My accounts Role Show - All - Show Leads Admin …" at bounding box center [780, 157] width 285 height 29
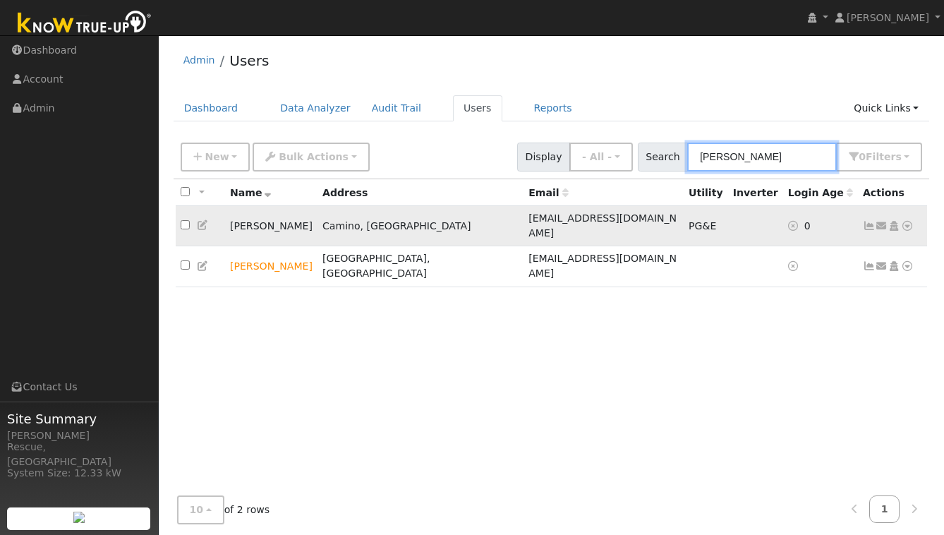
type input "[PERSON_NAME]"
click at [908, 221] on icon at bounding box center [907, 226] width 13 height 10
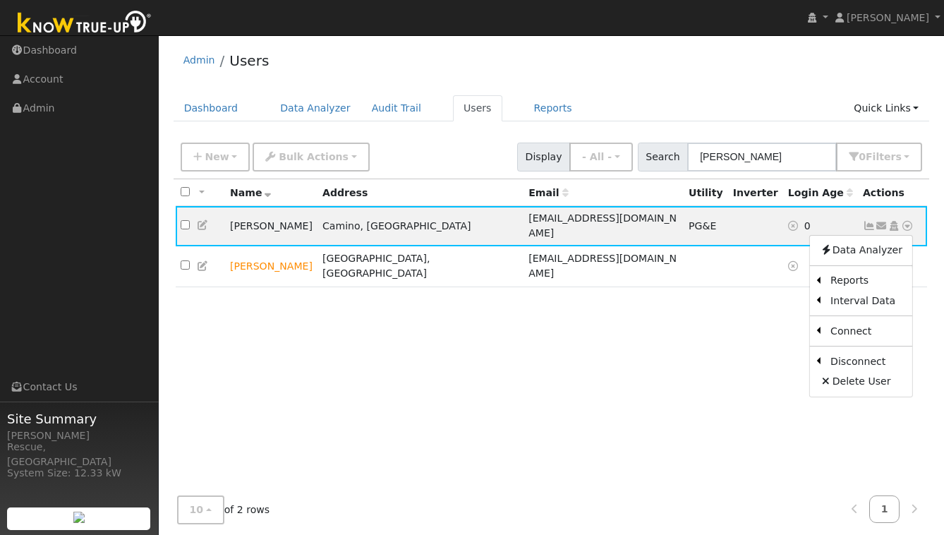
click at [0, 0] on link "Scenario" at bounding box center [0, 0] width 0 height 0
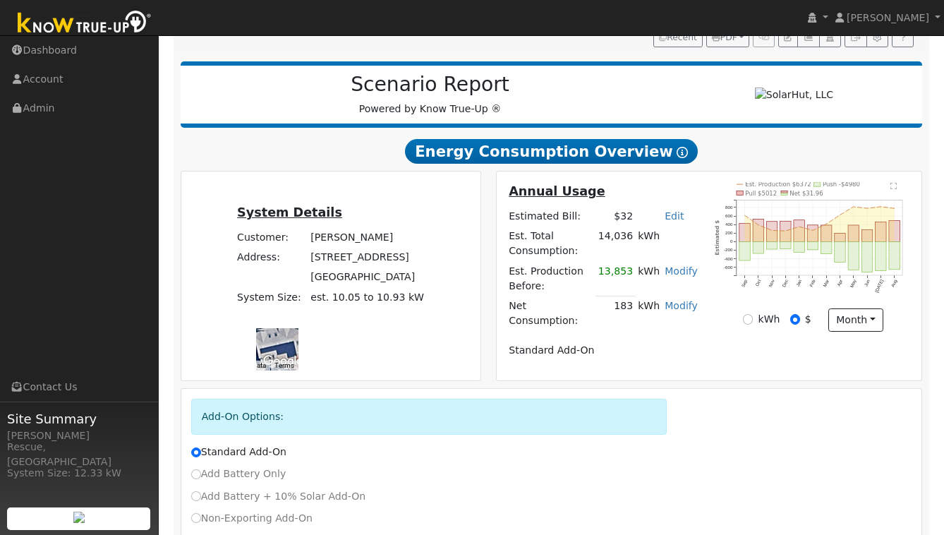
scroll to position [182, 0]
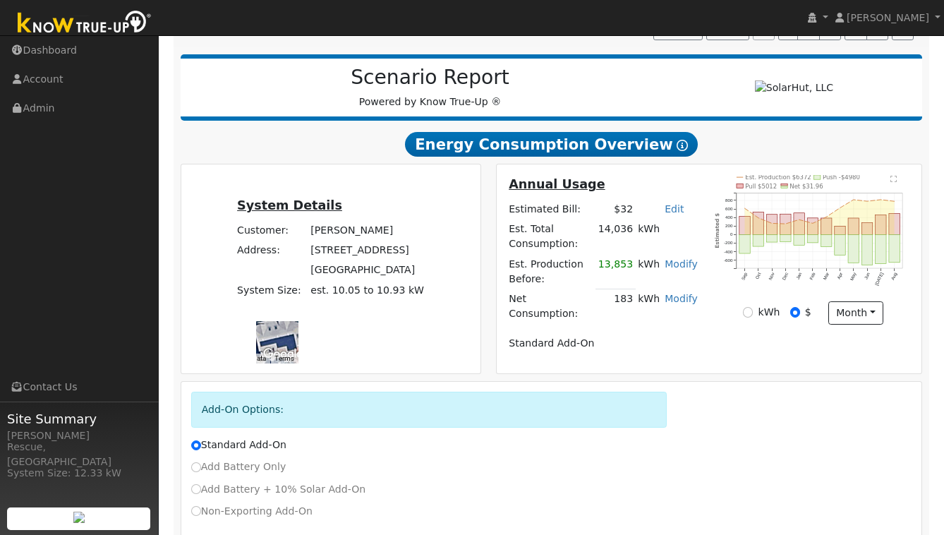
click at [206, 459] on label "Add Battery Only" at bounding box center [238, 466] width 95 height 15
click at [201, 462] on input "Add Battery Only" at bounding box center [196, 467] width 10 height 10
radio input "true"
radio input "false"
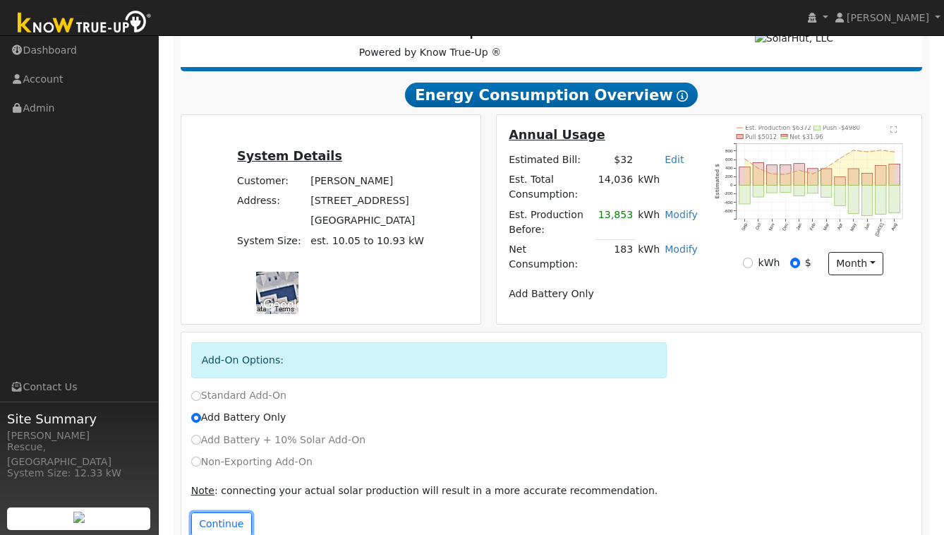
click at [220, 512] on button "Continue" at bounding box center [221, 524] width 61 height 24
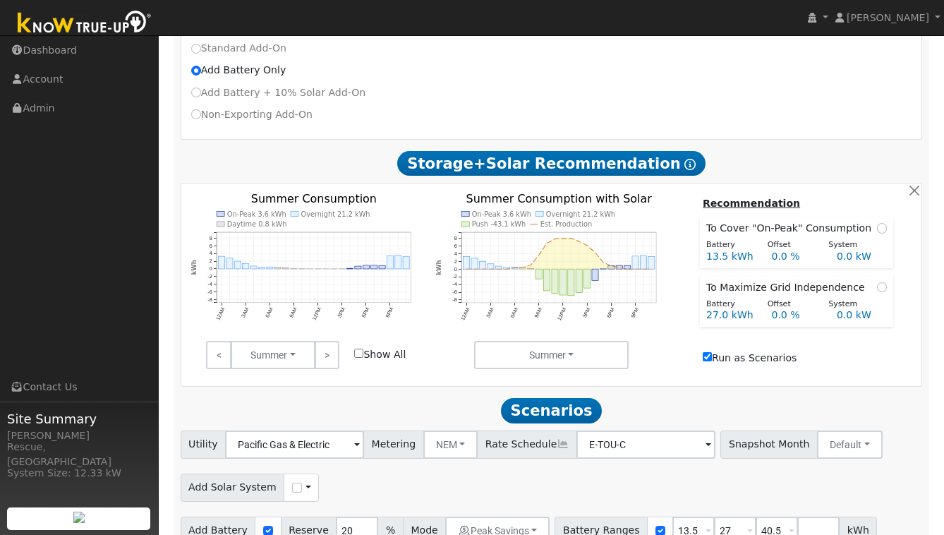
scroll to position [602, 0]
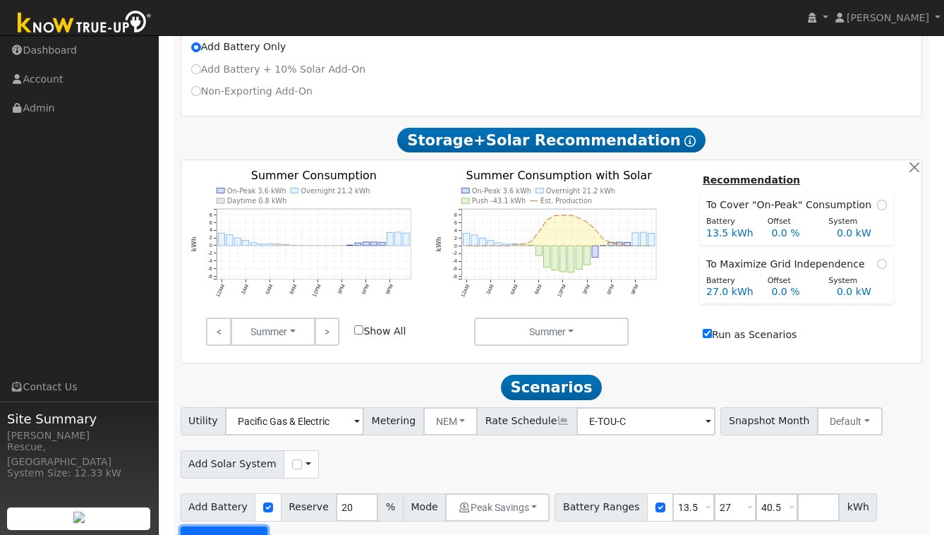
click at [239, 526] on button "Run Scenarios" at bounding box center [224, 540] width 87 height 28
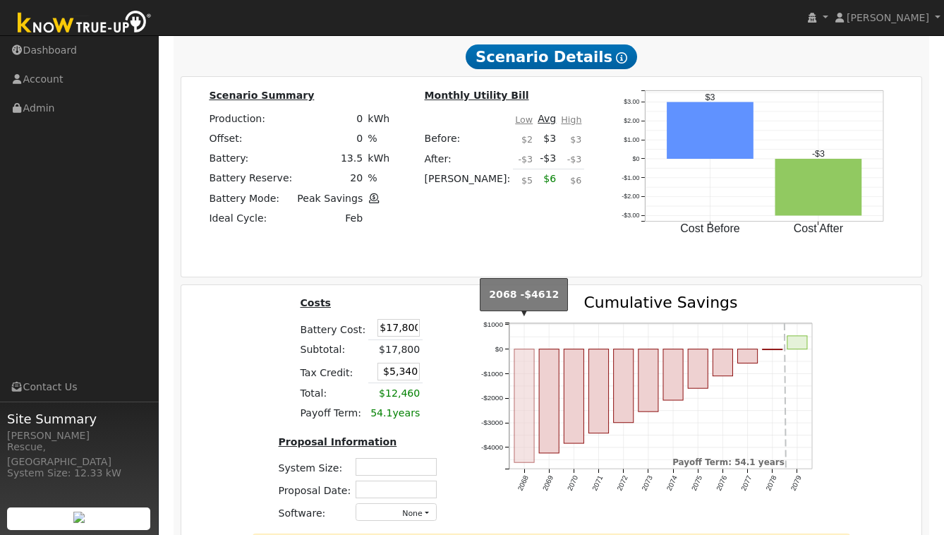
scroll to position [1623, 0]
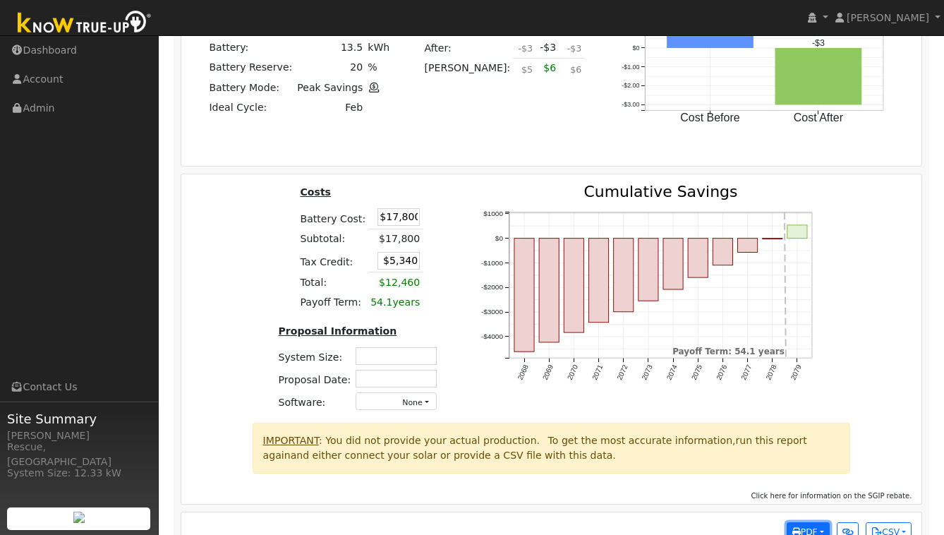
click at [805, 527] on span "PDF" at bounding box center [805, 532] width 25 height 10
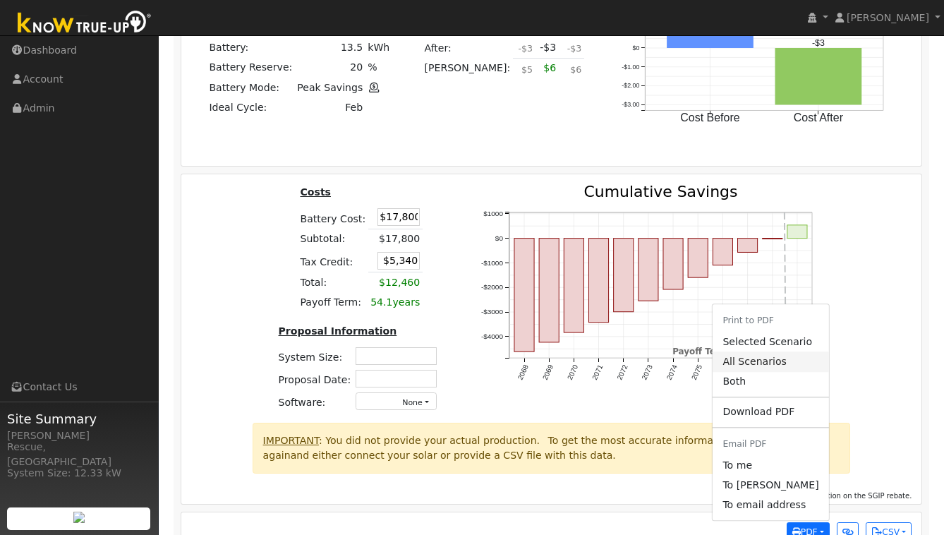
click at [755, 352] on link "All Scenarios" at bounding box center [771, 362] width 116 height 20
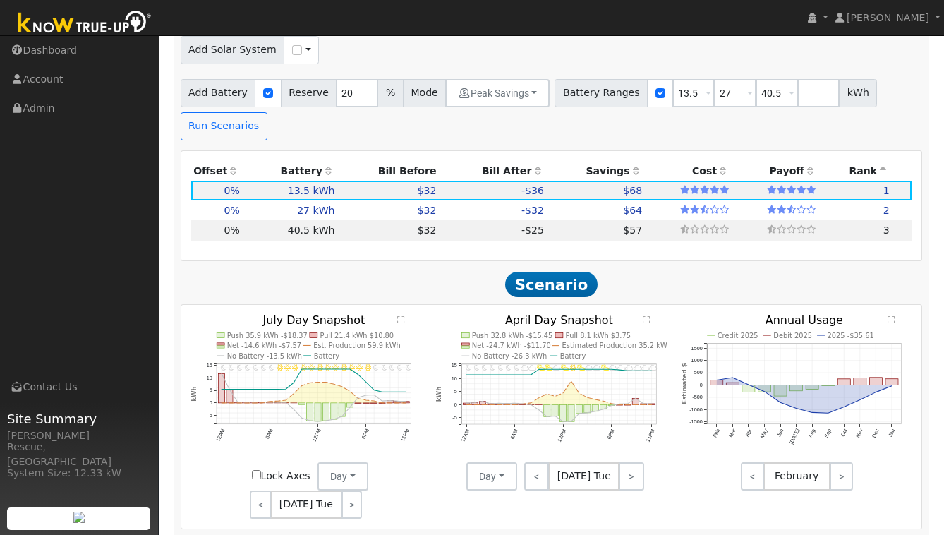
scroll to position [965, 0]
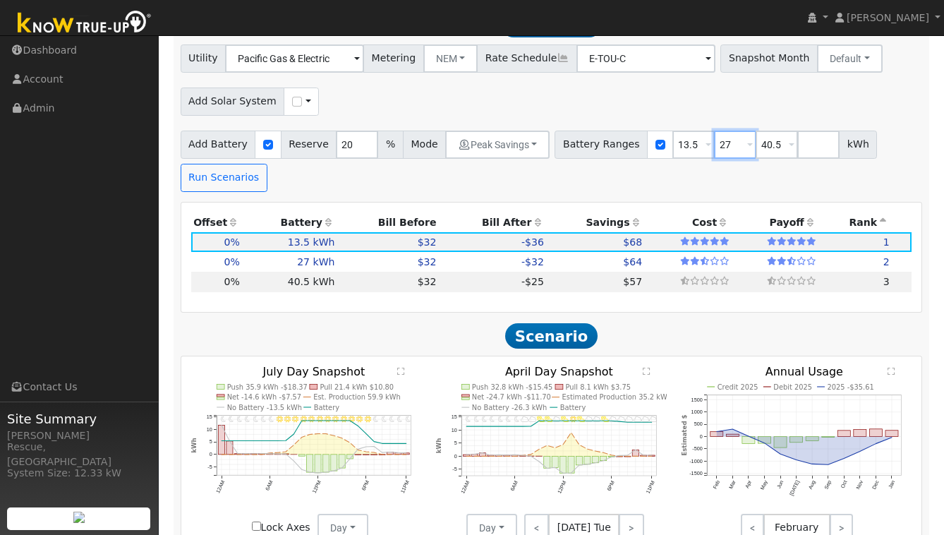
click at [725, 131] on input "27" at bounding box center [735, 145] width 42 height 28
drag, startPoint x: 722, startPoint y: 114, endPoint x: 694, endPoint y: 112, distance: 28.3
click at [694, 131] on div "Battery Ranges 13.5 Overrides Reserve % Mode None None Self Consumption Peak Sa…" at bounding box center [716, 145] width 323 height 28
type input "15"
type input "10"
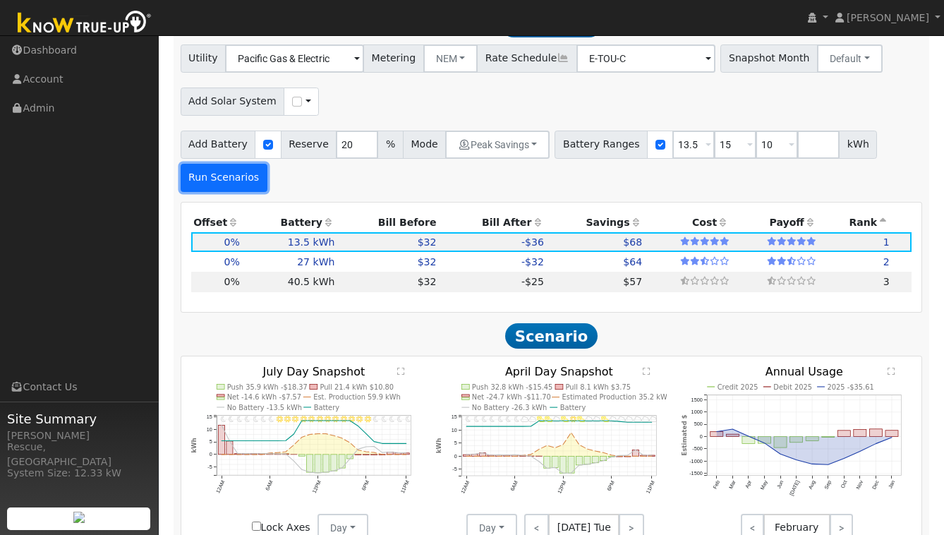
type input "10"
type input "13.5"
type input "15"
click at [249, 164] on button "Run Scenarios" at bounding box center [224, 178] width 87 height 28
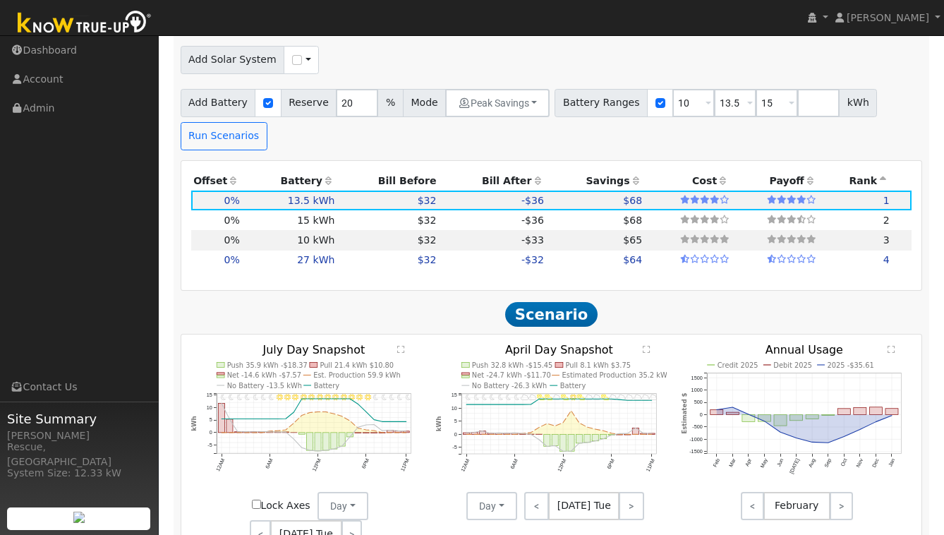
scroll to position [1643, 0]
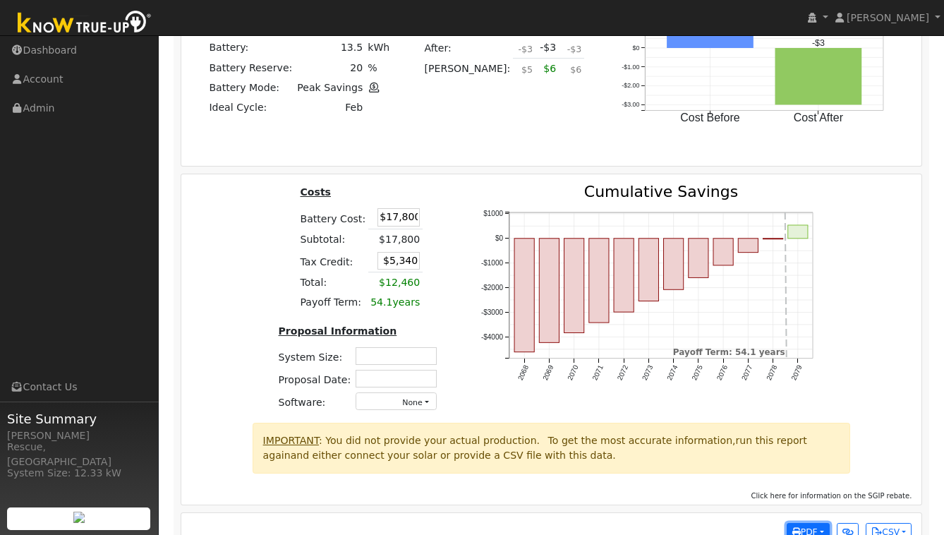
click at [819, 523] on button "PDF" at bounding box center [808, 533] width 43 height 20
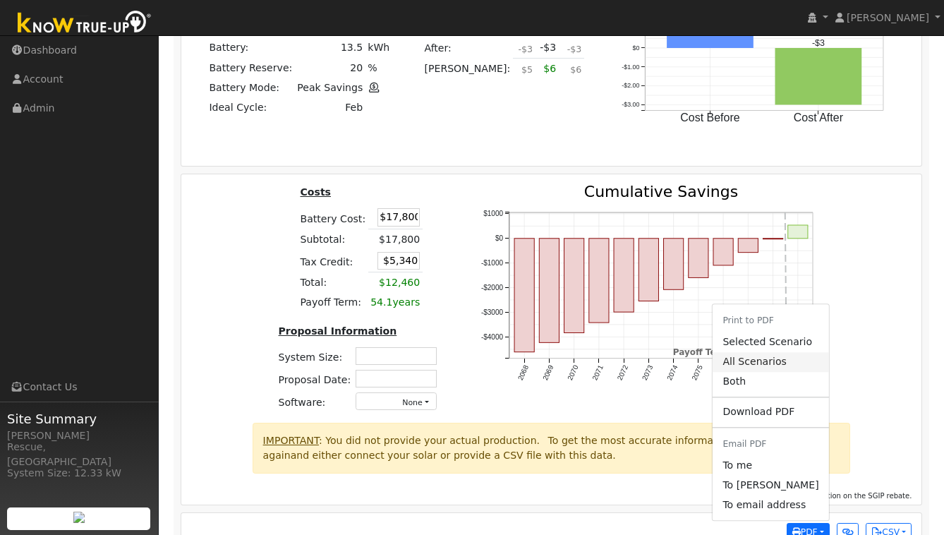
click at [752, 352] on link "All Scenarios" at bounding box center [771, 362] width 116 height 20
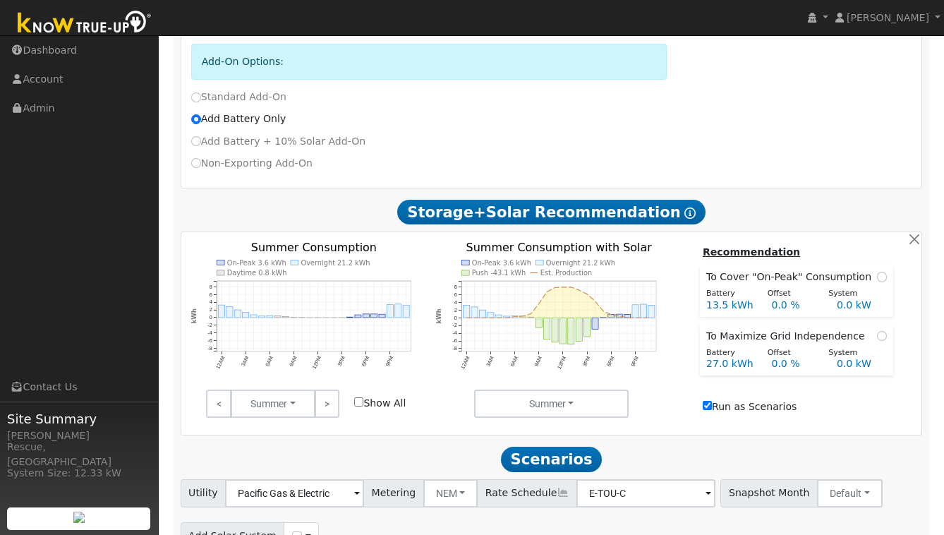
scroll to position [529, 0]
click at [329, 390] on link ">" at bounding box center [327, 404] width 25 height 28
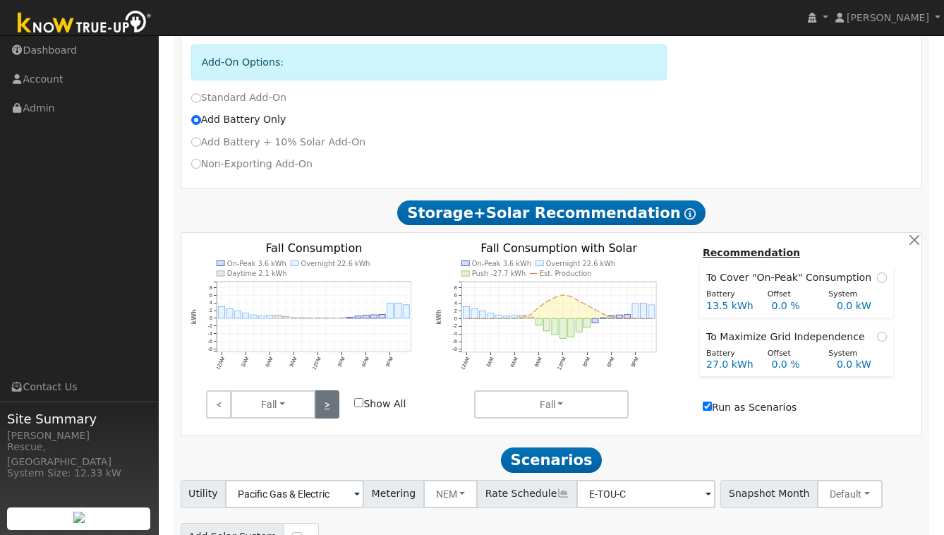
click at [329, 390] on link ">" at bounding box center [327, 404] width 25 height 28
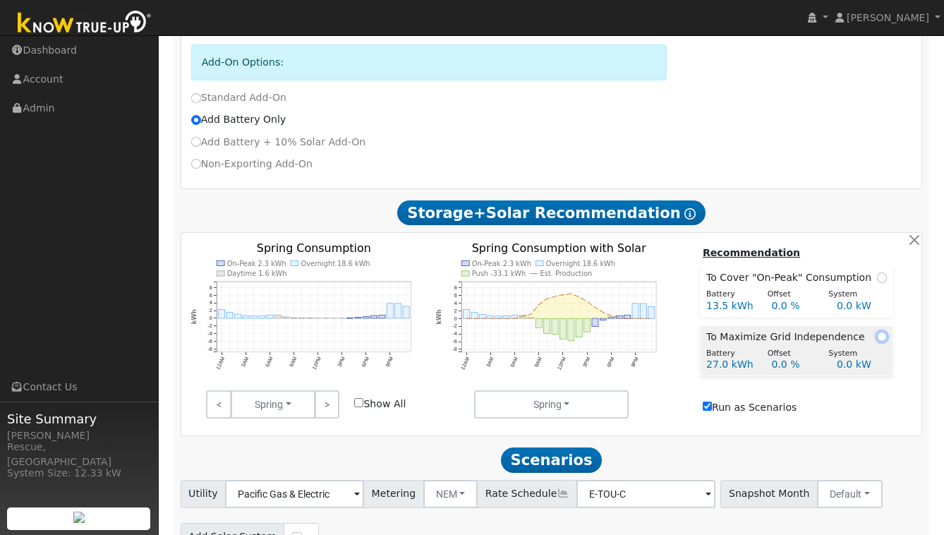
click at [880, 332] on input "radio" at bounding box center [882, 337] width 10 height 10
radio input "true"
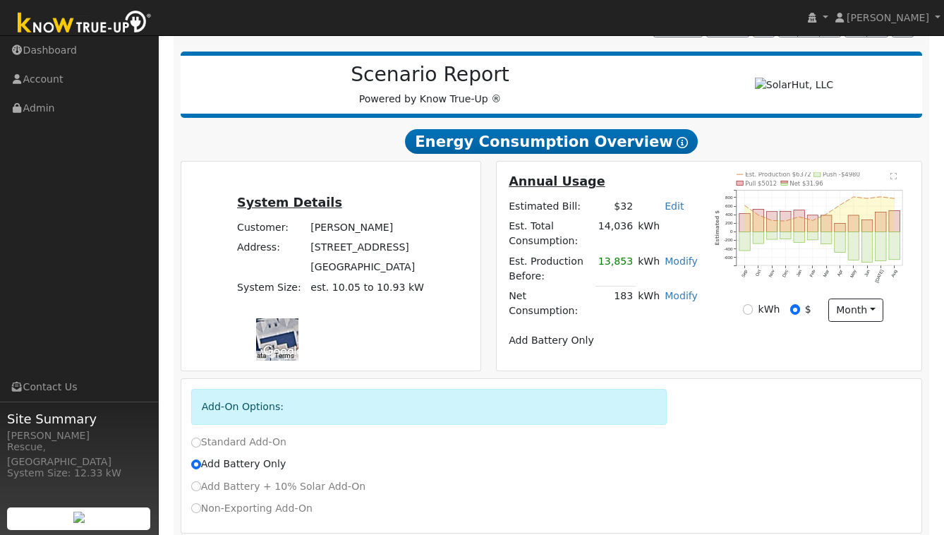
scroll to position [0, 0]
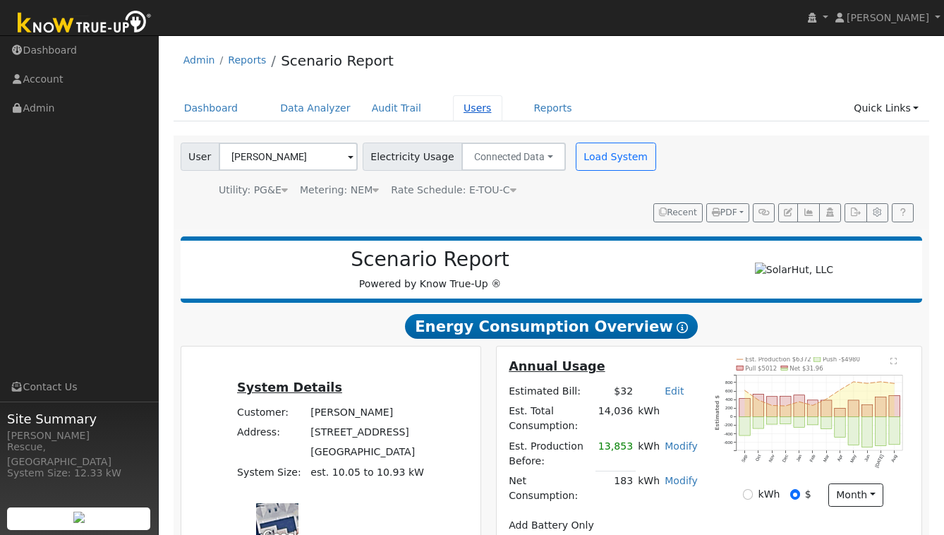
click at [461, 109] on link "Users" at bounding box center [477, 108] width 49 height 26
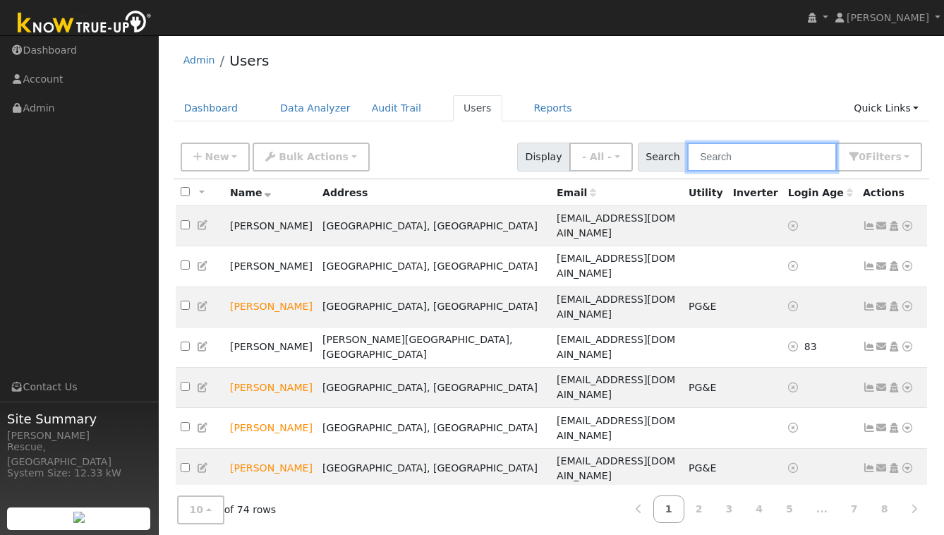
click at [764, 156] on input "text" at bounding box center [762, 157] width 150 height 29
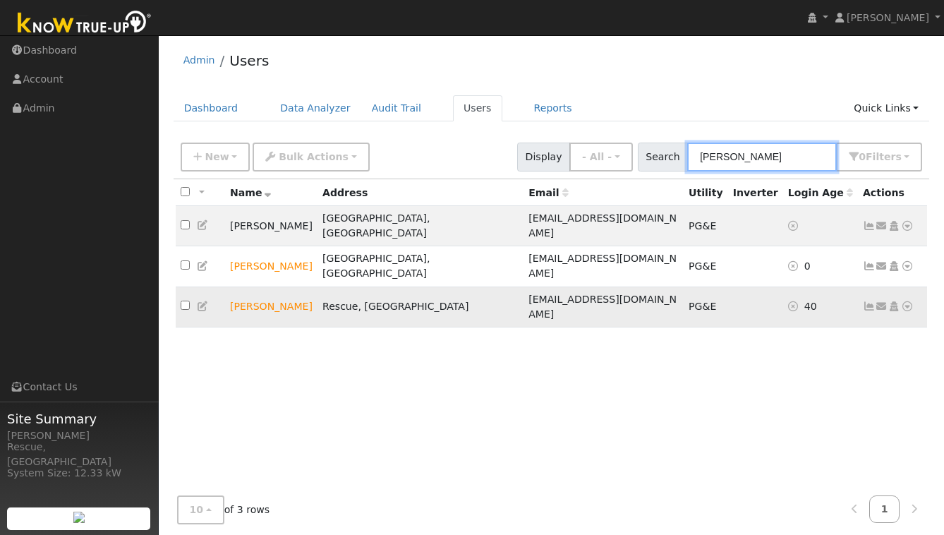
type input "[PERSON_NAME]"
click at [908, 301] on icon at bounding box center [907, 306] width 13 height 10
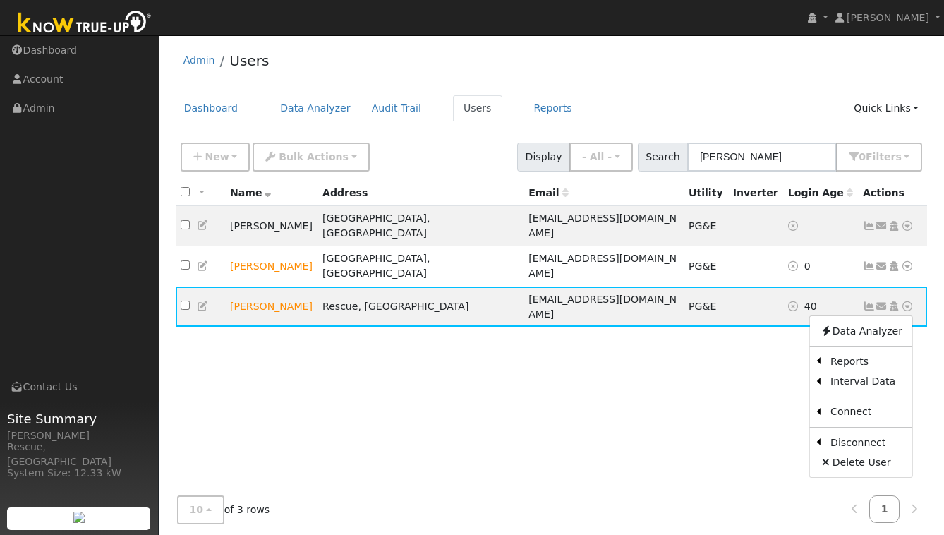
click at [865, 452] on link "Delete User" at bounding box center [861, 462] width 102 height 20
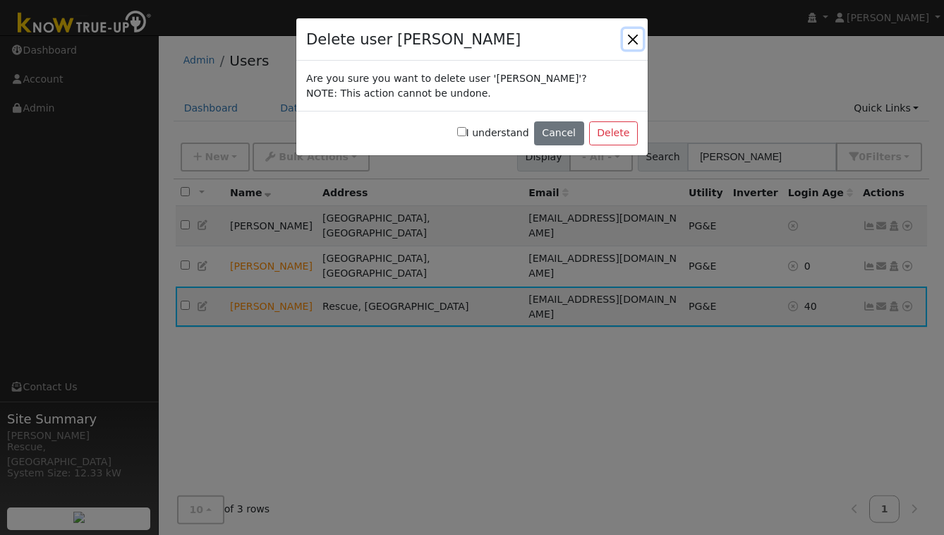
drag, startPoint x: 628, startPoint y: 36, endPoint x: 718, endPoint y: 94, distance: 106.7
click at [628, 36] on button "button" at bounding box center [633, 39] width 20 height 20
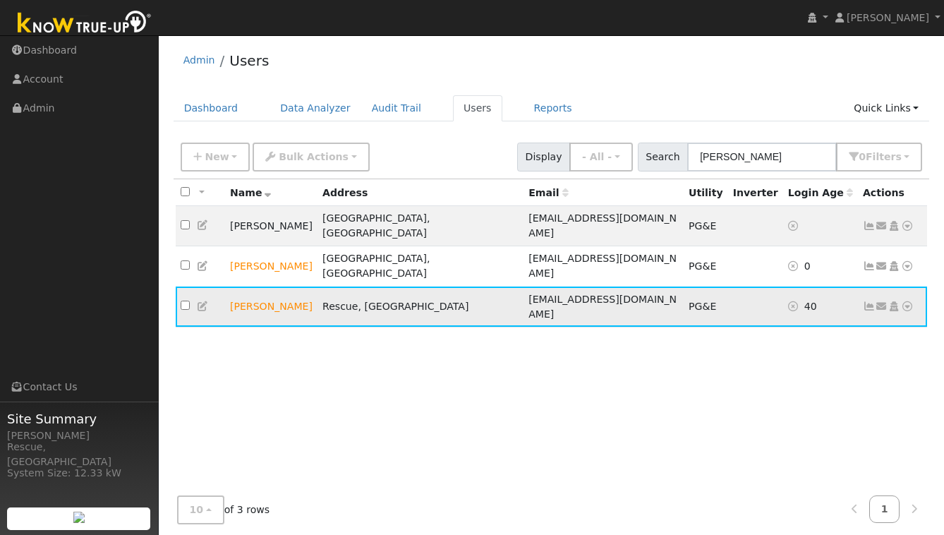
click at [912, 301] on icon at bounding box center [907, 306] width 13 height 10
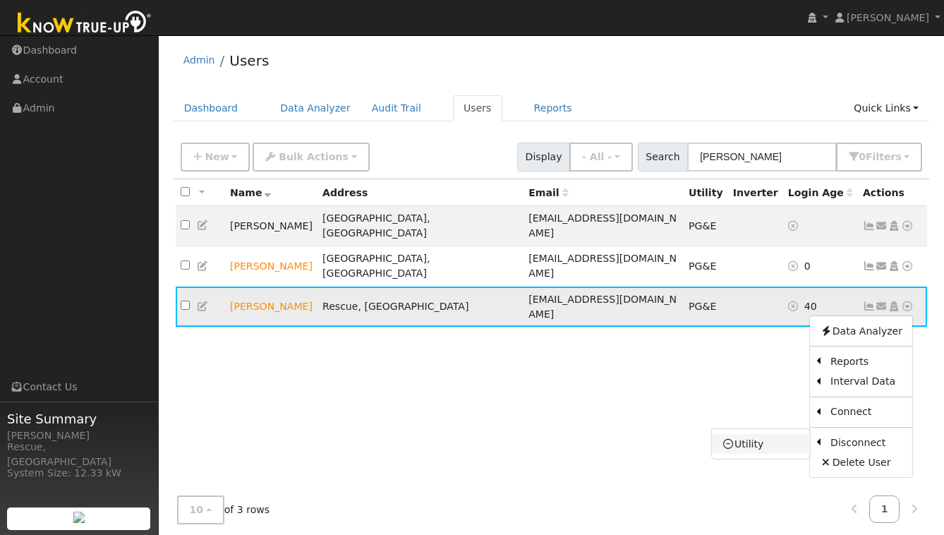
click at [760, 434] on link "Utility" at bounding box center [761, 444] width 98 height 20
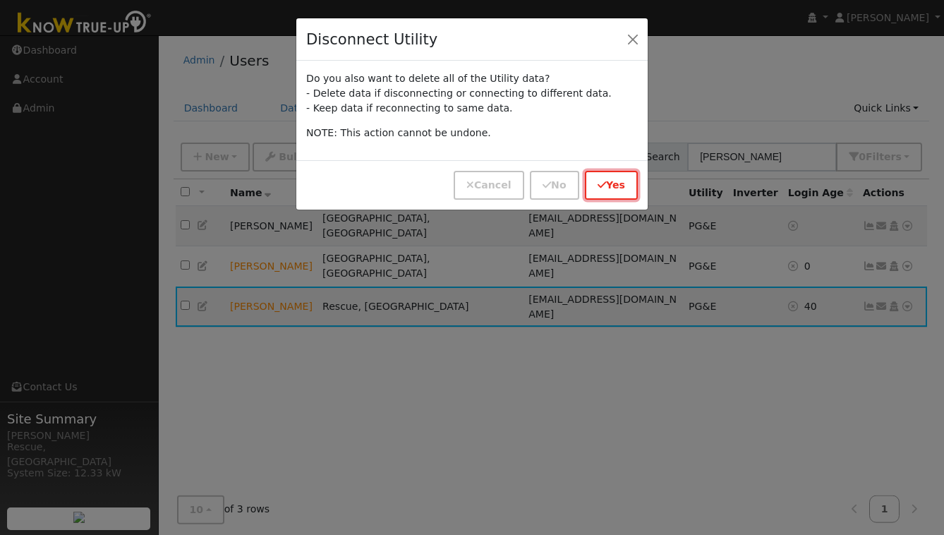
click at [625, 190] on button "Yes" at bounding box center [611, 185] width 53 height 29
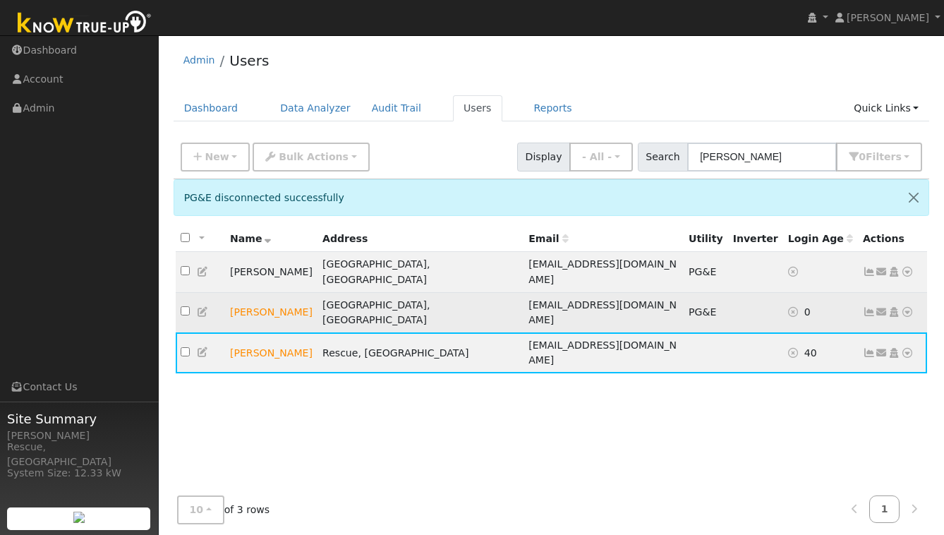
click at [906, 307] on icon at bounding box center [907, 312] width 13 height 10
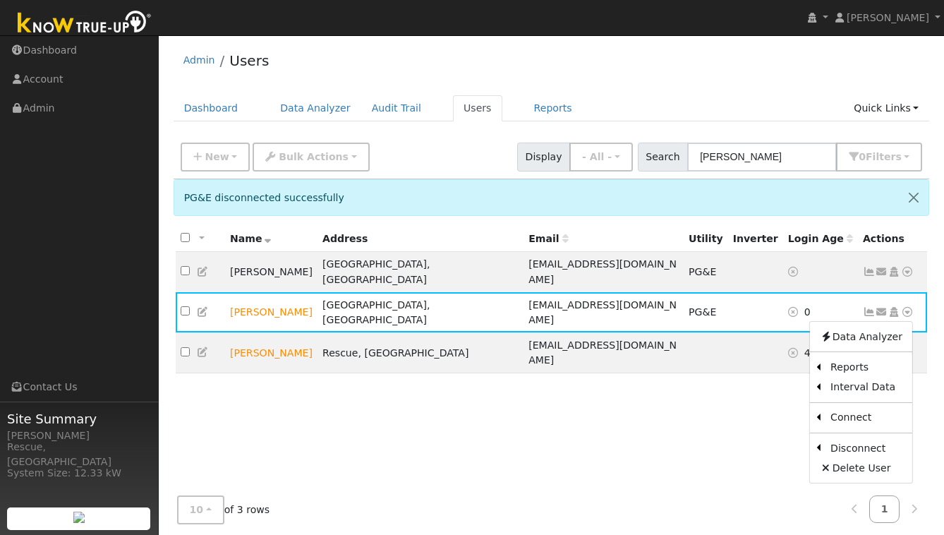
click at [0, 0] on link "Scenario" at bounding box center [0, 0] width 0 height 0
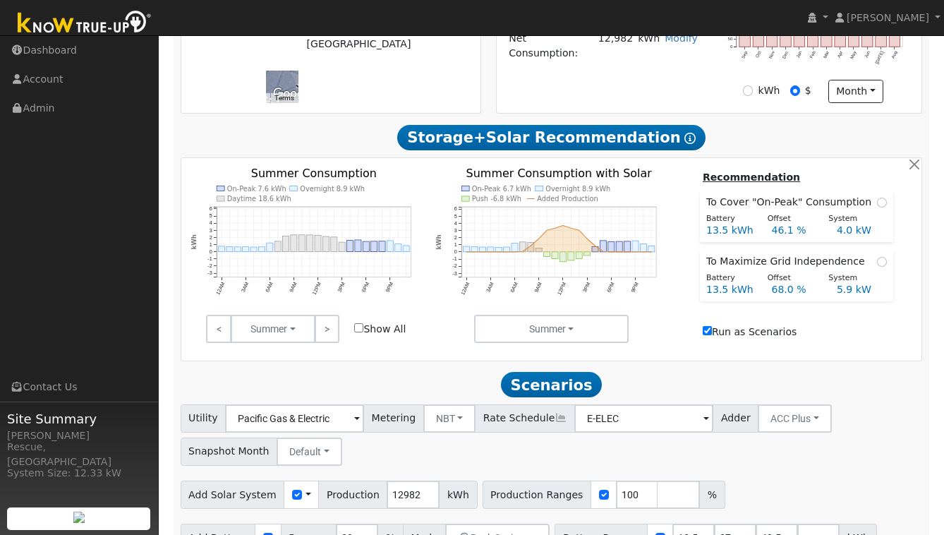
scroll to position [405, 0]
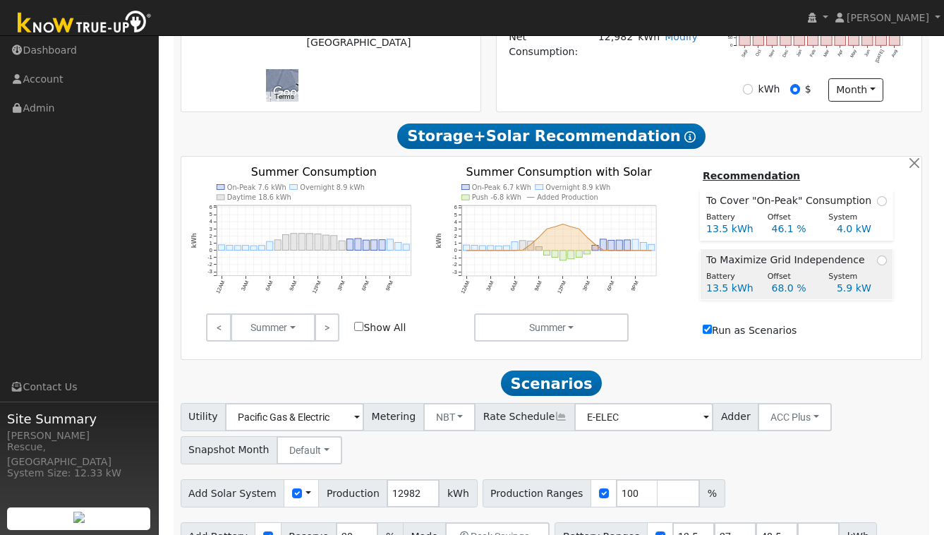
click at [882, 249] on td "To Maximize Grid Independence" at bounding box center [796, 258] width 193 height 19
radio input "true"
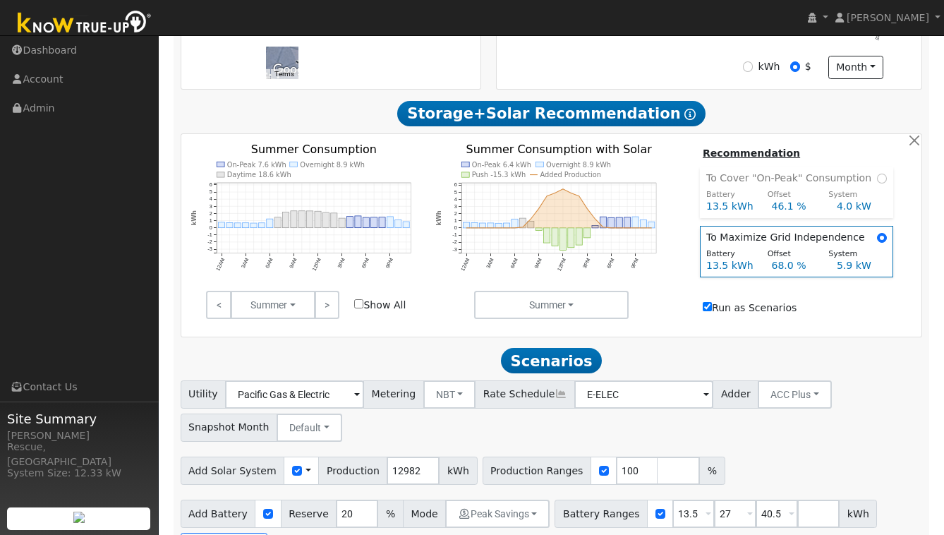
scroll to position [450, 0]
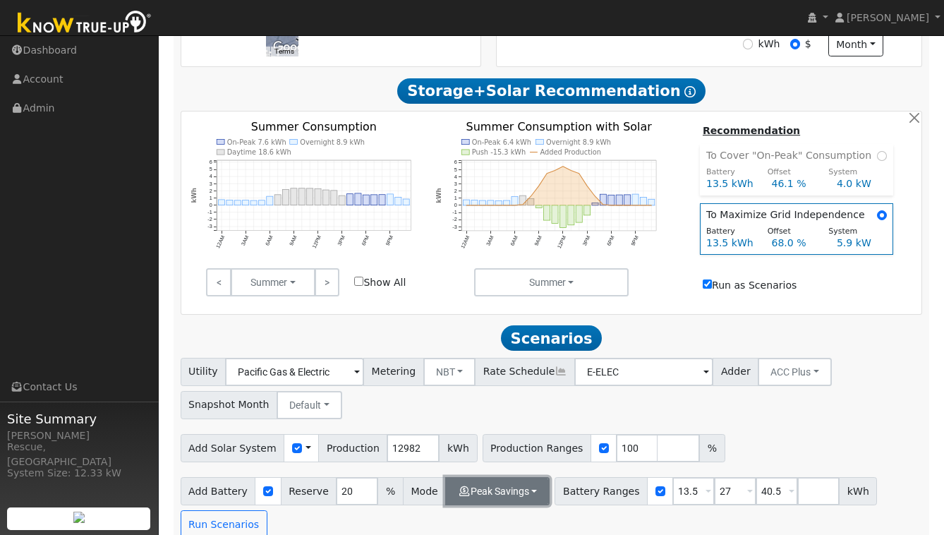
click at [515, 477] on button "Peak Savings" at bounding box center [497, 491] width 104 height 28
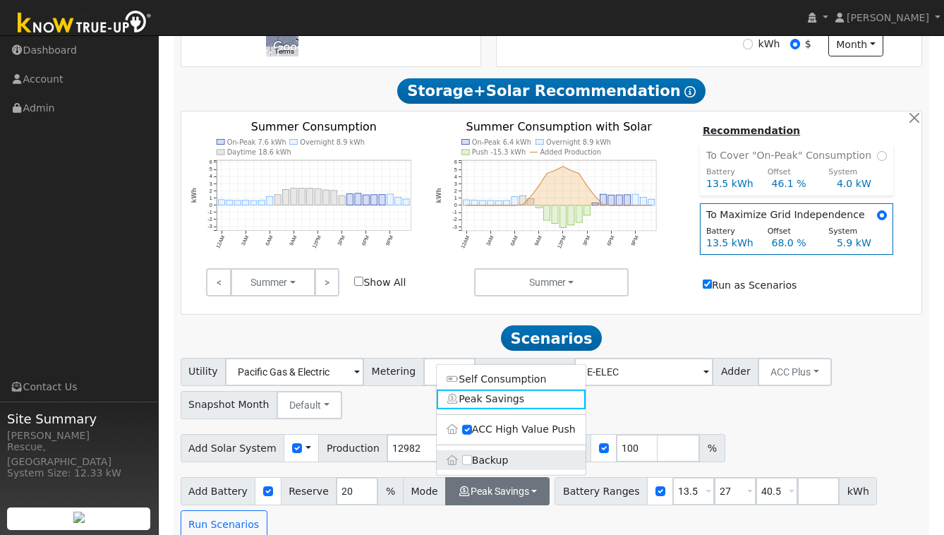
click at [483, 450] on label "Backup" at bounding box center [511, 460] width 149 height 20
click at [472, 455] on input "Backup" at bounding box center [467, 460] width 10 height 10
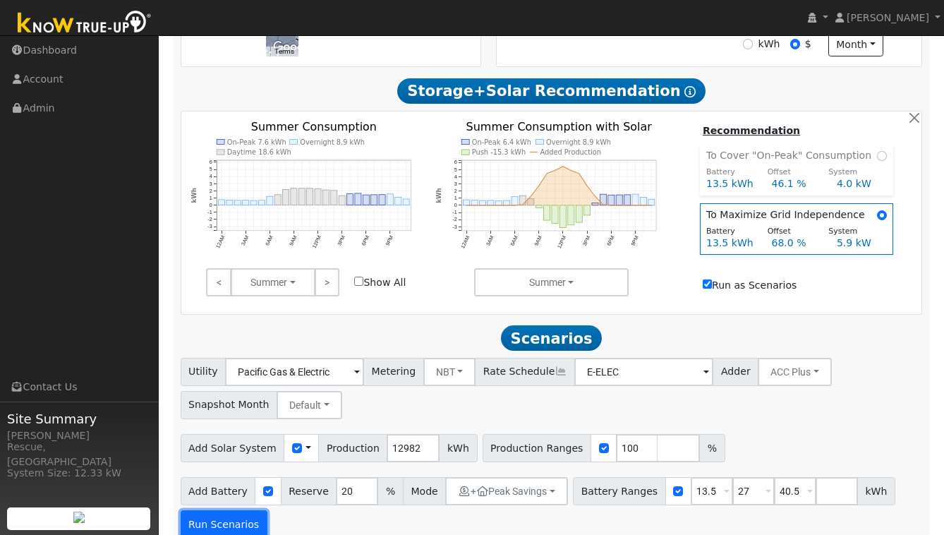
click at [212, 510] on button "Run Scenarios" at bounding box center [224, 524] width 87 height 28
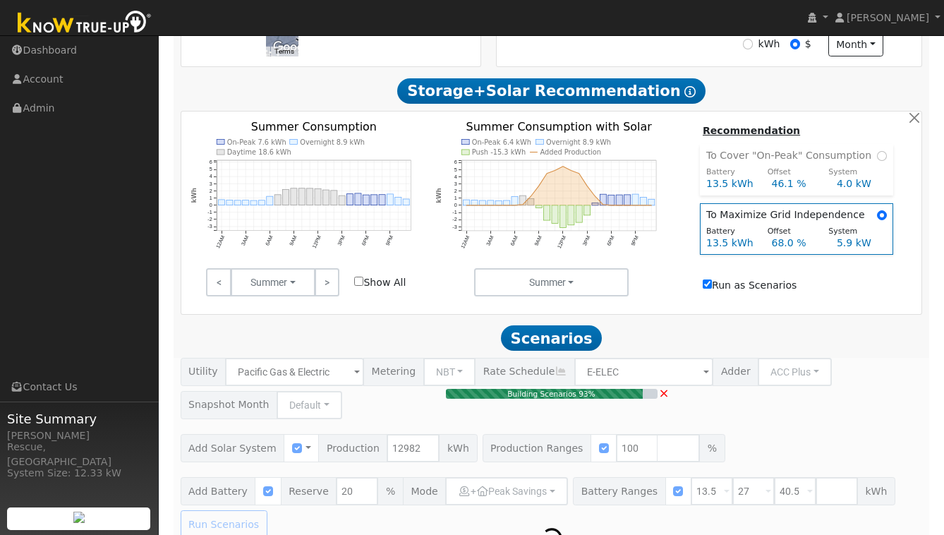
type input "8.7"
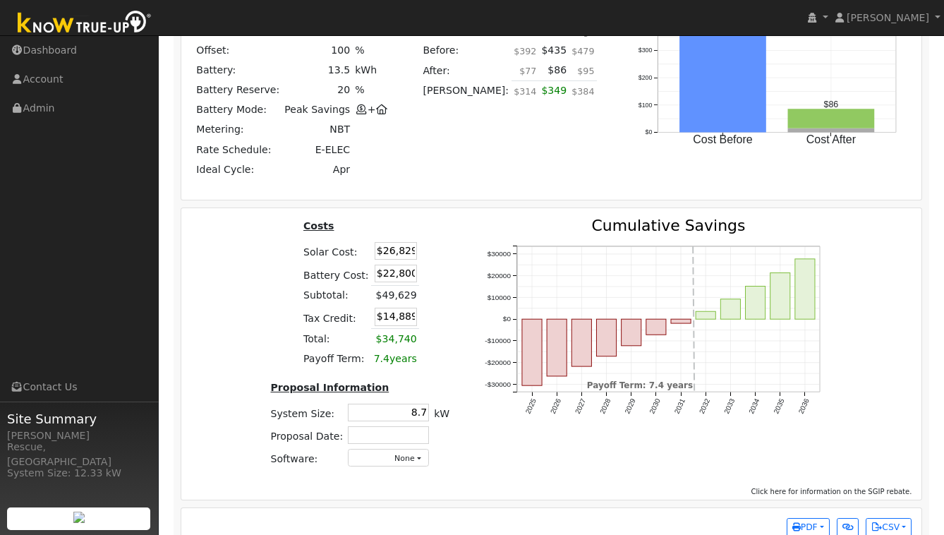
scroll to position [1483, 0]
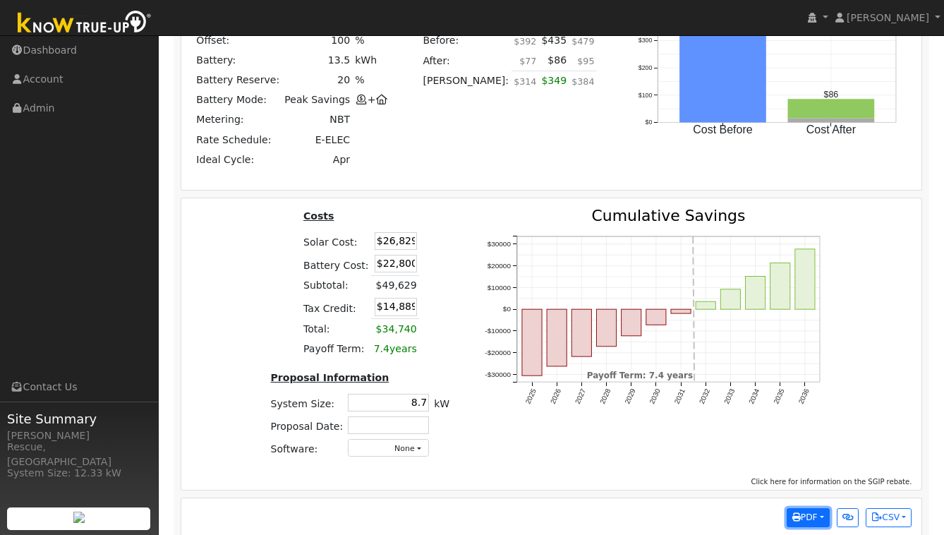
click at [804, 508] on button "PDF" at bounding box center [808, 518] width 43 height 20
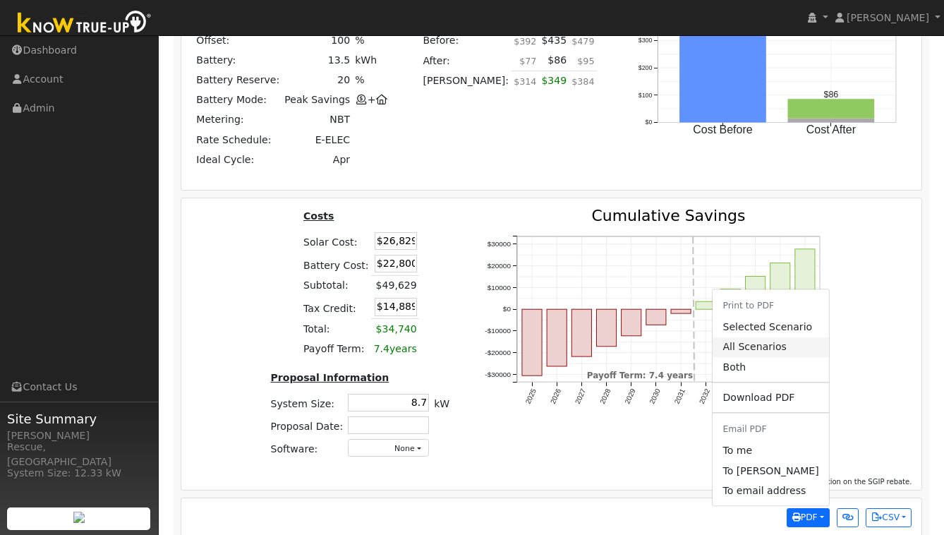
click at [762, 337] on link "All Scenarios" at bounding box center [771, 347] width 116 height 20
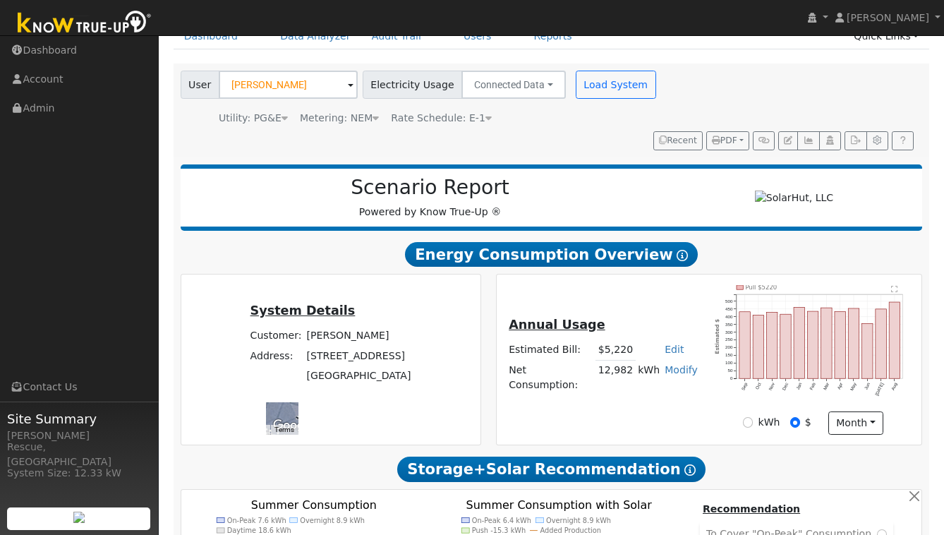
scroll to position [0, 0]
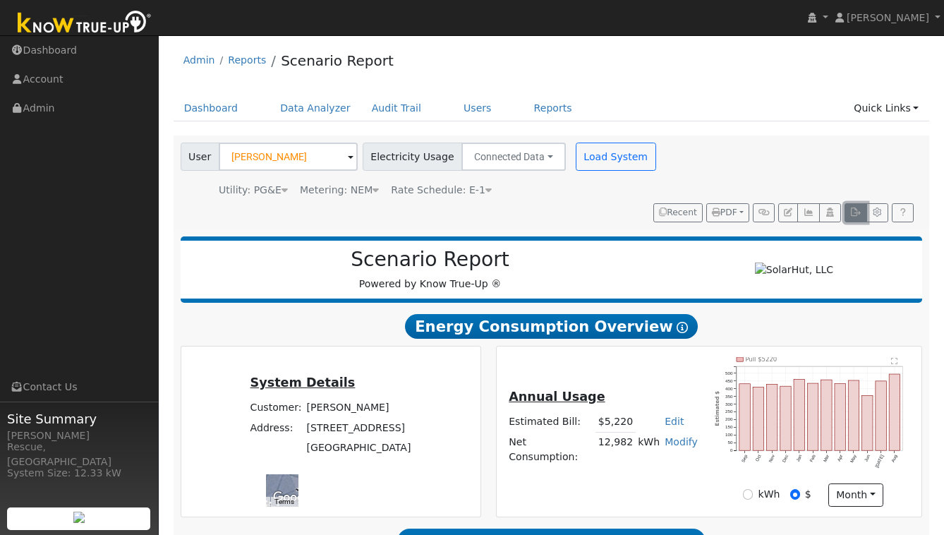
click at [859, 203] on button "button" at bounding box center [856, 213] width 22 height 20
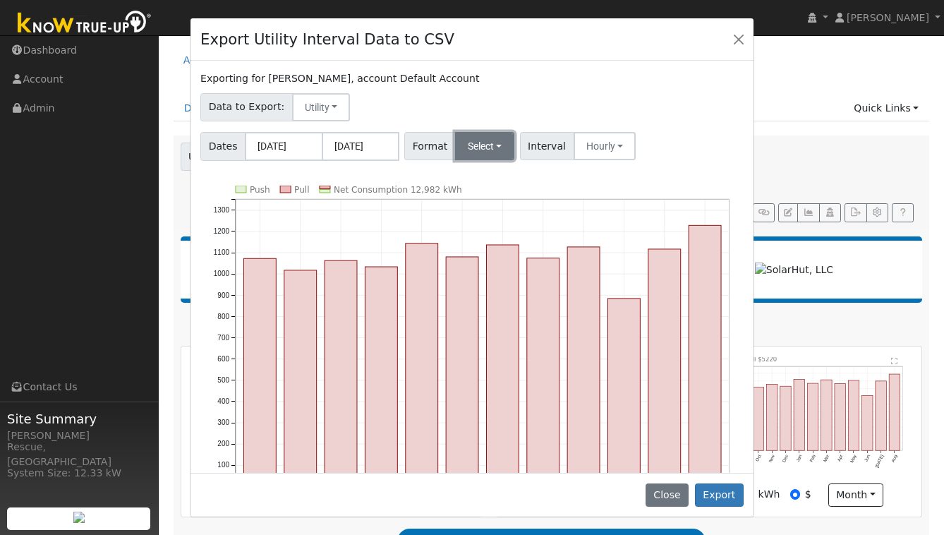
click at [479, 156] on button "Select" at bounding box center [485, 146] width 60 height 28
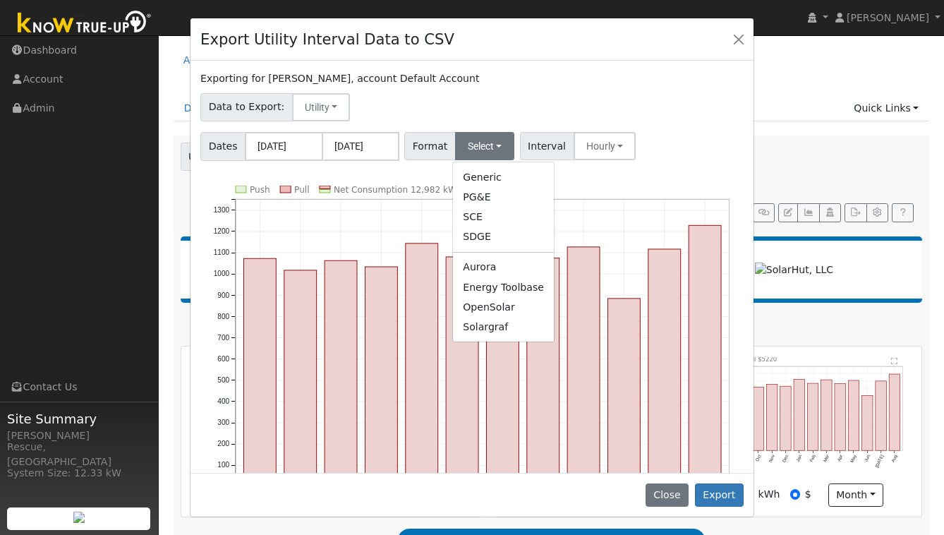
click at [490, 328] on link "Solargraf" at bounding box center [503, 327] width 101 height 20
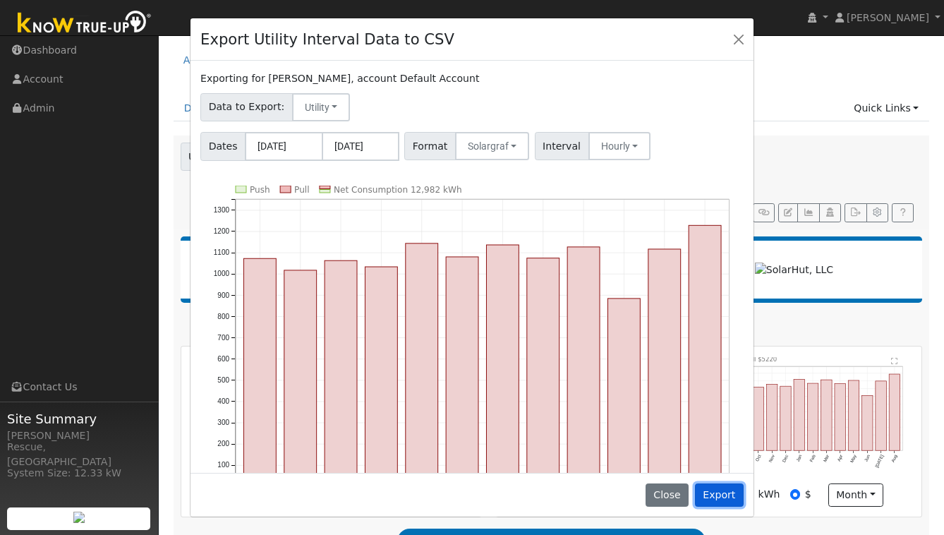
drag, startPoint x: 728, startPoint y: 490, endPoint x: 736, endPoint y: 493, distance: 8.9
click at [728, 490] on button "Export" at bounding box center [719, 495] width 49 height 24
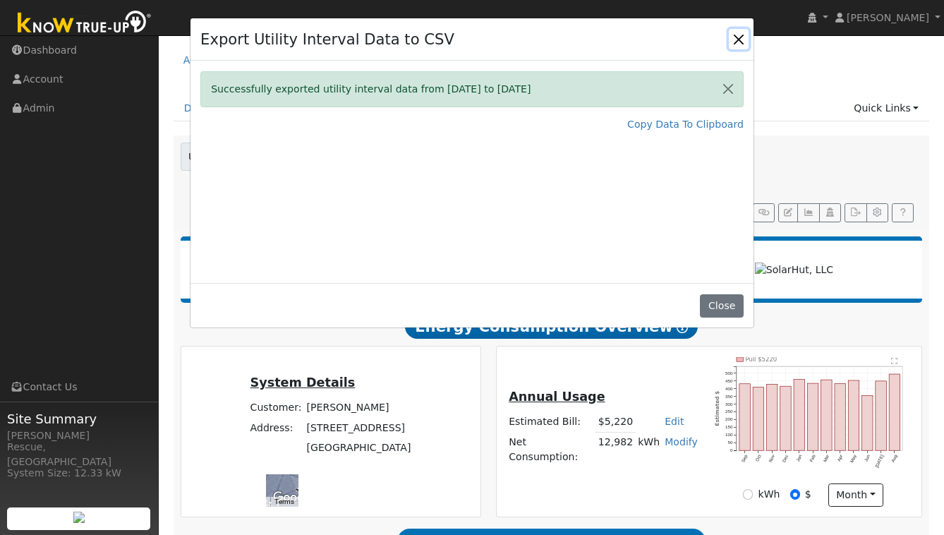
click at [730, 40] on button "Close" at bounding box center [739, 39] width 20 height 20
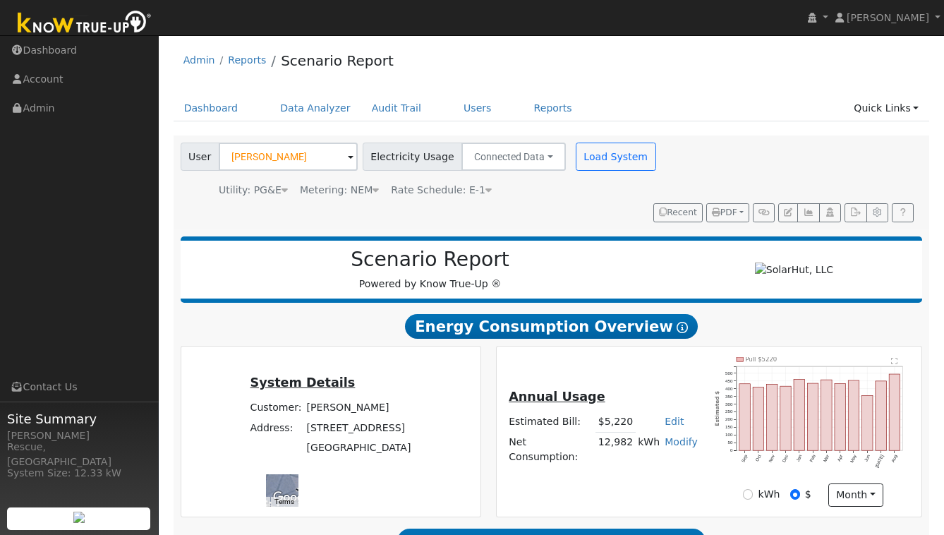
drag, startPoint x: 248, startPoint y: 427, endPoint x: 331, endPoint y: 426, distance: 83.3
click at [332, 426] on td "680 Skyline Court" at bounding box center [358, 428] width 109 height 20
copy td "680 Skyline Court"
click at [454, 110] on link "Users" at bounding box center [477, 108] width 49 height 26
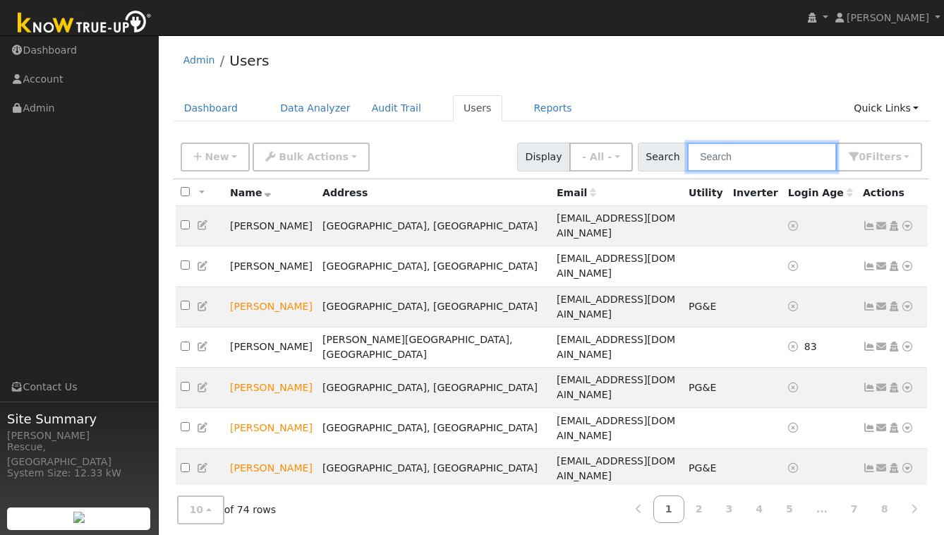
click at [751, 157] on input "text" at bounding box center [762, 157] width 150 height 29
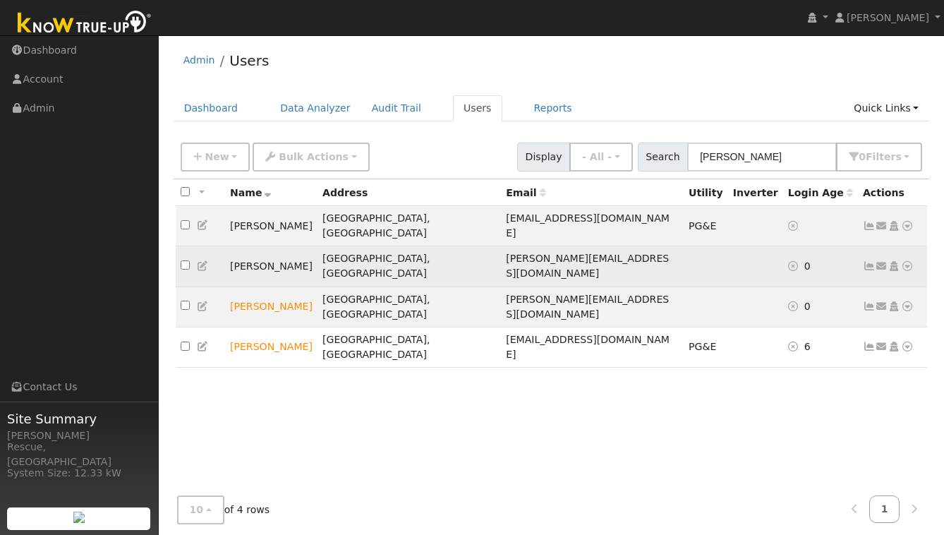
click at [906, 261] on icon at bounding box center [907, 266] width 13 height 10
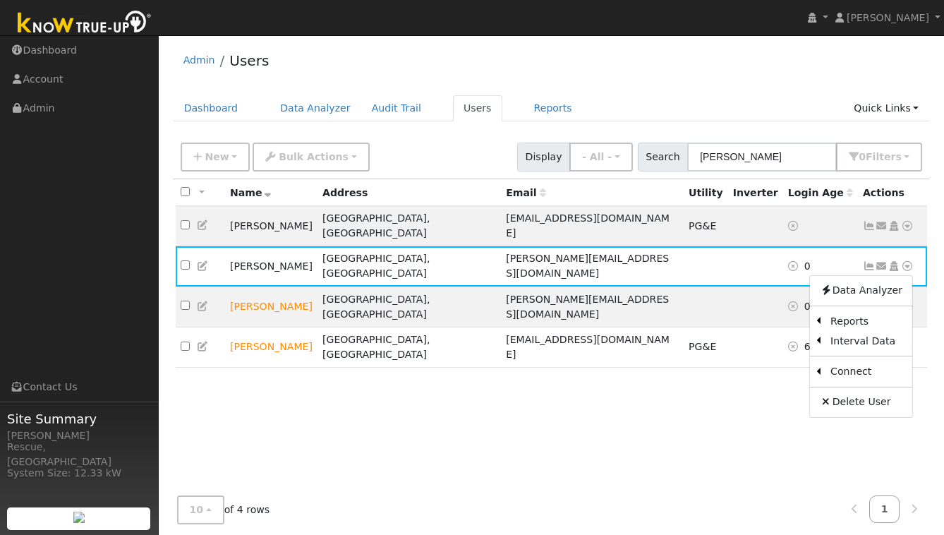
click at [936, 266] on div "Edit User: New Select an Ac... New Account Nickname Cancel Create Are you sure …" at bounding box center [551, 342] width 771 height 415
click at [911, 301] on icon at bounding box center [907, 306] width 13 height 10
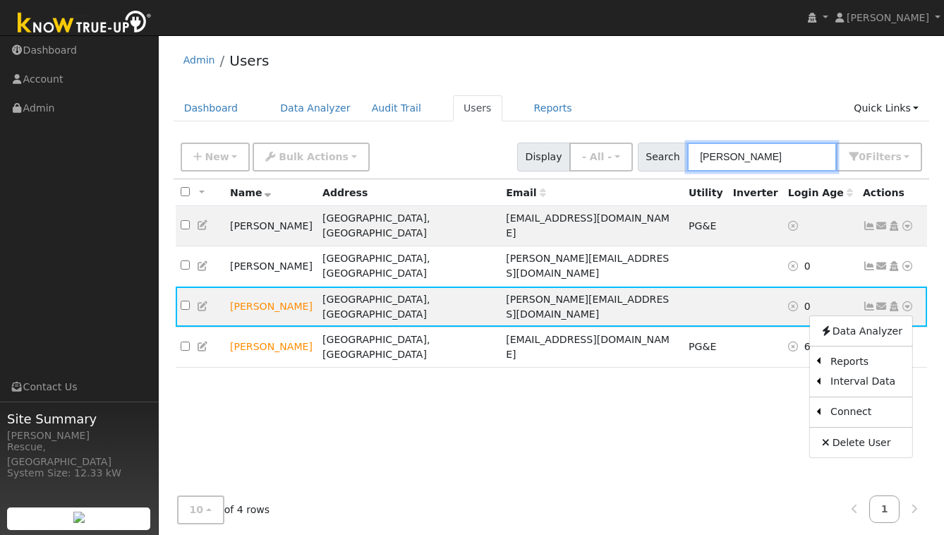
click at [776, 161] on input "john" at bounding box center [762, 157] width 150 height 29
drag, startPoint x: 736, startPoint y: 161, endPoint x: 691, endPoint y: 163, distance: 45.2
click at [691, 163] on div "Search john 0 Filter s My accounts Role Show - All - Show Leads Admin Billing A…" at bounding box center [780, 157] width 285 height 29
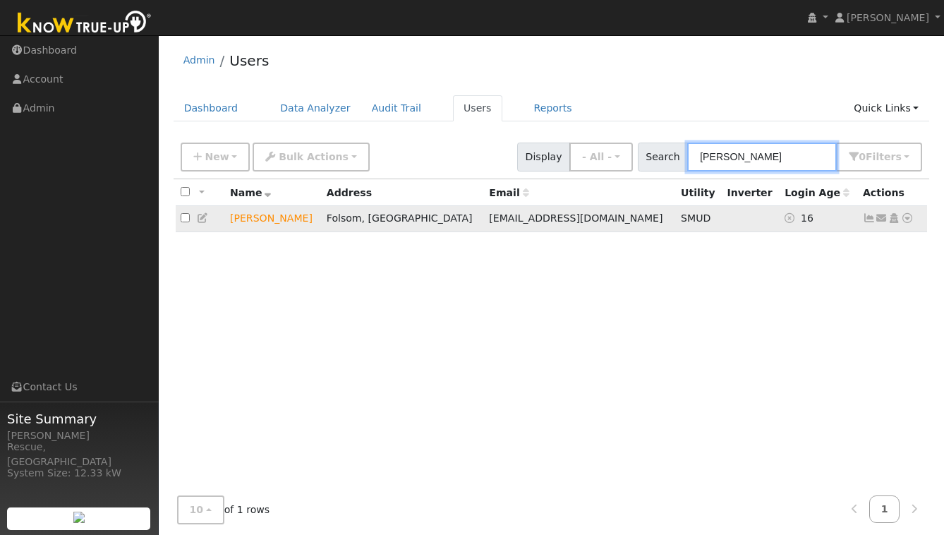
type input "denise"
click at [911, 220] on icon at bounding box center [907, 218] width 13 height 10
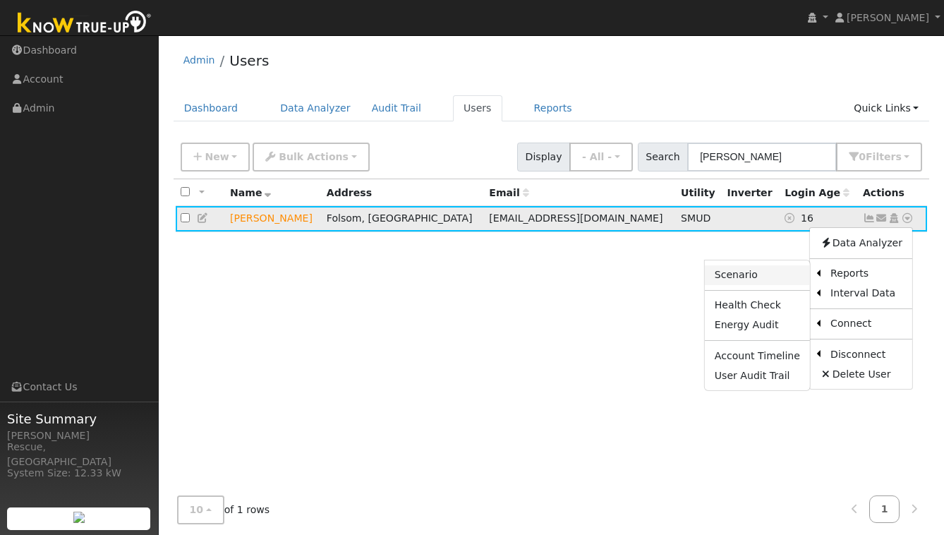
click at [765, 270] on link "Scenario" at bounding box center [757, 275] width 105 height 20
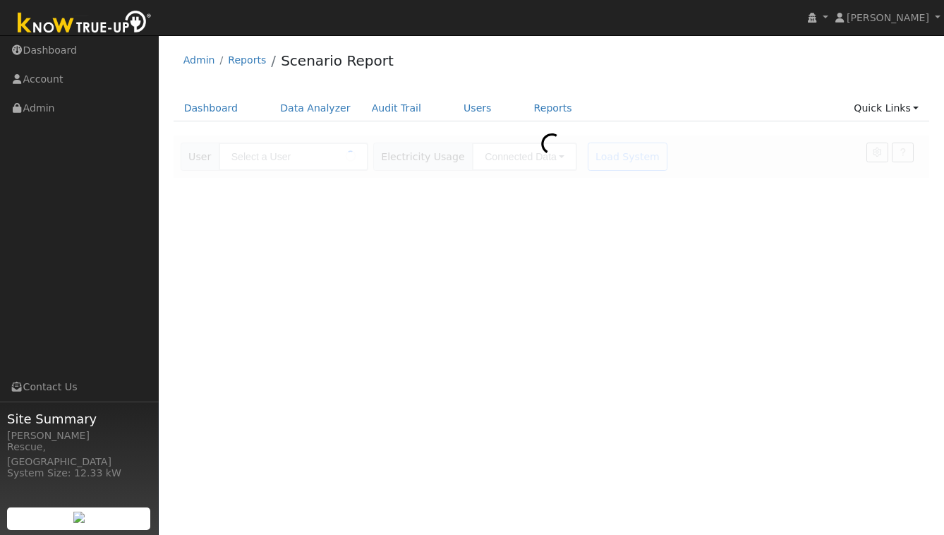
type input "Denise Boyd"
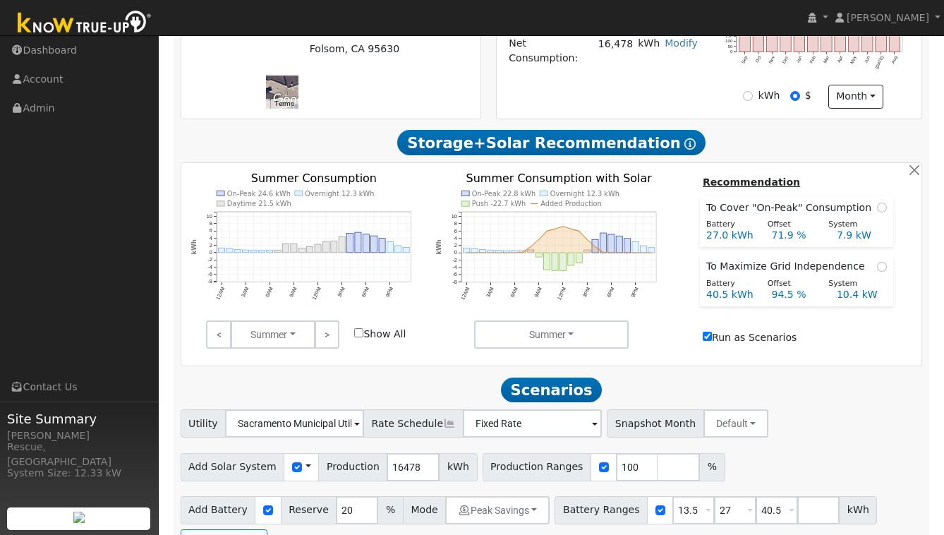
scroll to position [485, 0]
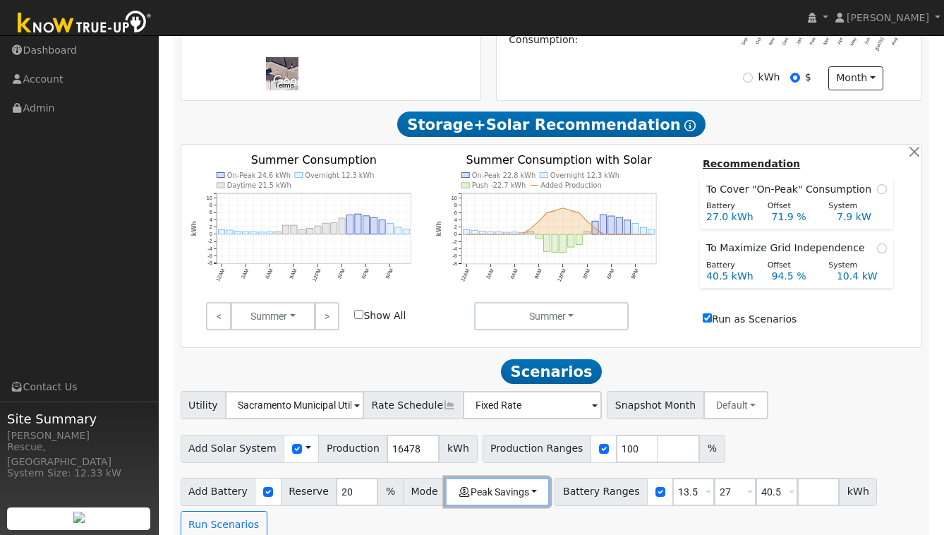
drag, startPoint x: 482, startPoint y: 472, endPoint x: 506, endPoint y: 452, distance: 31.1
click at [483, 478] on button "Peak Savings" at bounding box center [497, 492] width 104 height 28
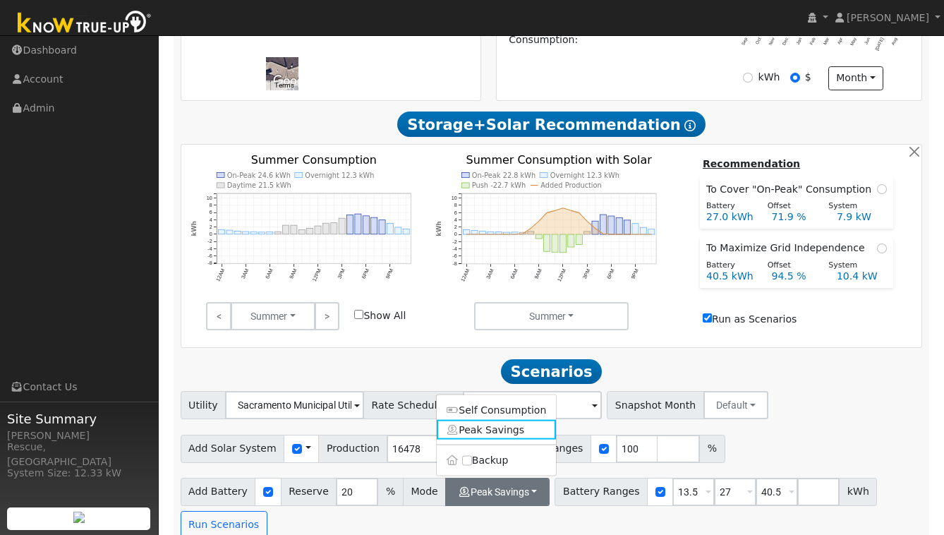
click at [498, 450] on label "Backup" at bounding box center [497, 460] width 120 height 20
click at [472, 455] on input "Backup" at bounding box center [467, 460] width 10 height 10
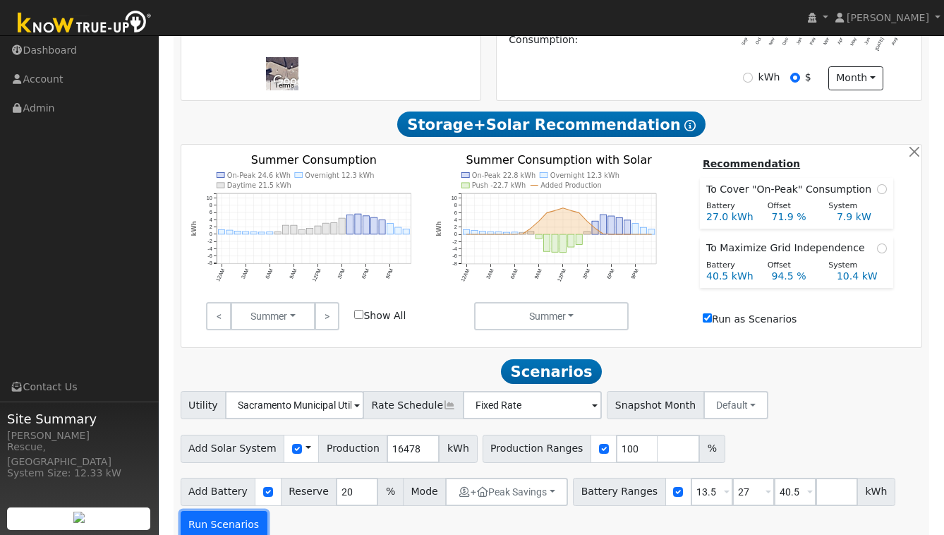
click at [229, 511] on button "Run Scenarios" at bounding box center [224, 525] width 87 height 28
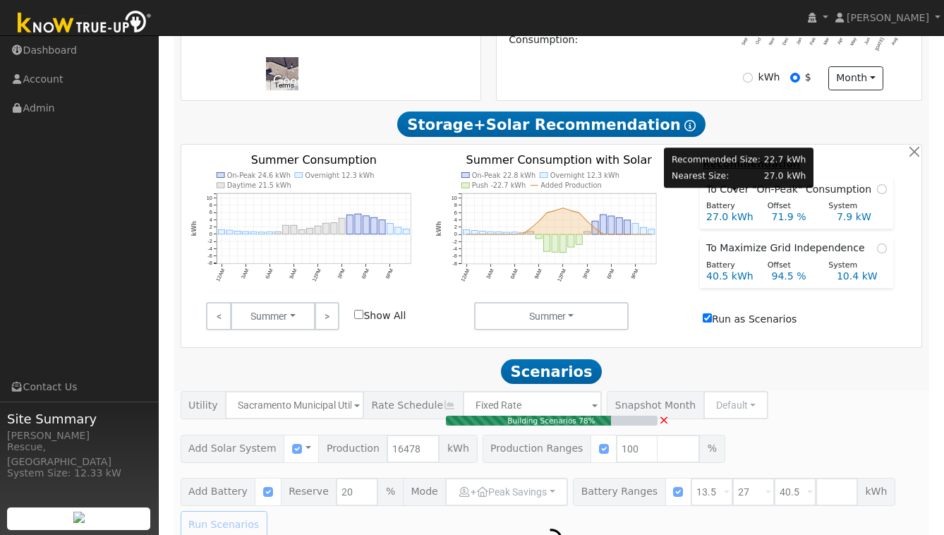
type input "11.0"
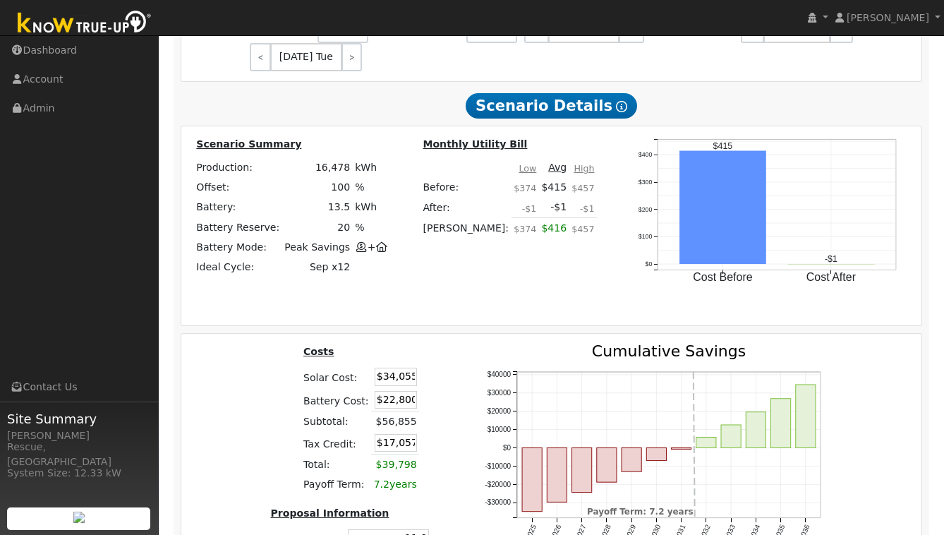
scroll to position [1506, 0]
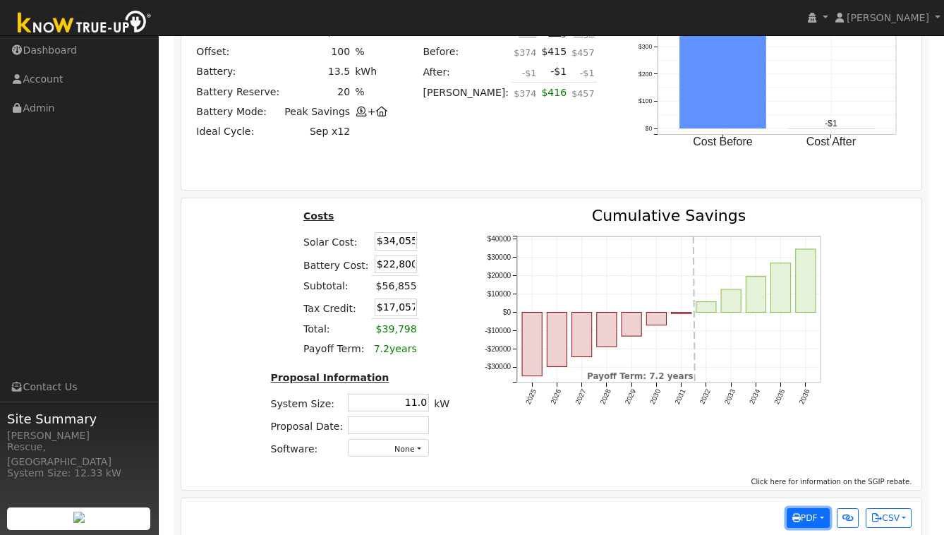
drag, startPoint x: 785, startPoint y: 502, endPoint x: 795, endPoint y: 502, distance: 9.9
click at [793, 514] on icon "button" at bounding box center [797, 518] width 8 height 8
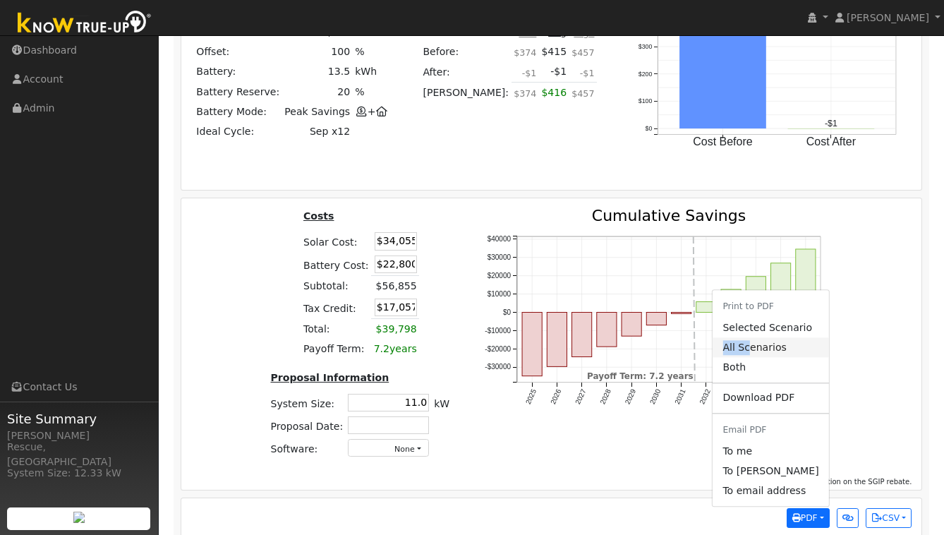
drag, startPoint x: 759, startPoint y: 318, endPoint x: 759, endPoint y: 328, distance: 9.9
click at [759, 328] on ul "Print to PDF Selected Scenario All Scenarios Both Download PDF Email PDF To me …" at bounding box center [770, 397] width 117 height 217
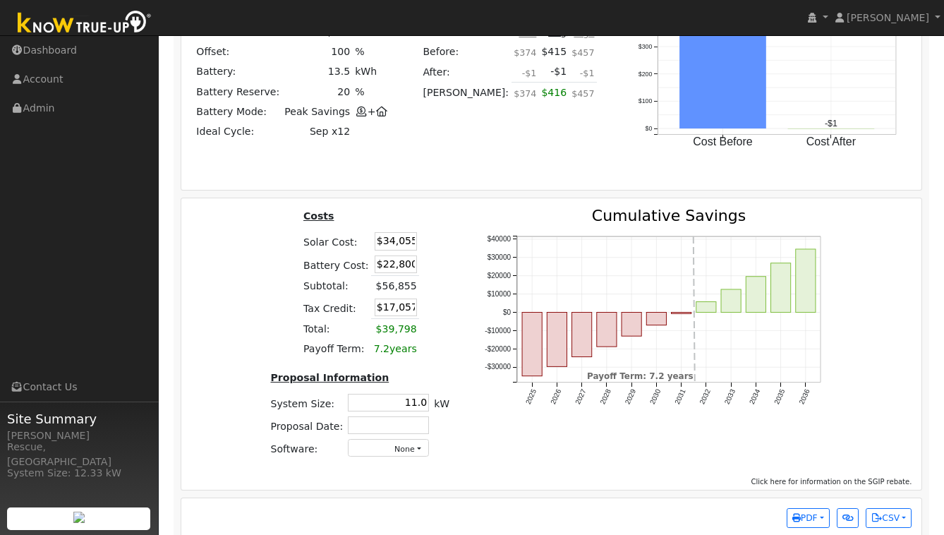
scroll to position [1505, 0]
click at [814, 509] on button "PDF" at bounding box center [808, 519] width 43 height 20
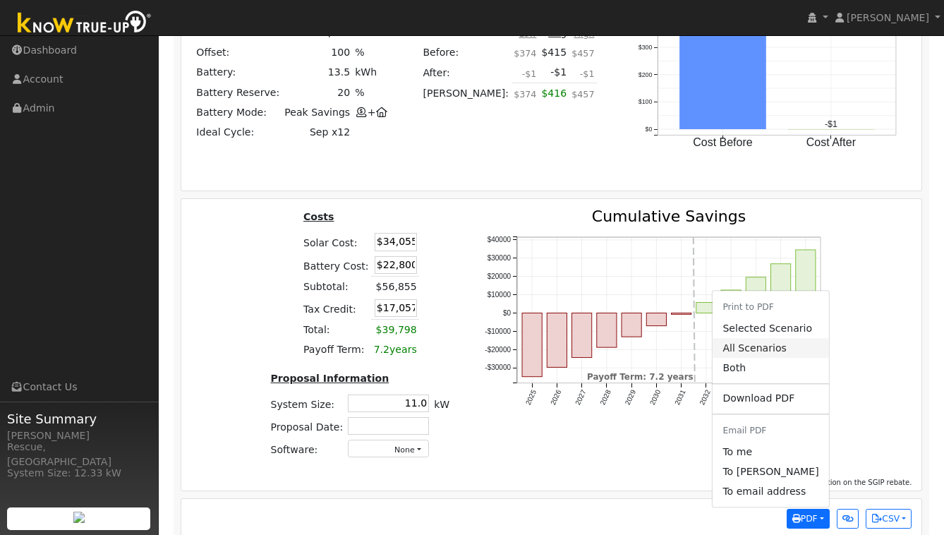
click at [783, 339] on link "All Scenarios" at bounding box center [771, 349] width 116 height 20
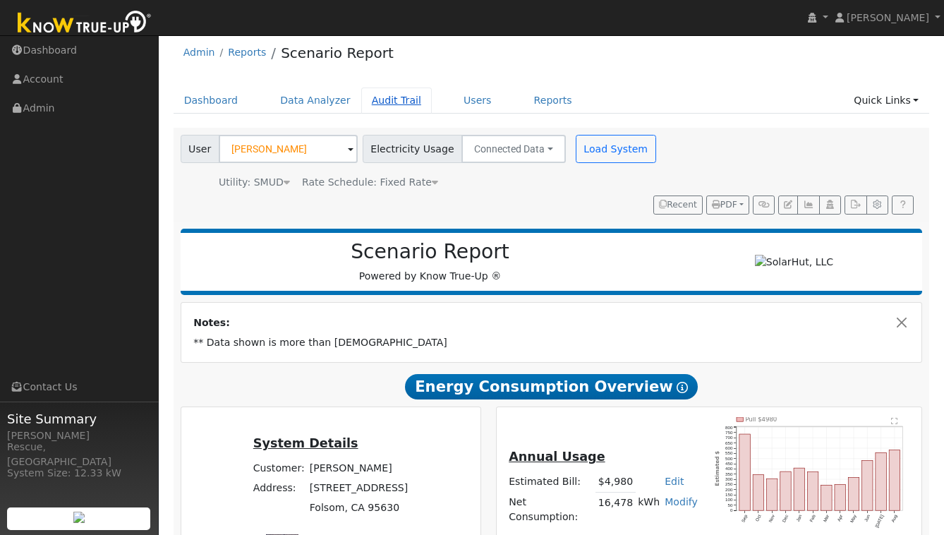
scroll to position [0, 0]
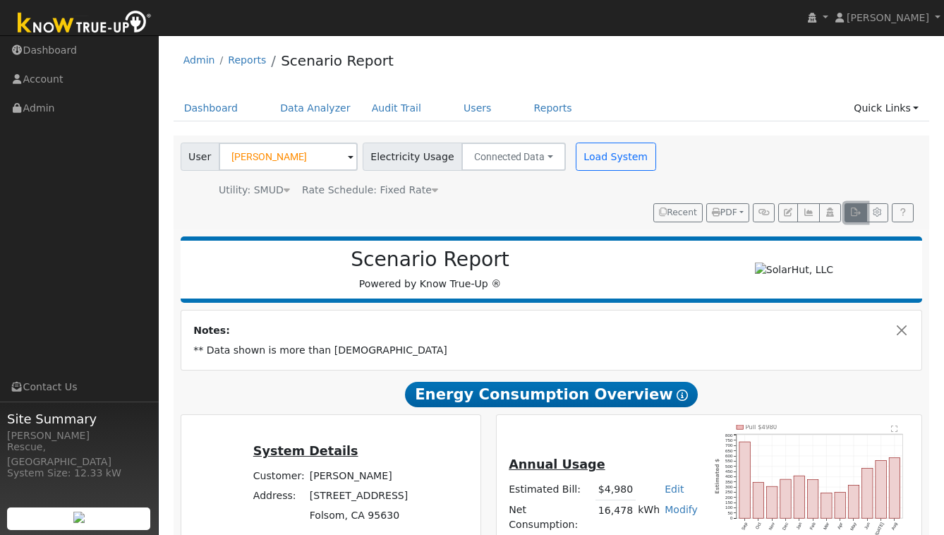
click at [856, 203] on button "button" at bounding box center [856, 213] width 22 height 20
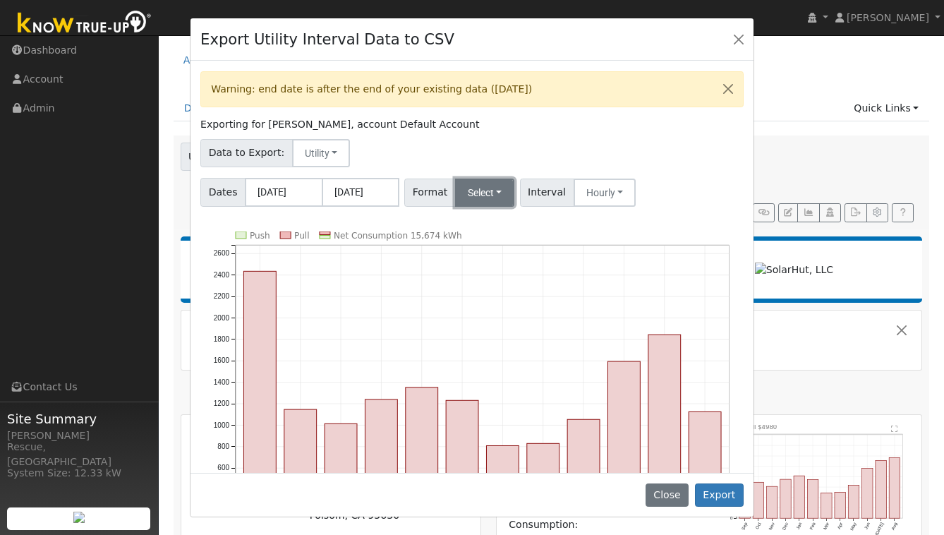
click at [495, 195] on button "Select" at bounding box center [485, 193] width 60 height 28
click at [501, 373] on link "Solargraf" at bounding box center [503, 373] width 101 height 20
click at [726, 498] on button "Export" at bounding box center [719, 495] width 49 height 24
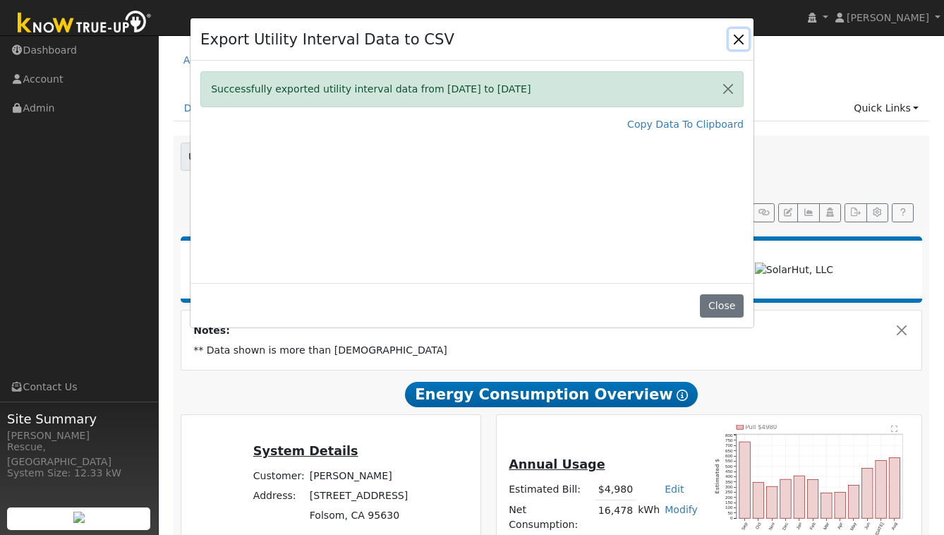
drag, startPoint x: 738, startPoint y: 42, endPoint x: 726, endPoint y: 40, distance: 12.2
click at [738, 42] on button "Close" at bounding box center [739, 39] width 20 height 20
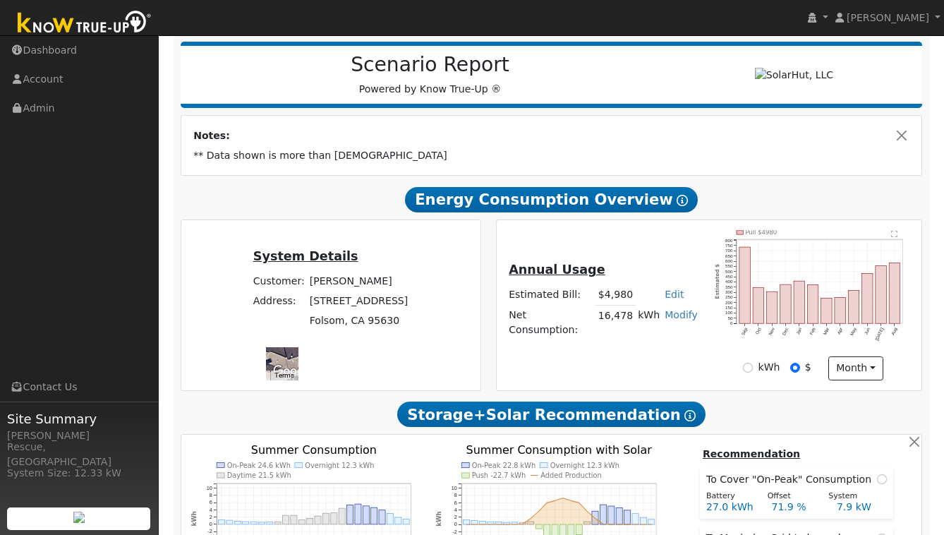
scroll to position [208, 0]
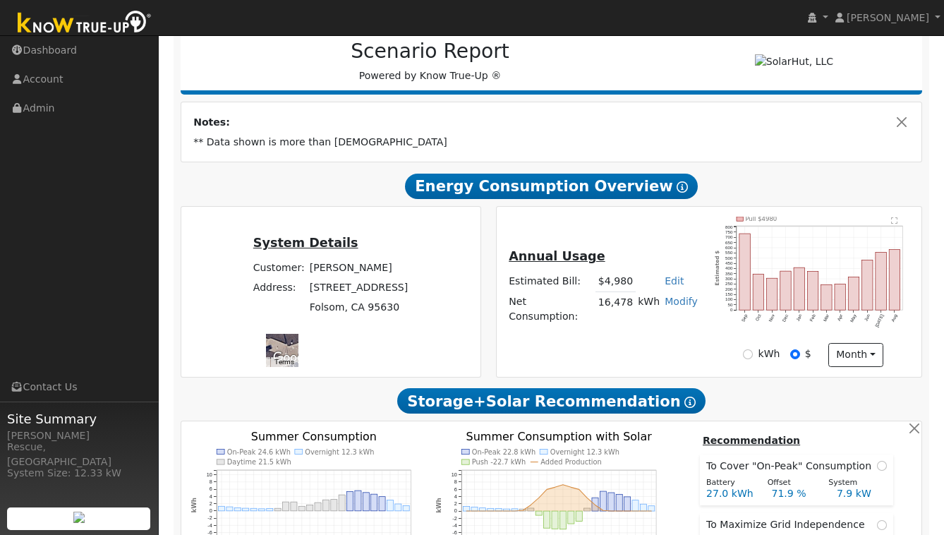
drag, startPoint x: 249, startPoint y: 287, endPoint x: 363, endPoint y: 284, distance: 114.4
click at [344, 287] on td "103 Demurrage Way" at bounding box center [359, 288] width 104 height 20
copy td "103 Demurrage Way"
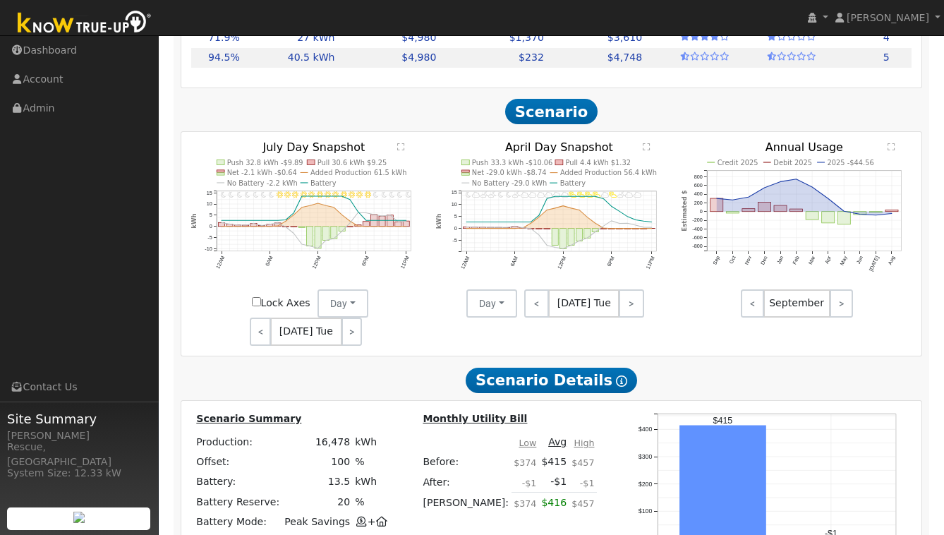
scroll to position [1506, 0]
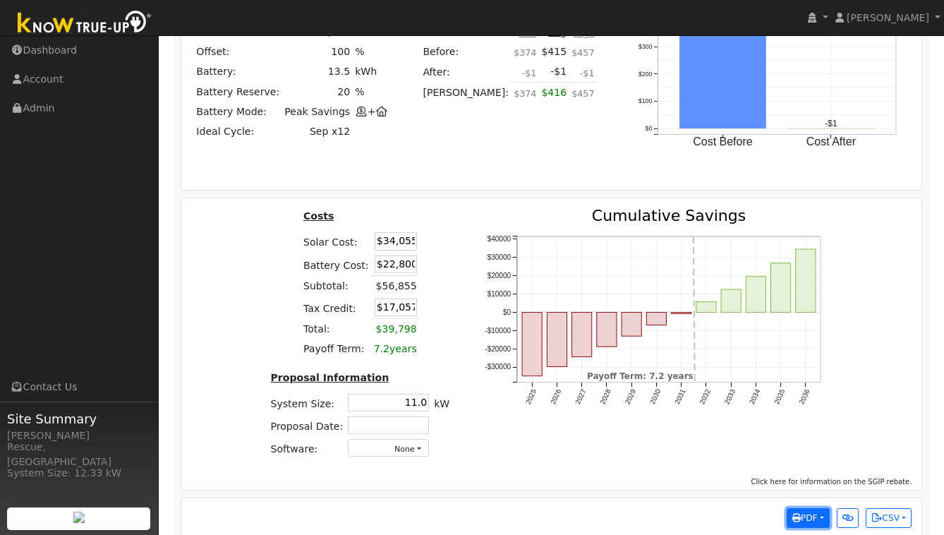
click at [795, 508] on button "PDF" at bounding box center [808, 518] width 43 height 20
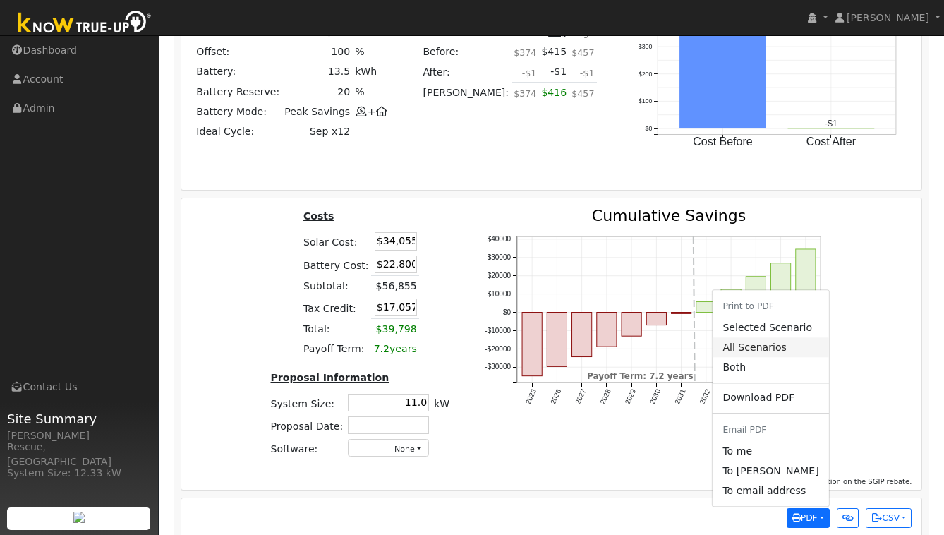
click at [762, 338] on link "All Scenarios" at bounding box center [771, 348] width 116 height 20
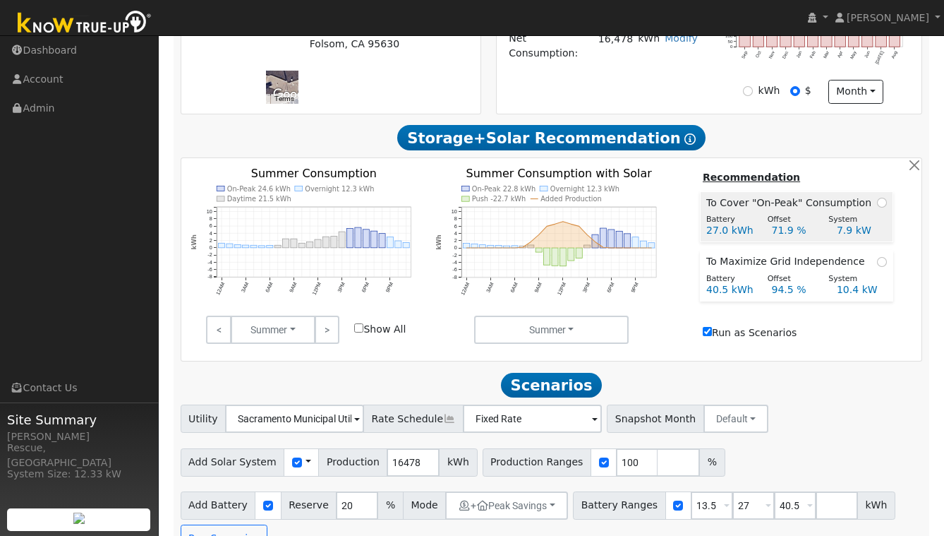
scroll to position [419, 0]
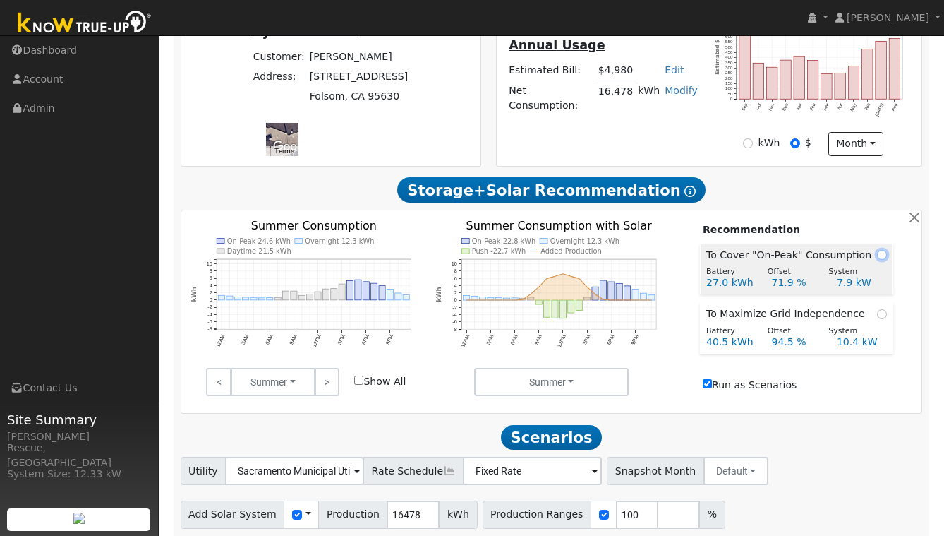
drag, startPoint x: 877, startPoint y: 238, endPoint x: 862, endPoint y: 243, distance: 15.9
click at [877, 250] on input "radio" at bounding box center [882, 255] width 10 height 10
radio input "true"
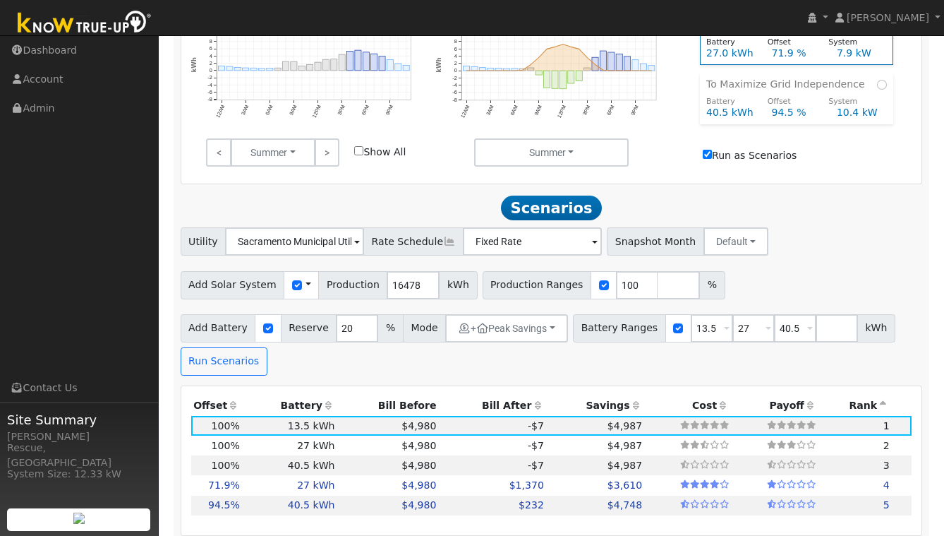
scroll to position [764, 0]
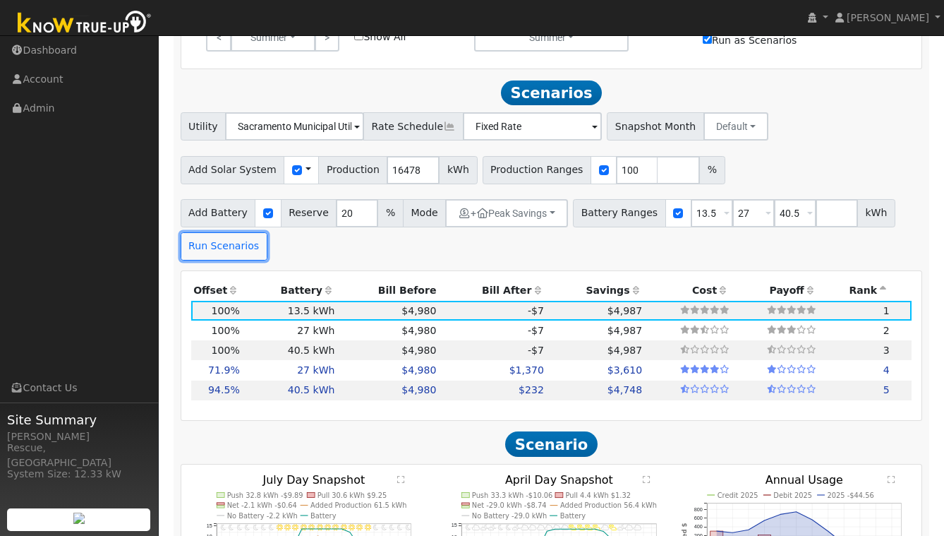
drag, startPoint x: 237, startPoint y: 233, endPoint x: 320, endPoint y: 246, distance: 84.3
click at [237, 233] on button "Run Scenarios" at bounding box center [224, 246] width 87 height 28
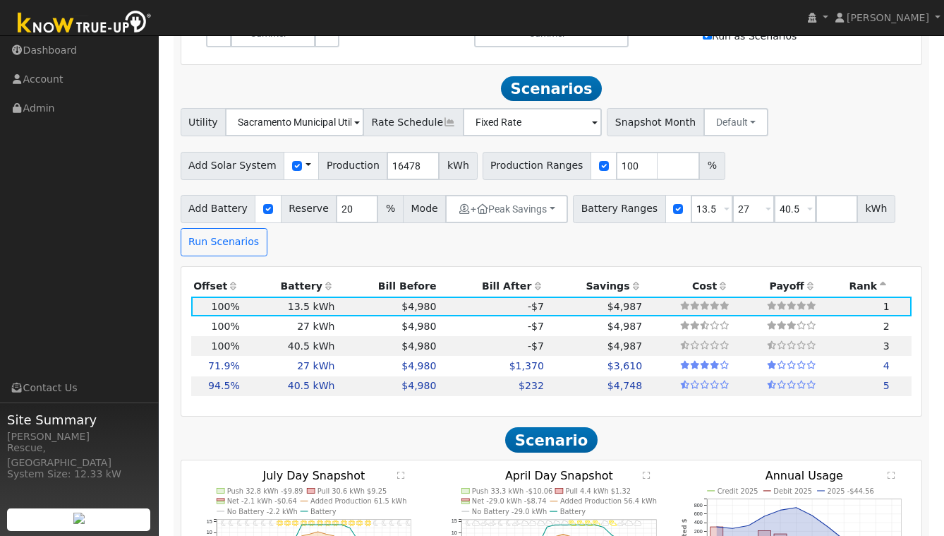
scroll to position [783, 0]
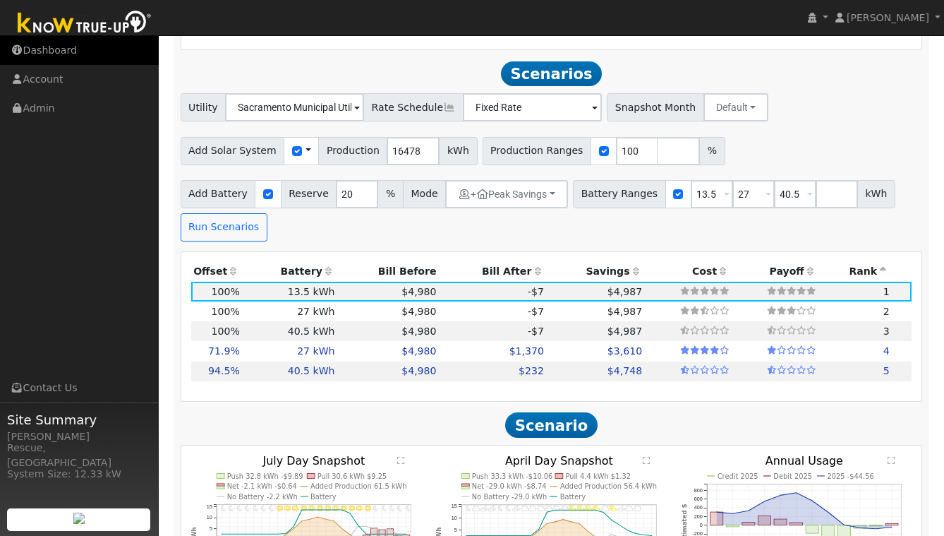
click at [52, 50] on link "Dashboard" at bounding box center [79, 50] width 159 height 29
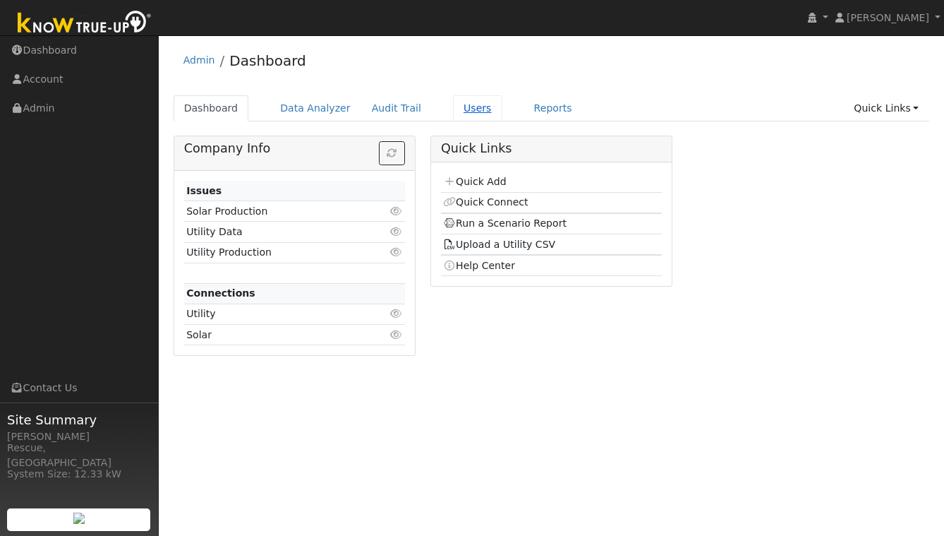
drag, startPoint x: 460, startPoint y: 111, endPoint x: 469, endPoint y: 111, distance: 9.2
click at [460, 111] on link "Users" at bounding box center [477, 108] width 49 height 26
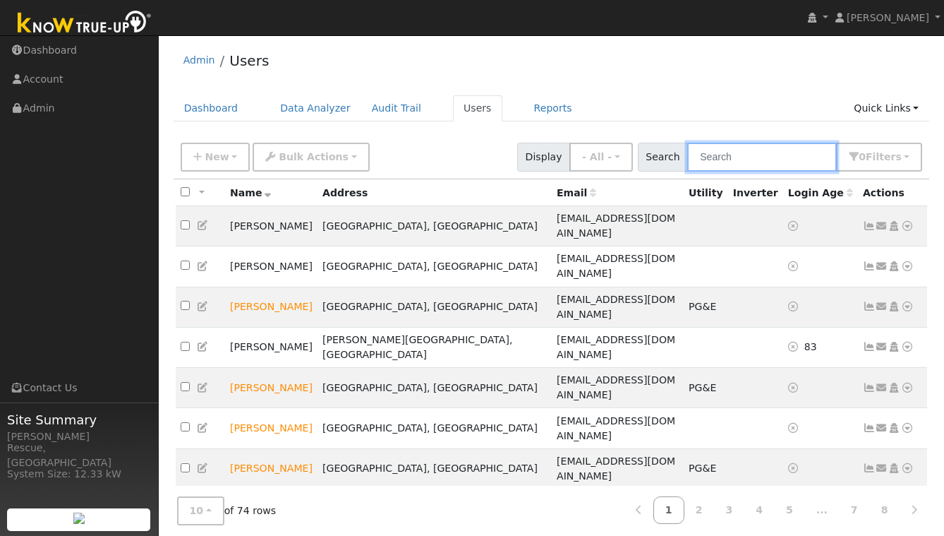
click at [779, 161] on input "text" at bounding box center [762, 157] width 150 height 29
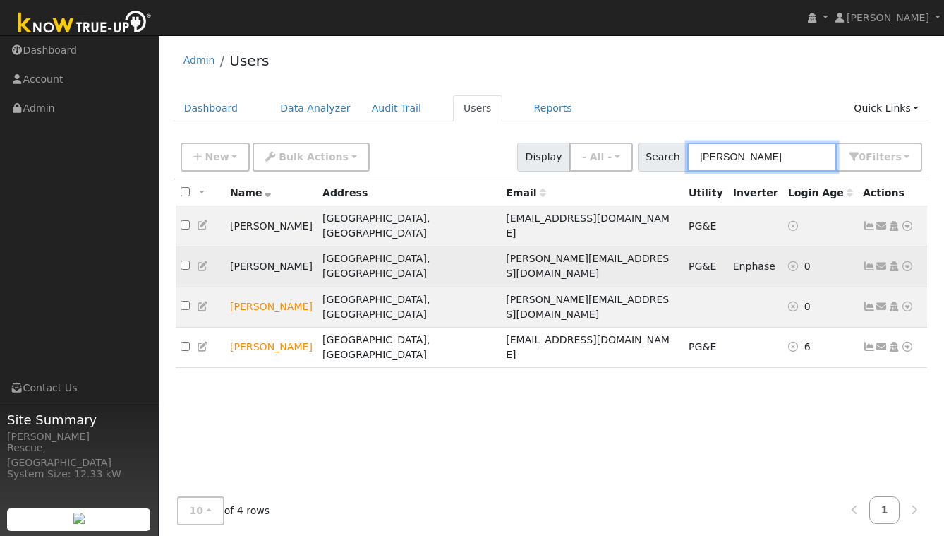
type input "john"
click at [903, 261] on icon at bounding box center [907, 266] width 13 height 10
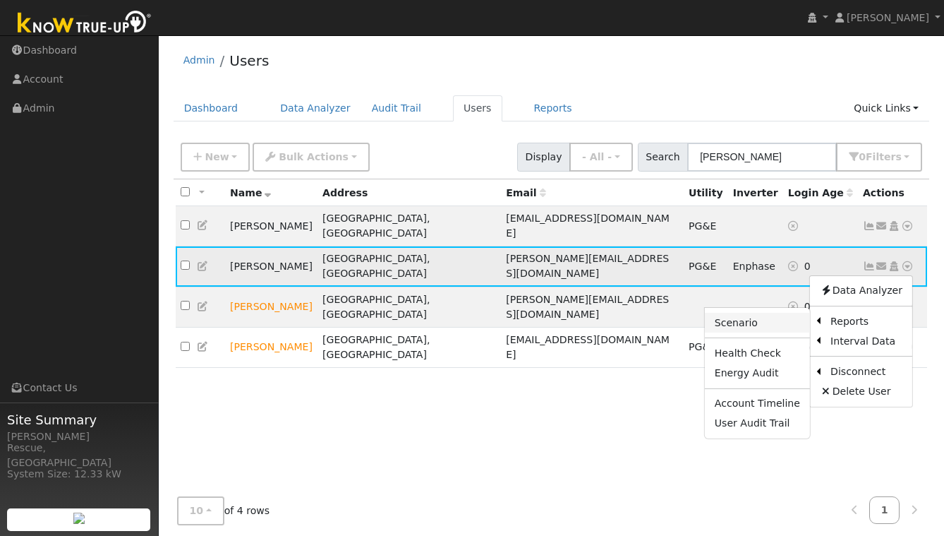
click at [754, 313] on link "Scenario" at bounding box center [757, 323] width 105 height 20
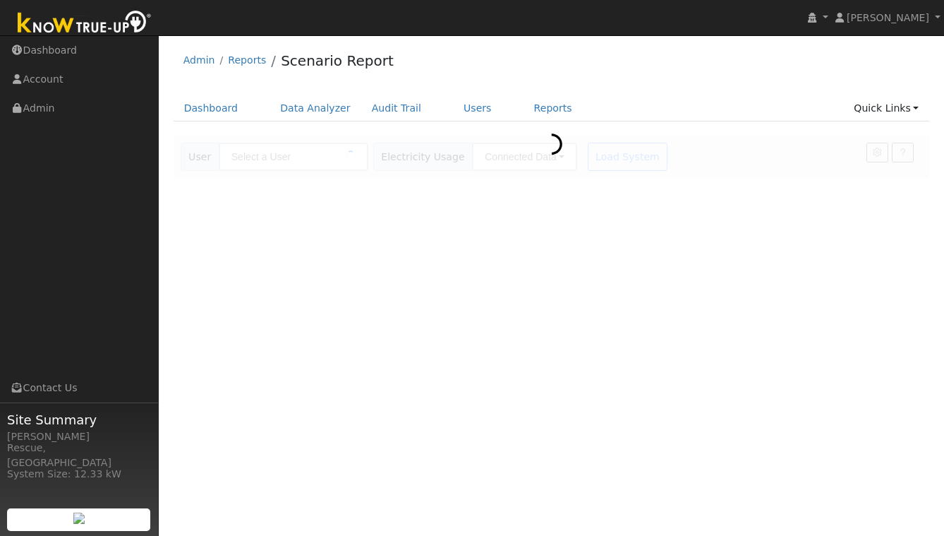
type input "[PERSON_NAME]"
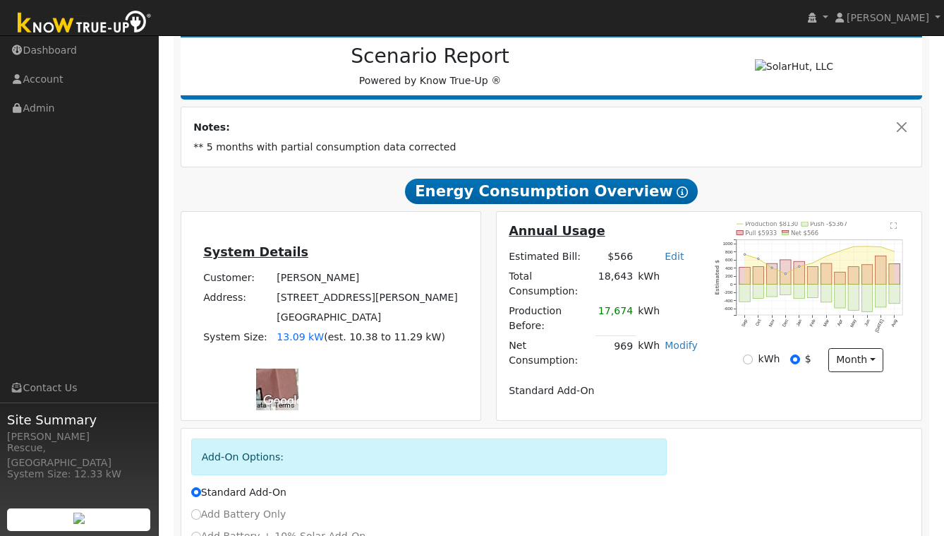
scroll to position [201, 0]
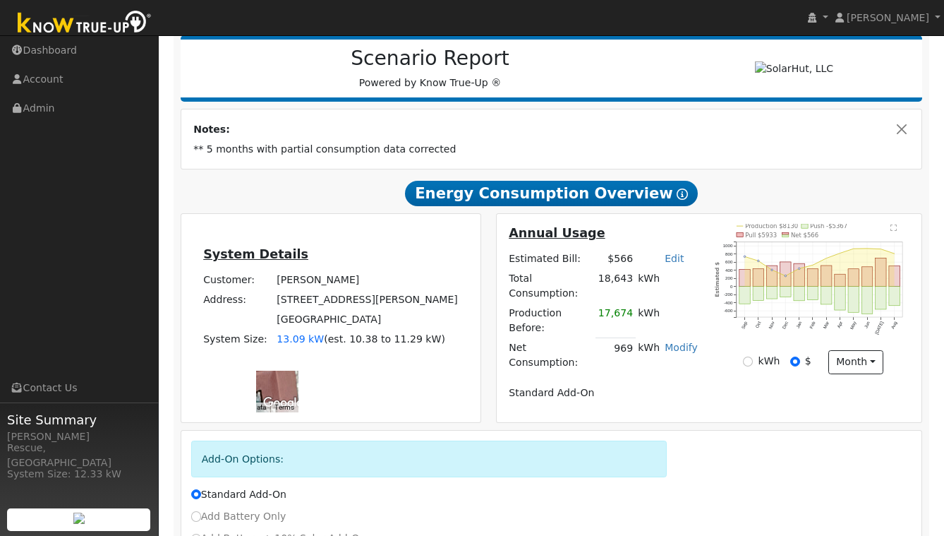
click at [246, 509] on label "Add Battery Only" at bounding box center [238, 516] width 95 height 15
click at [201, 511] on input "Add Battery Only" at bounding box center [196, 516] width 10 height 10
radio input "true"
radio input "false"
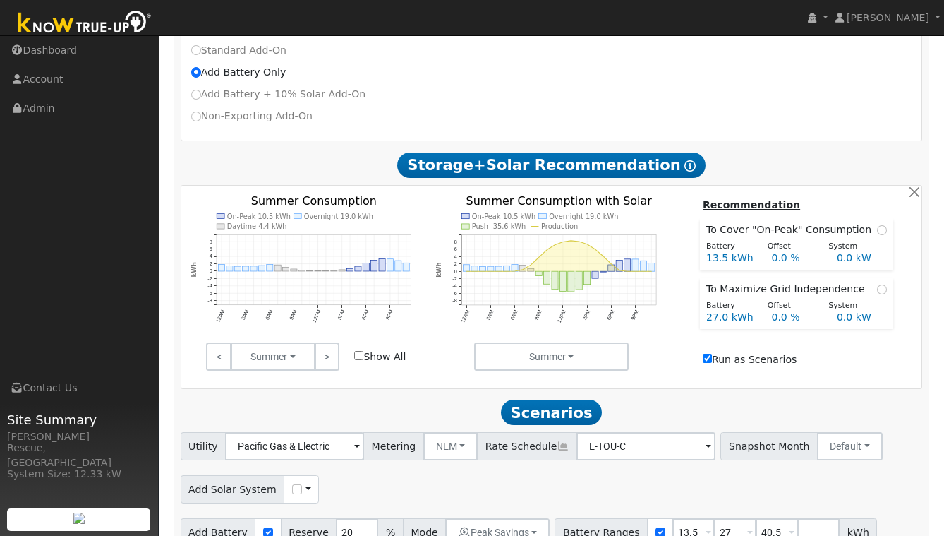
scroll to position [646, 0]
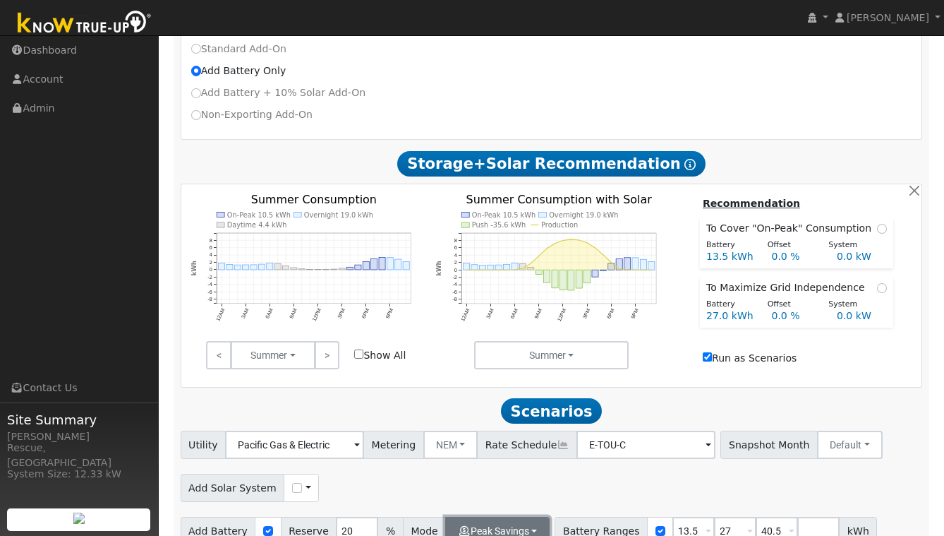
drag, startPoint x: 522, startPoint y: 476, endPoint x: 512, endPoint y: 471, distance: 11.4
click at [522, 517] on button "Peak Savings" at bounding box center [497, 531] width 104 height 28
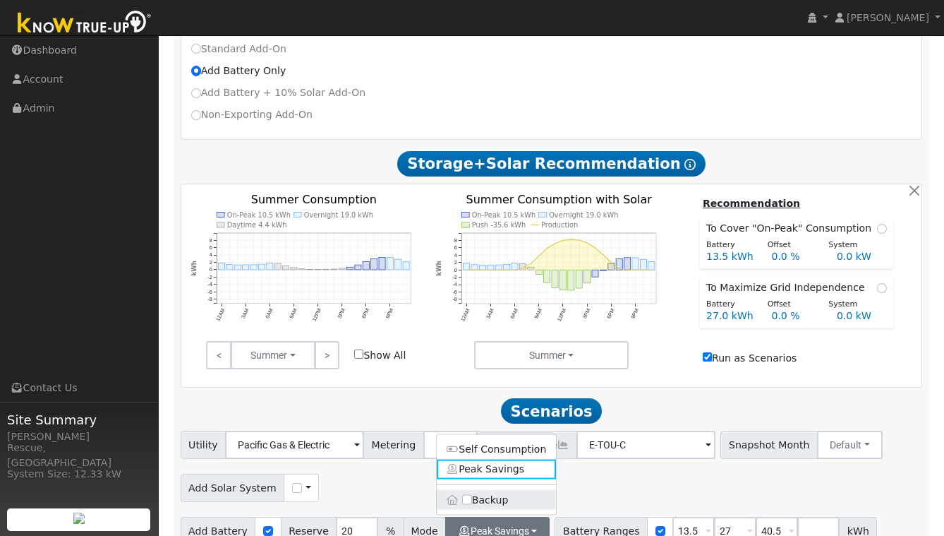
click at [512, 490] on label "Backup" at bounding box center [497, 500] width 120 height 20
click at [472, 495] on input "Backup" at bounding box center [467, 500] width 10 height 10
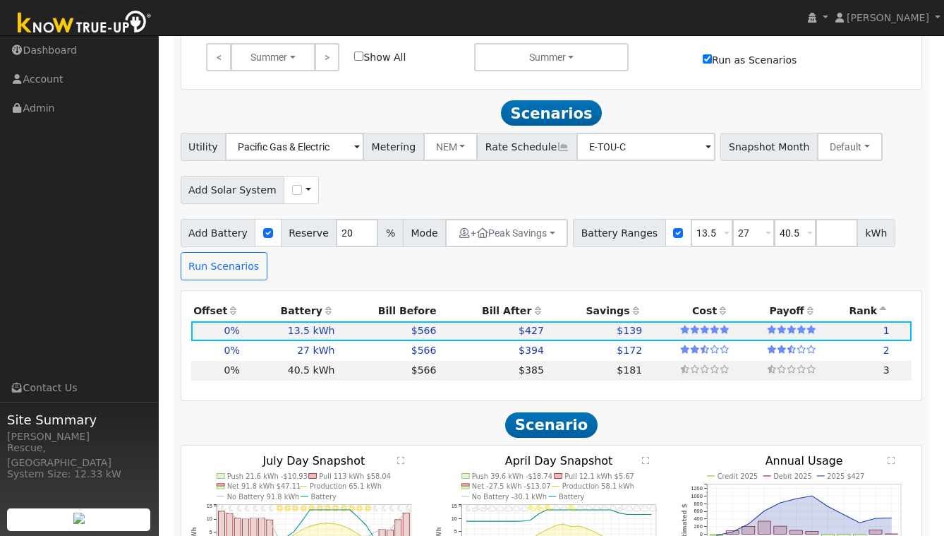
scroll to position [945, 0]
click at [450, 340] on td "$394" at bounding box center [492, 350] width 107 height 20
type input "$40,600"
type input "$12,180"
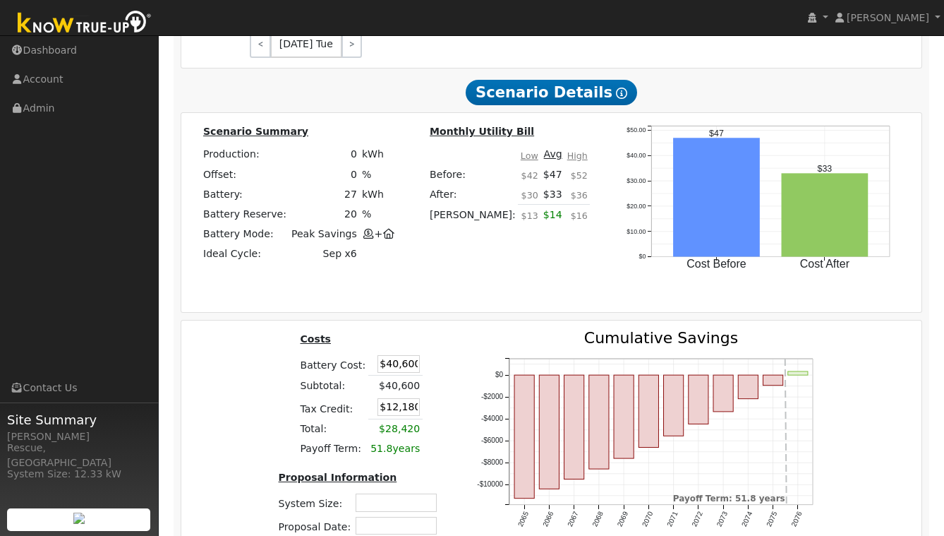
scroll to position [1605, 0]
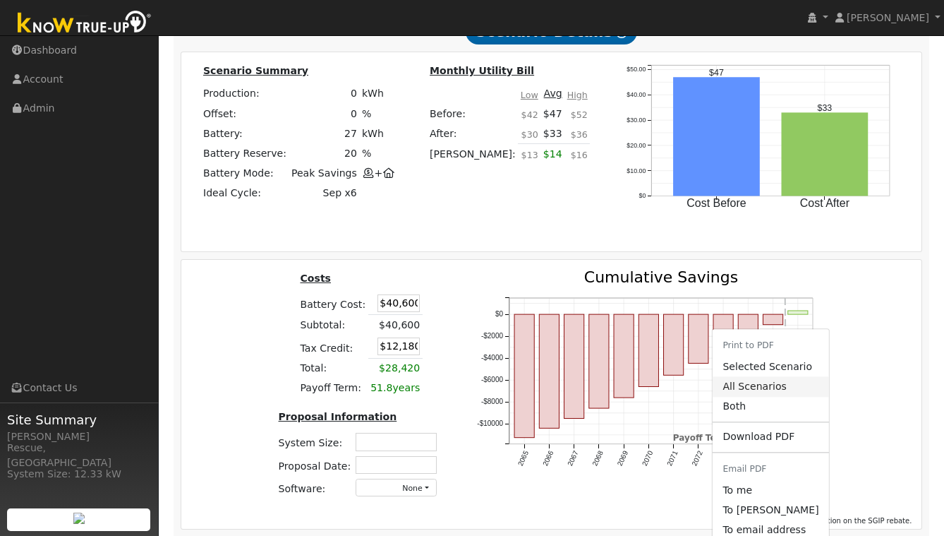
click at [766, 377] on link "All Scenarios" at bounding box center [771, 387] width 116 height 20
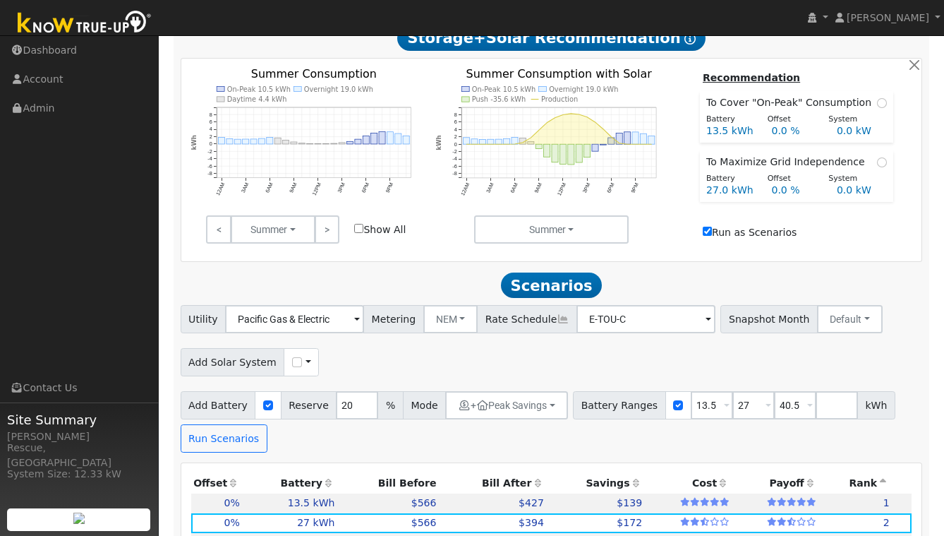
scroll to position [783, 0]
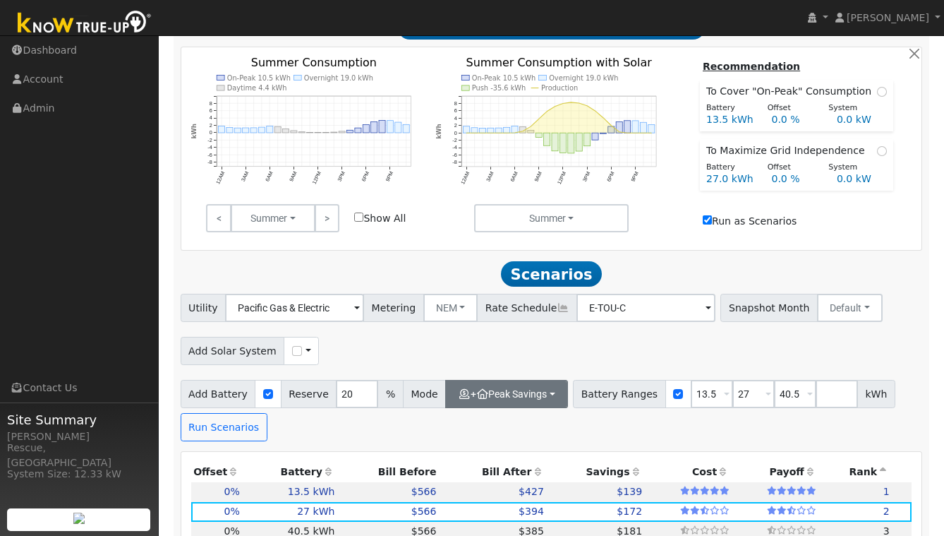
click at [562, 380] on div "Add Battery Reserve 20 % Mode + Peak Savings Self Consumption Peak Savings Back…" at bounding box center [374, 394] width 393 height 28
click at [546, 380] on button "+ Peak Savings" at bounding box center [506, 394] width 123 height 28
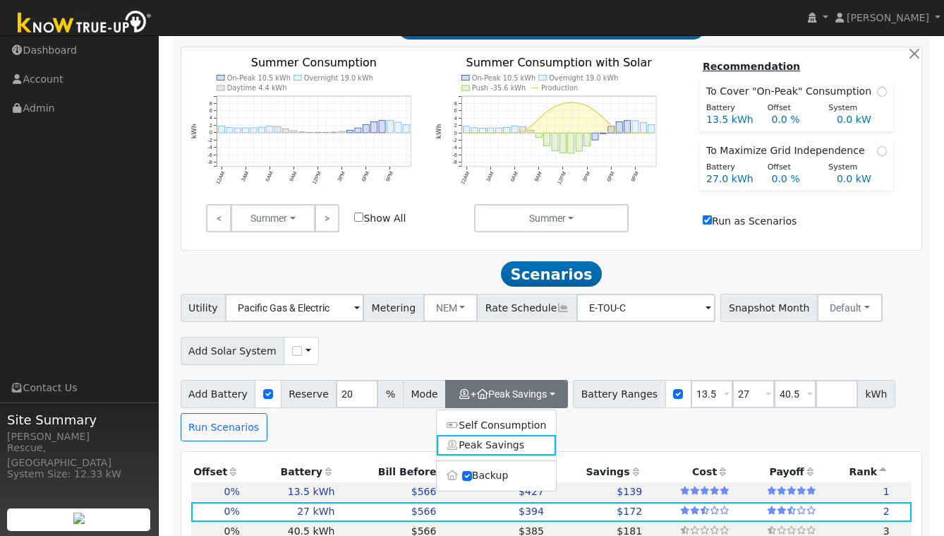
click at [659, 332] on div "Add Solar System Use CSV Data" at bounding box center [551, 348] width 747 height 33
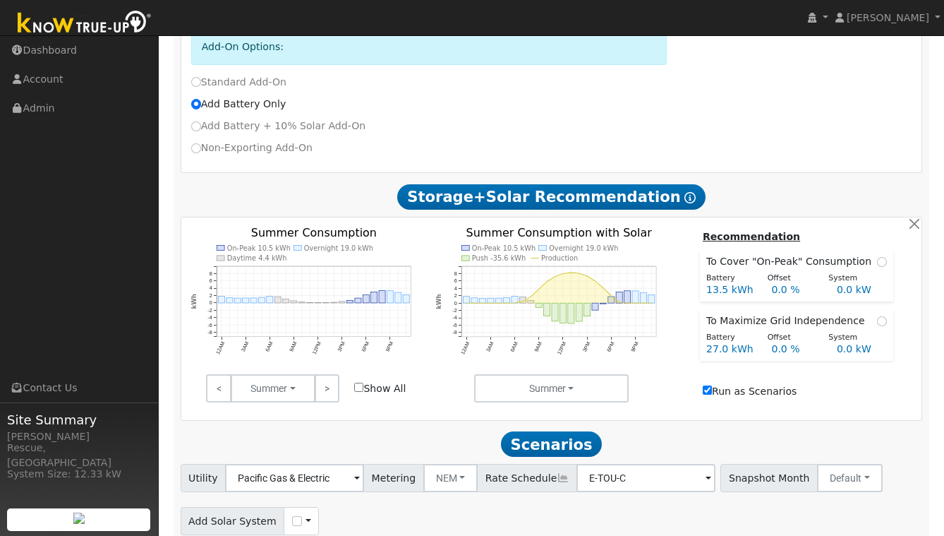
scroll to position [610, 0]
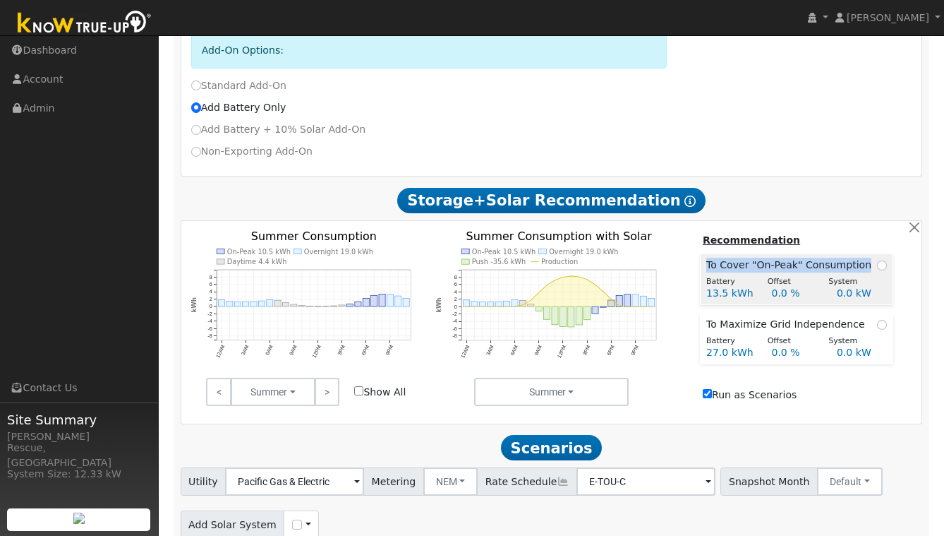
drag, startPoint x: 709, startPoint y: 207, endPoint x: 872, endPoint y: 207, distance: 163.7
click at [876, 254] on td "To Cover "On-Peak" Consumption" at bounding box center [796, 263] width 193 height 19
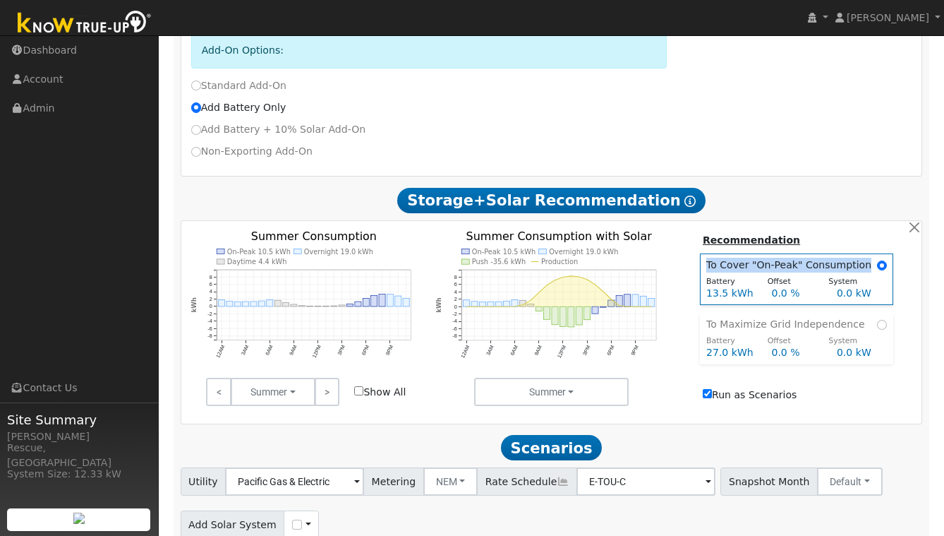
copy span "To Cover "On-Peak" Consumption"
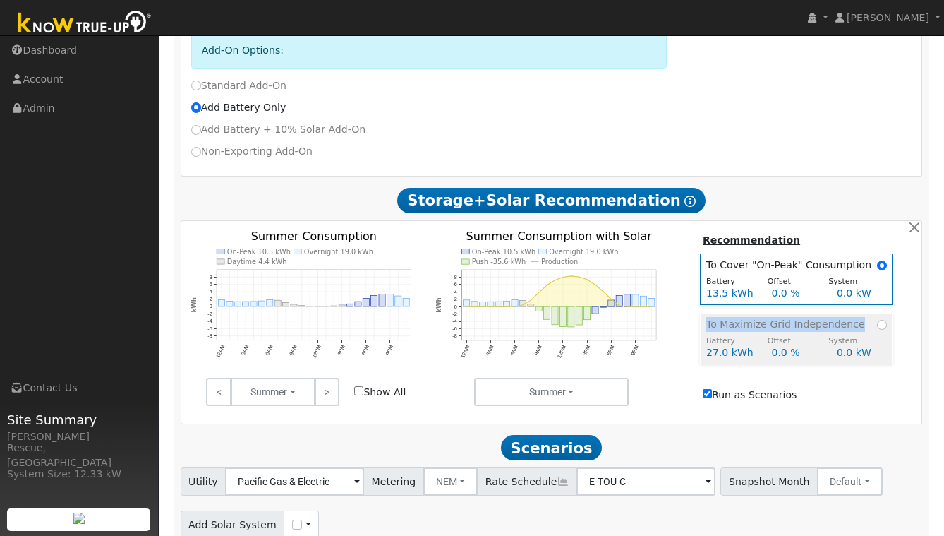
drag, startPoint x: 838, startPoint y: 270, endPoint x: 713, endPoint y: 272, distance: 124.2
click at [711, 317] on div "To Maximize Grid Independence" at bounding box center [796, 324] width 181 height 15
radio input "false"
radio input "true"
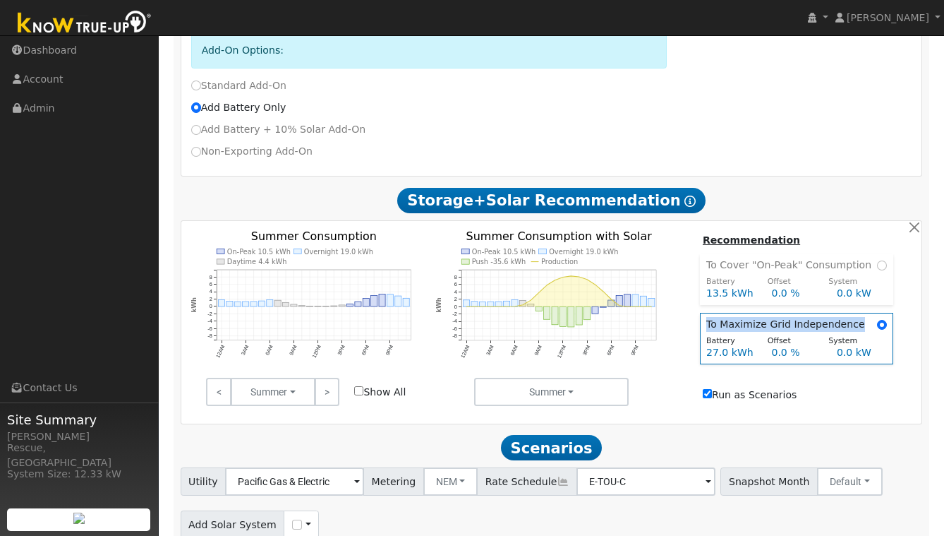
copy span "To Maximize Grid Independence"
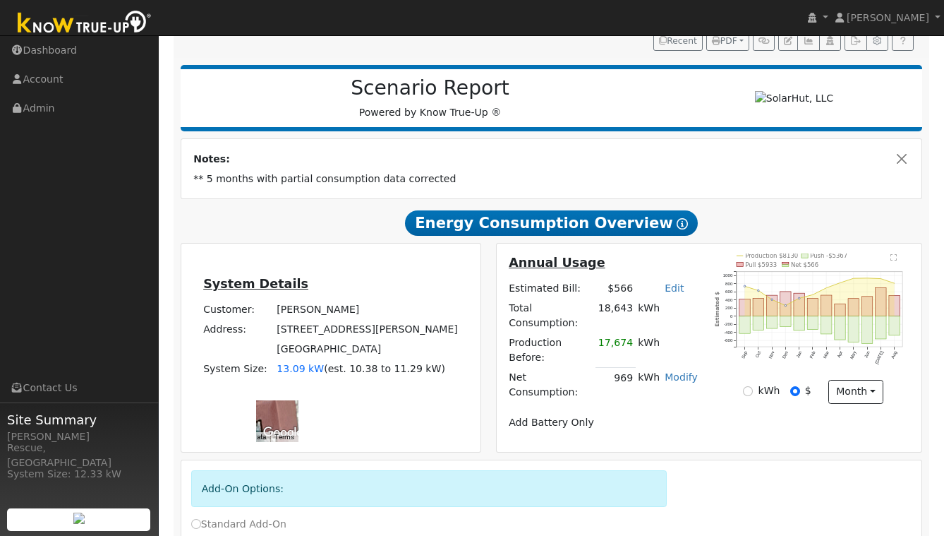
scroll to position [0, 0]
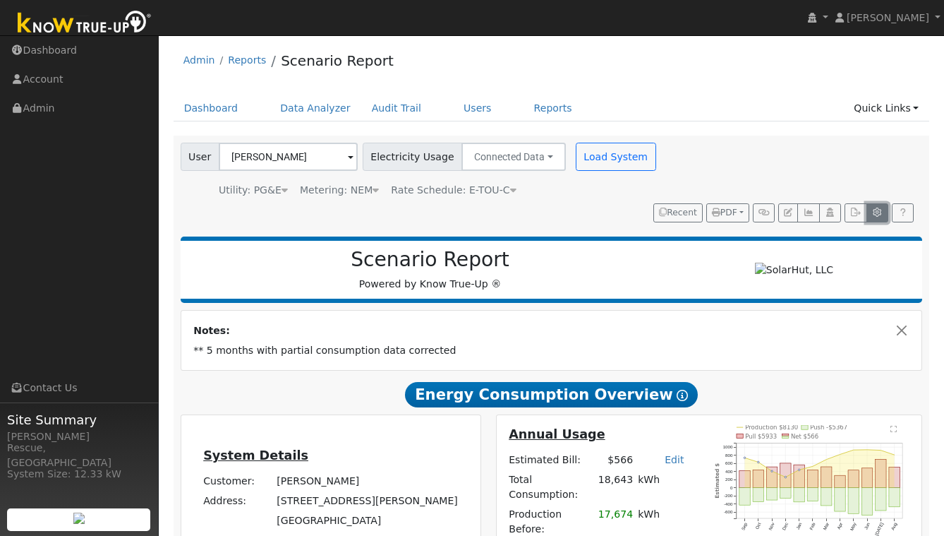
click at [880, 208] on icon "button" at bounding box center [877, 212] width 11 height 8
type input "13.5"
type input "27"
type input "40.5"
type input "20"
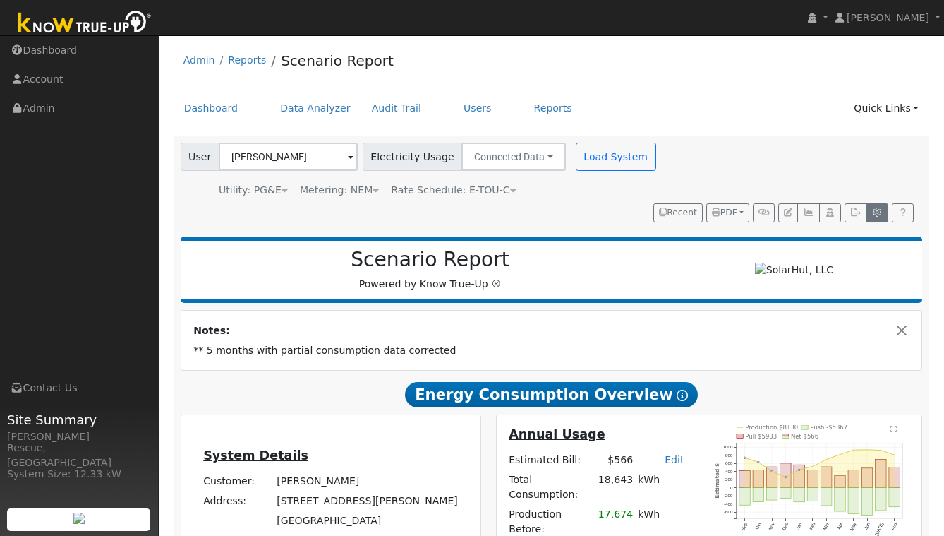
type input "3.1"
type input "17800"
type input "13.5"
type input "405"
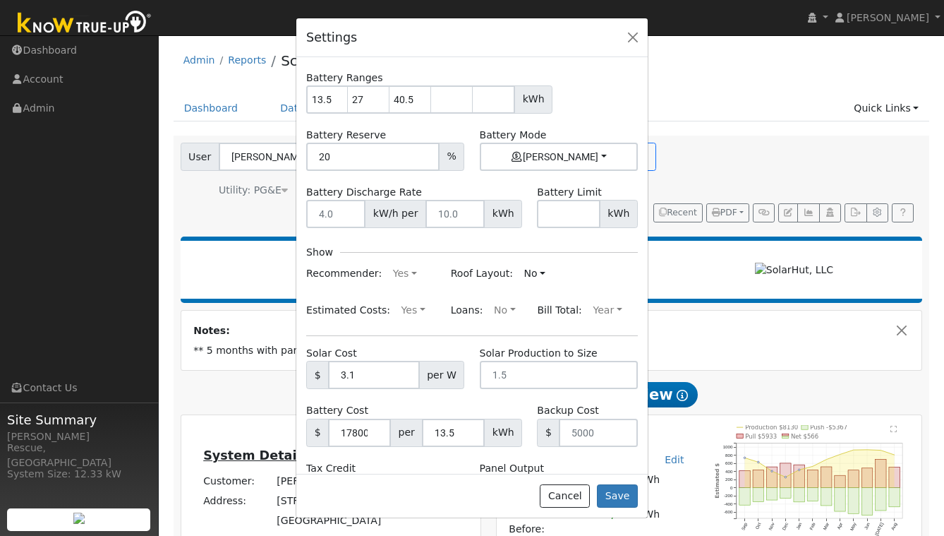
scroll to position [149, 0]
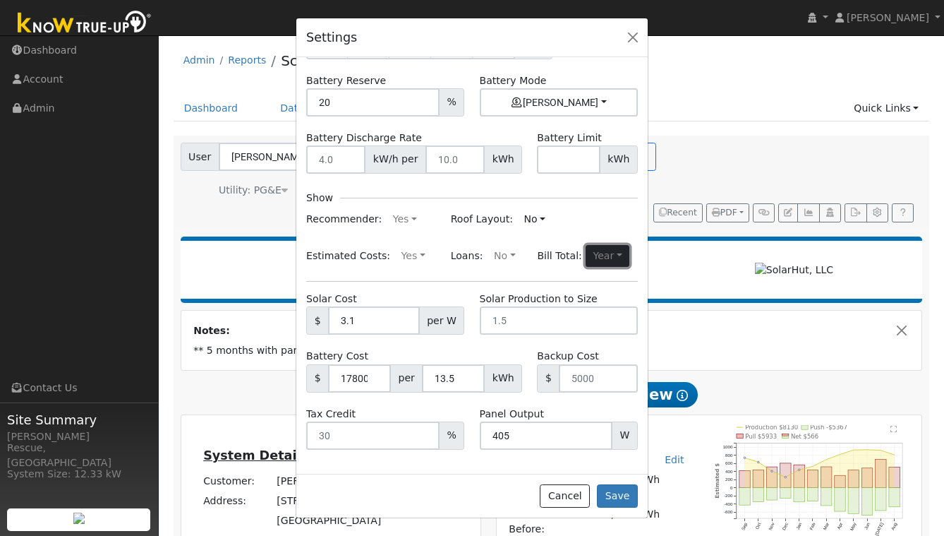
click at [612, 251] on button "Year" at bounding box center [608, 256] width 44 height 23
click at [623, 227] on div "Roof Layout: No Yes No" at bounding box center [544, 219] width 202 height 23
drag, startPoint x: 603, startPoint y: 373, endPoint x: 579, endPoint y: 373, distance: 23.3
click at [577, 373] on input "number" at bounding box center [598, 378] width 79 height 28
click at [629, 37] on button "button" at bounding box center [633, 38] width 20 height 20
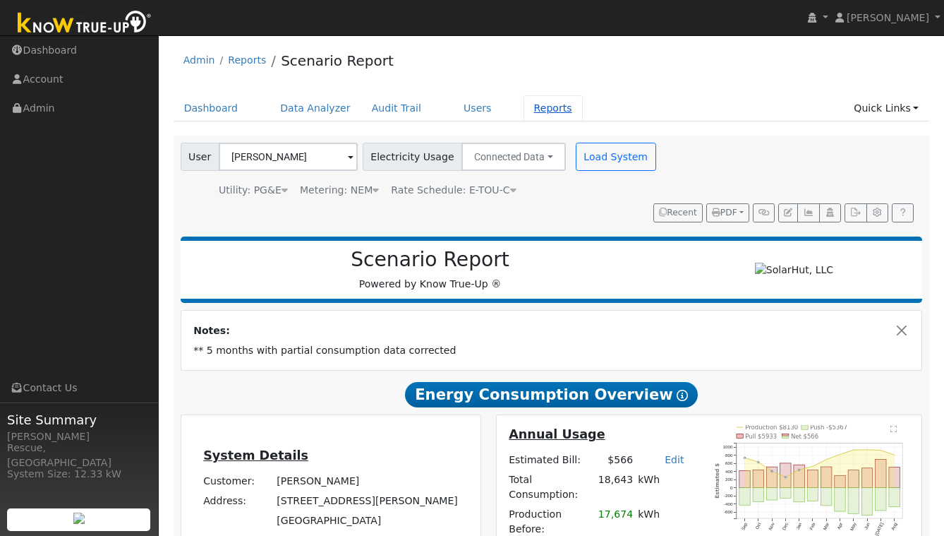
click at [534, 114] on link "Reports" at bounding box center [553, 108] width 59 height 26
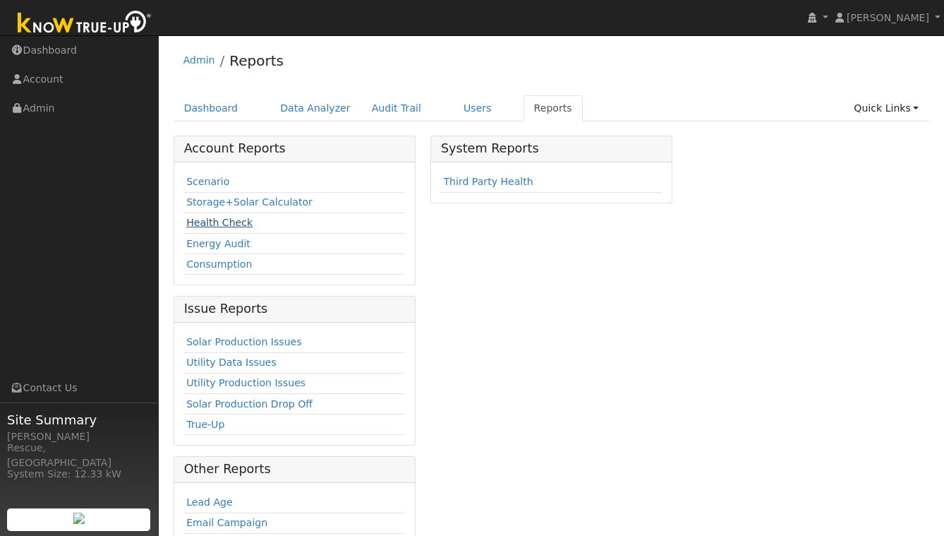
click at [240, 227] on link "Health Check" at bounding box center [219, 222] width 66 height 11
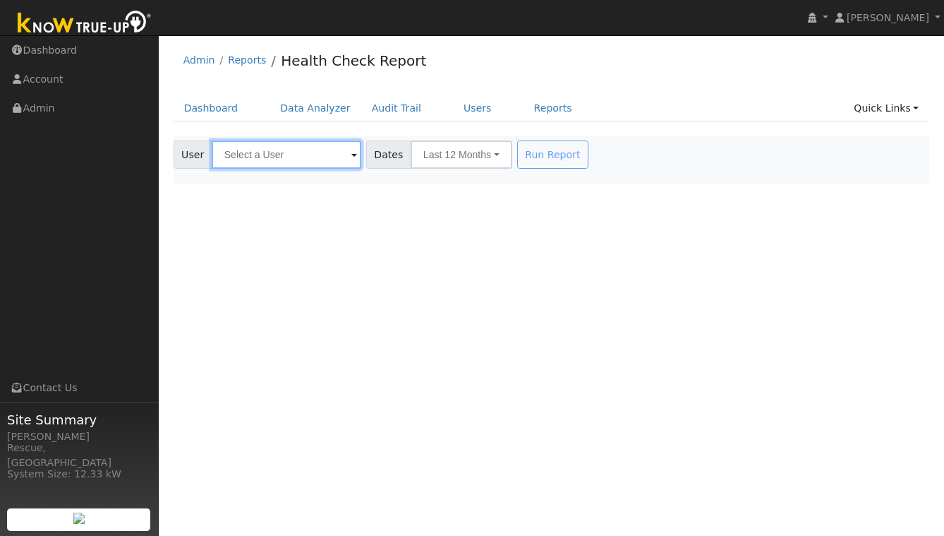
click at [310, 161] on input "text" at bounding box center [287, 154] width 150 height 28
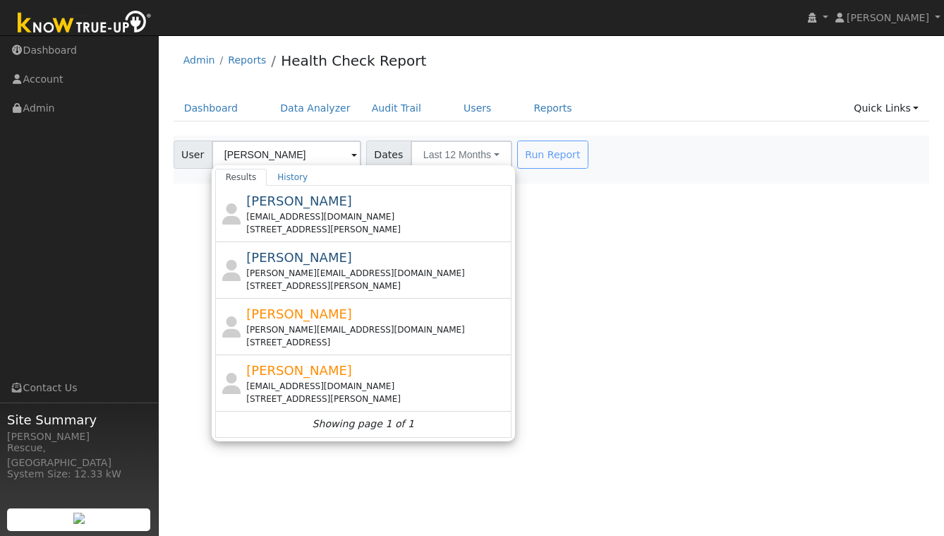
click at [409, 262] on div "[PERSON_NAME] [PERSON_NAME][EMAIL_ADDRESS][DOMAIN_NAME] [STREET_ADDRESS][PERSON…" at bounding box center [377, 270] width 262 height 44
type input "[PERSON_NAME]"
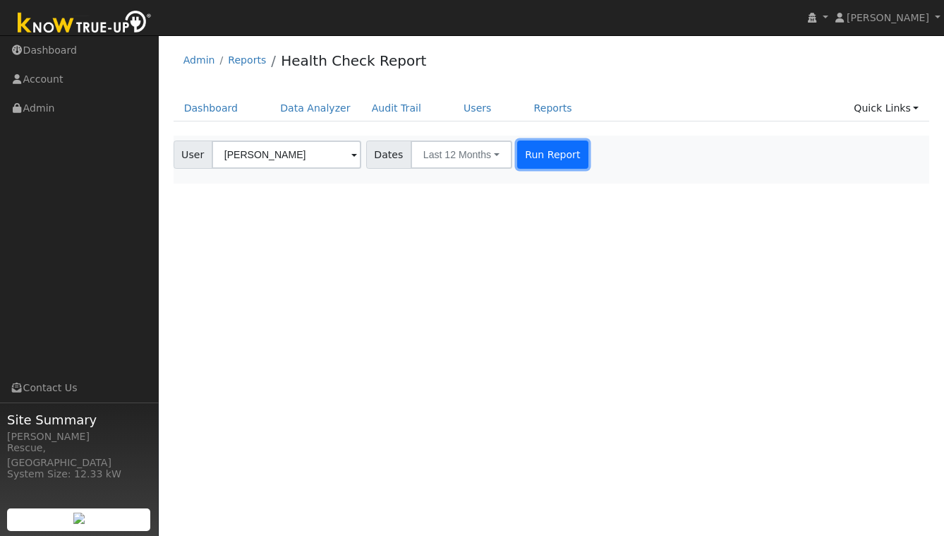
click at [546, 153] on button "Run Report" at bounding box center [552, 154] width 71 height 28
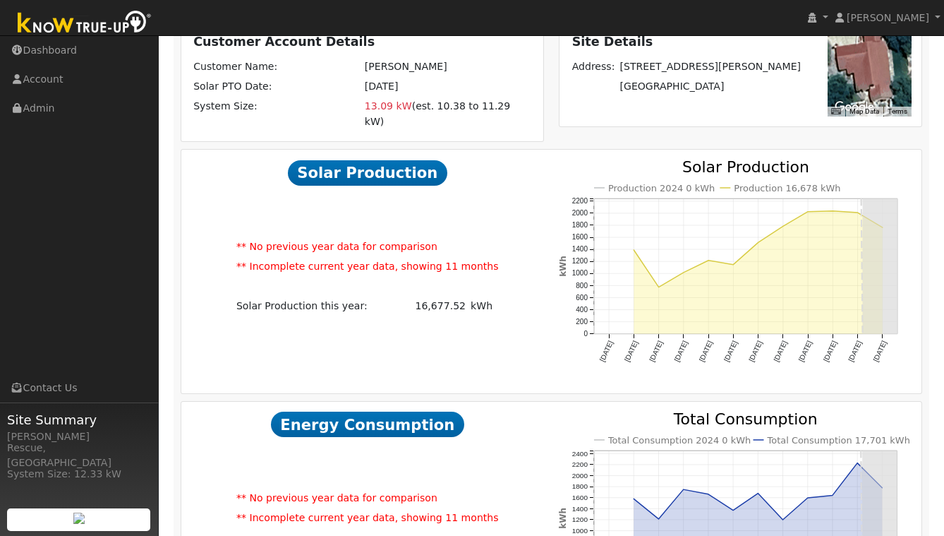
scroll to position [244, 0]
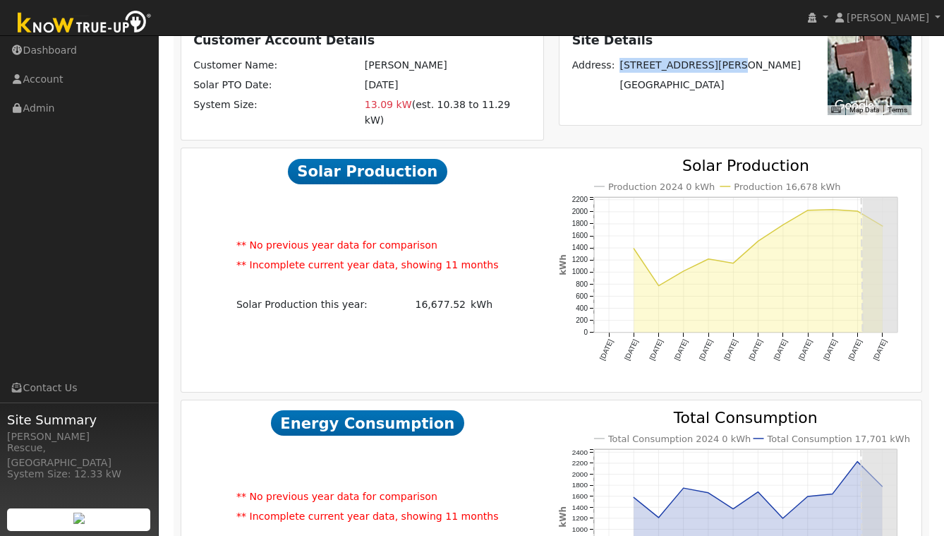
drag, startPoint x: 627, startPoint y: 69, endPoint x: 735, endPoint y: 78, distance: 108.3
click at [735, 76] on td "[STREET_ADDRESS][PERSON_NAME]" at bounding box center [710, 66] width 186 height 20
copy td "[STREET_ADDRESS][PERSON_NAME]"
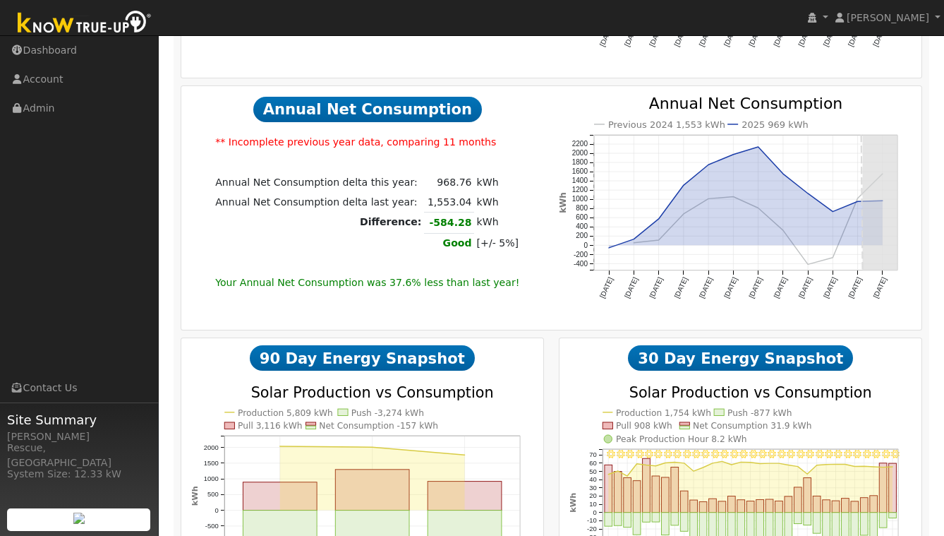
scroll to position [869, 0]
